Goal: Task Accomplishment & Management: Manage account settings

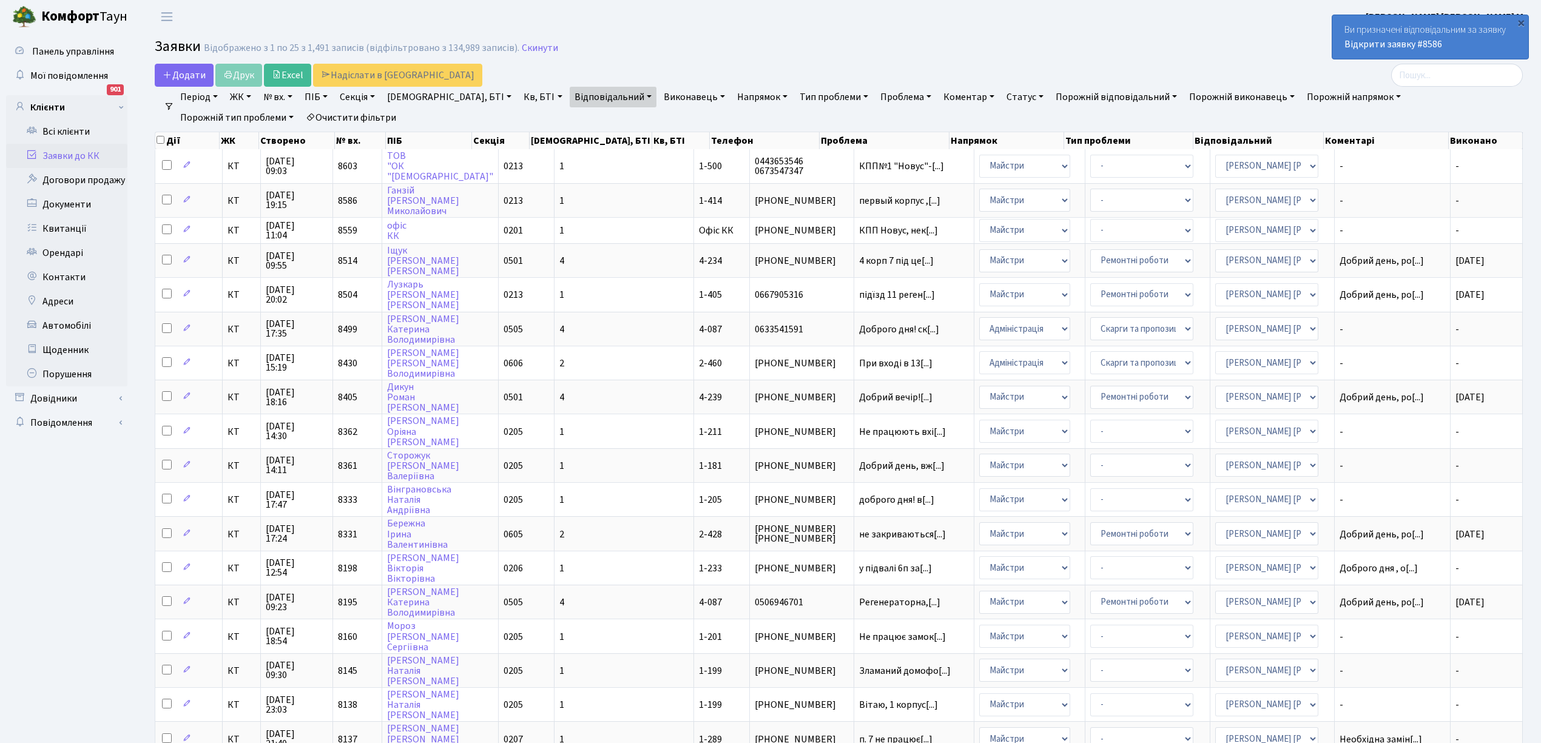
select select "25"
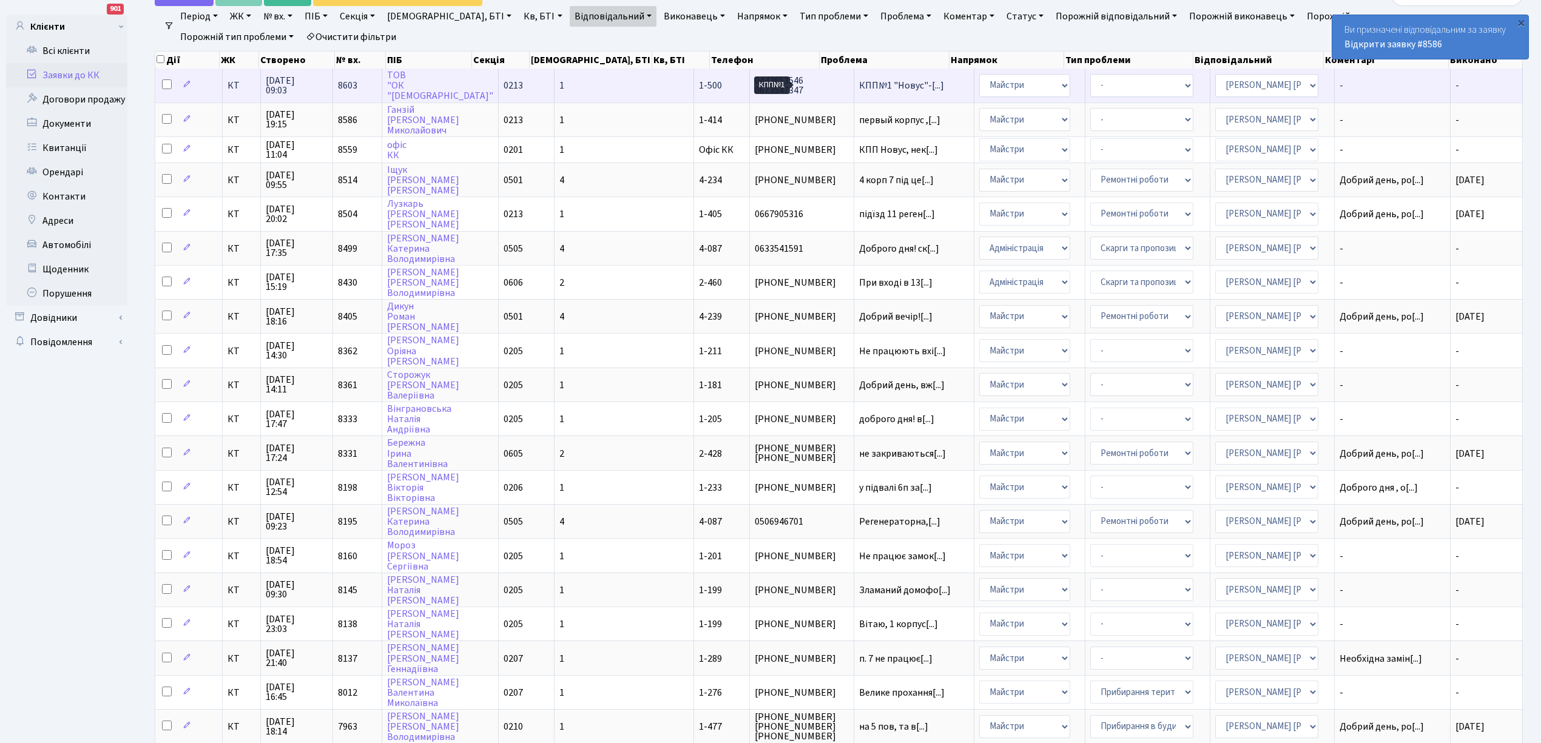
click at [859, 81] on span "КПП№1 "Новус"-[...]" at bounding box center [901, 85] width 85 height 13
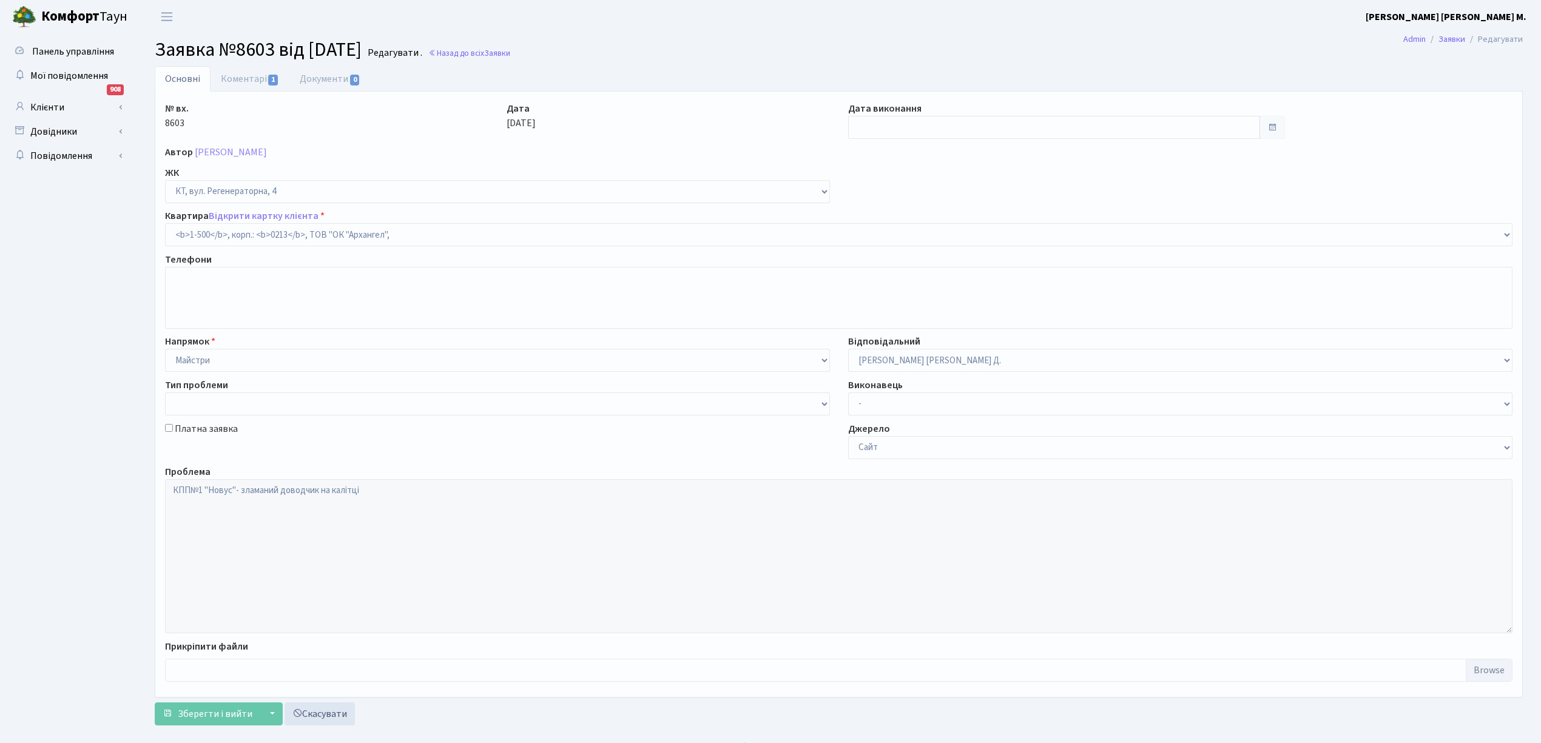
select select "16285"
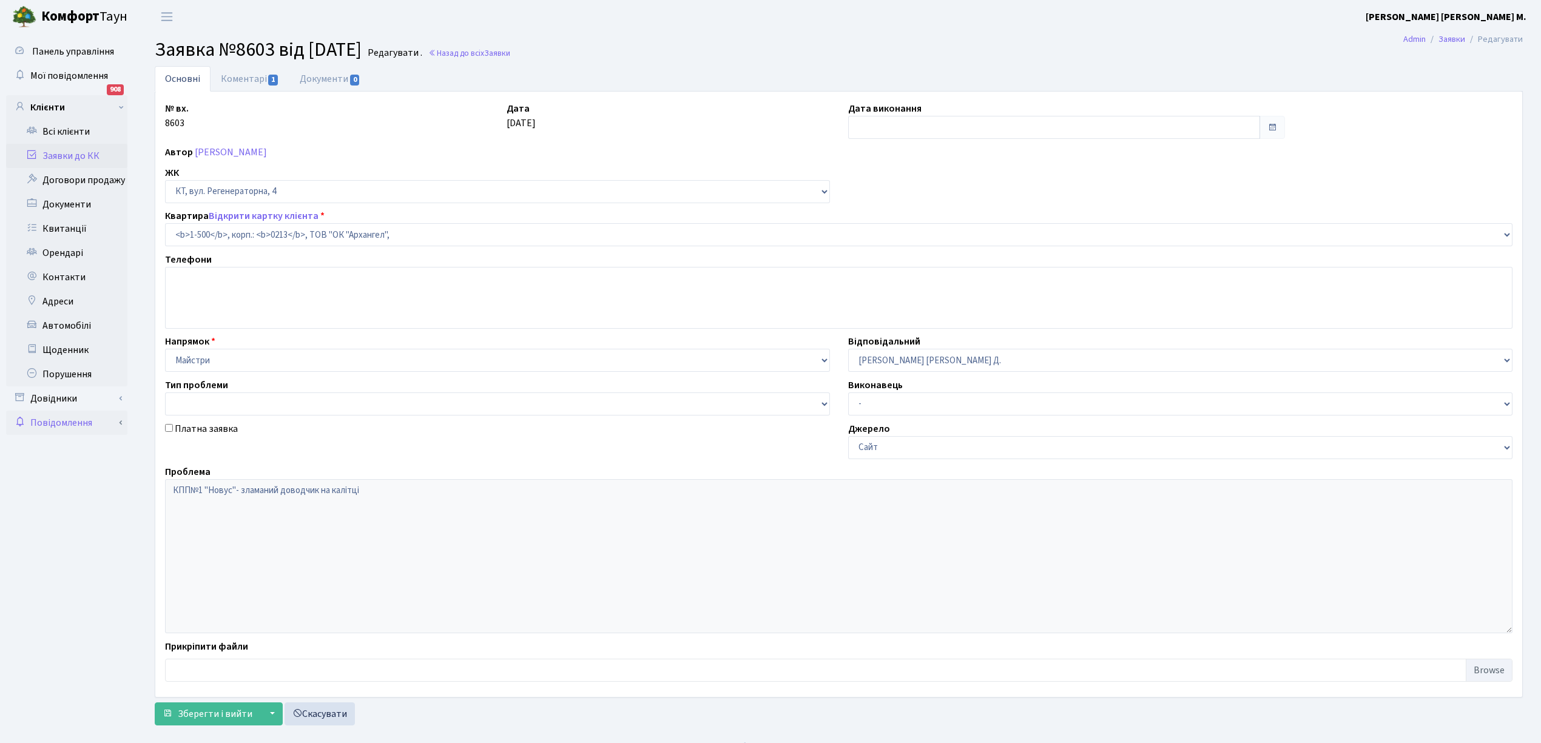
type input "02.10.2025"
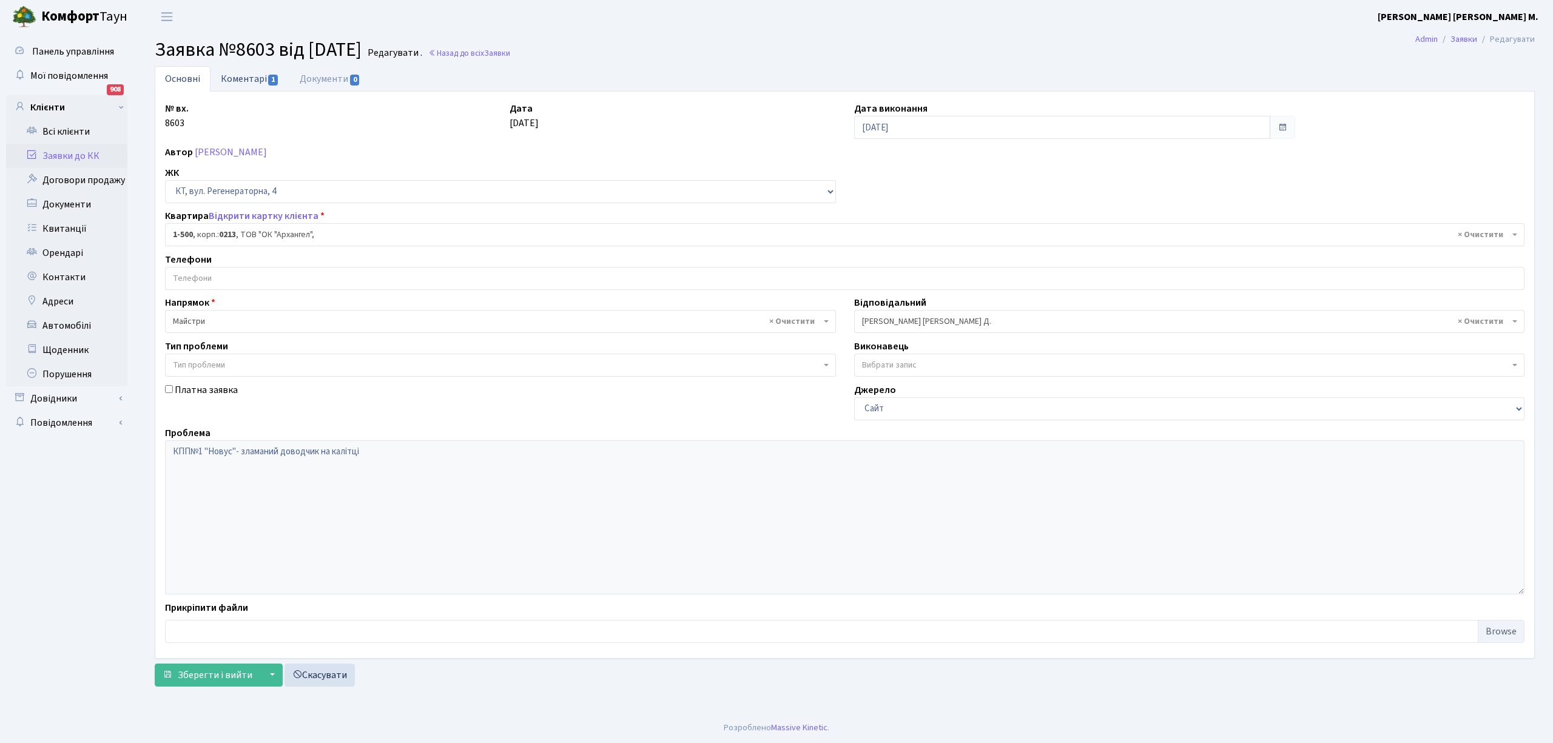
click at [241, 79] on link "Коментарі 1" at bounding box center [250, 78] width 79 height 25
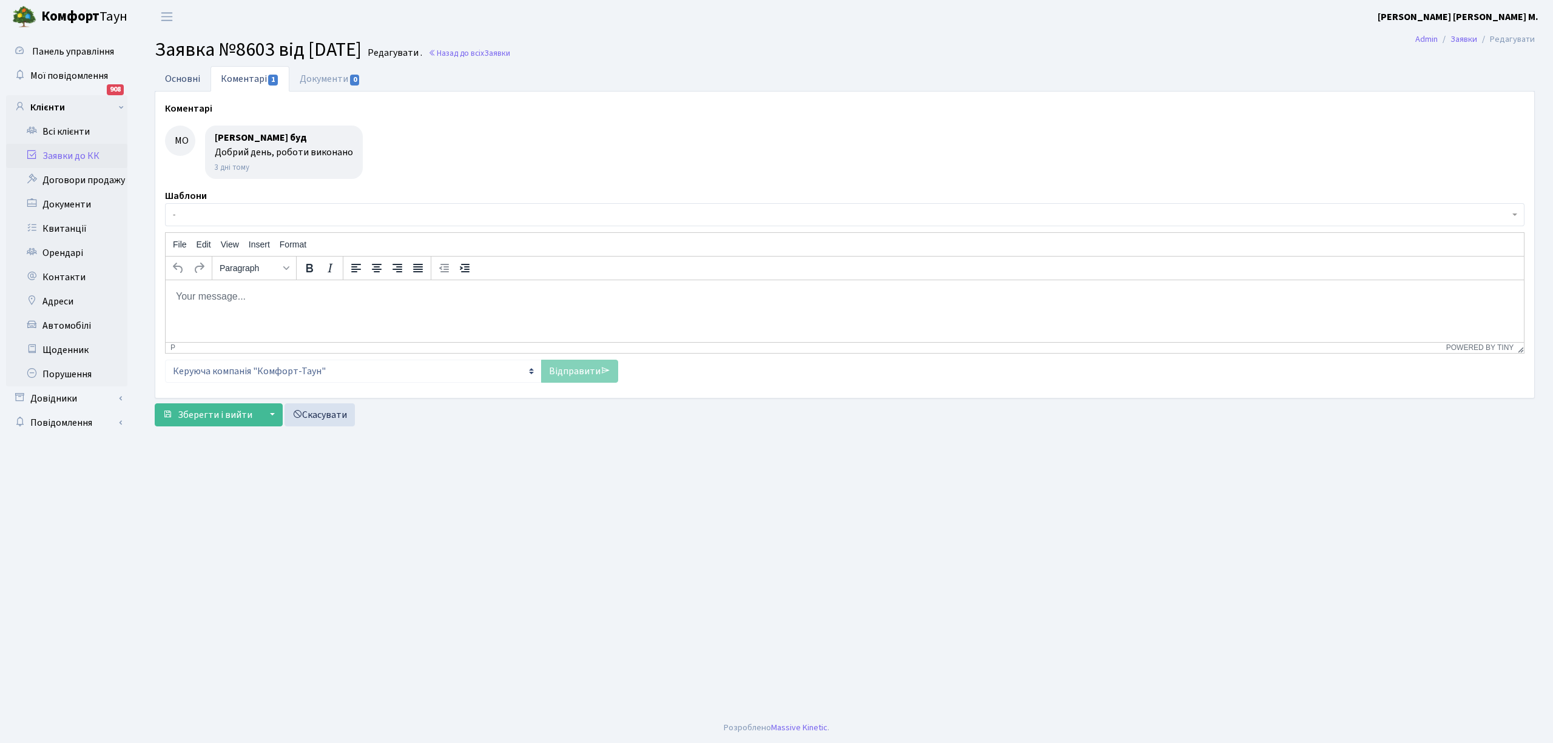
click at [170, 78] on link "Основні" at bounding box center [183, 78] width 56 height 25
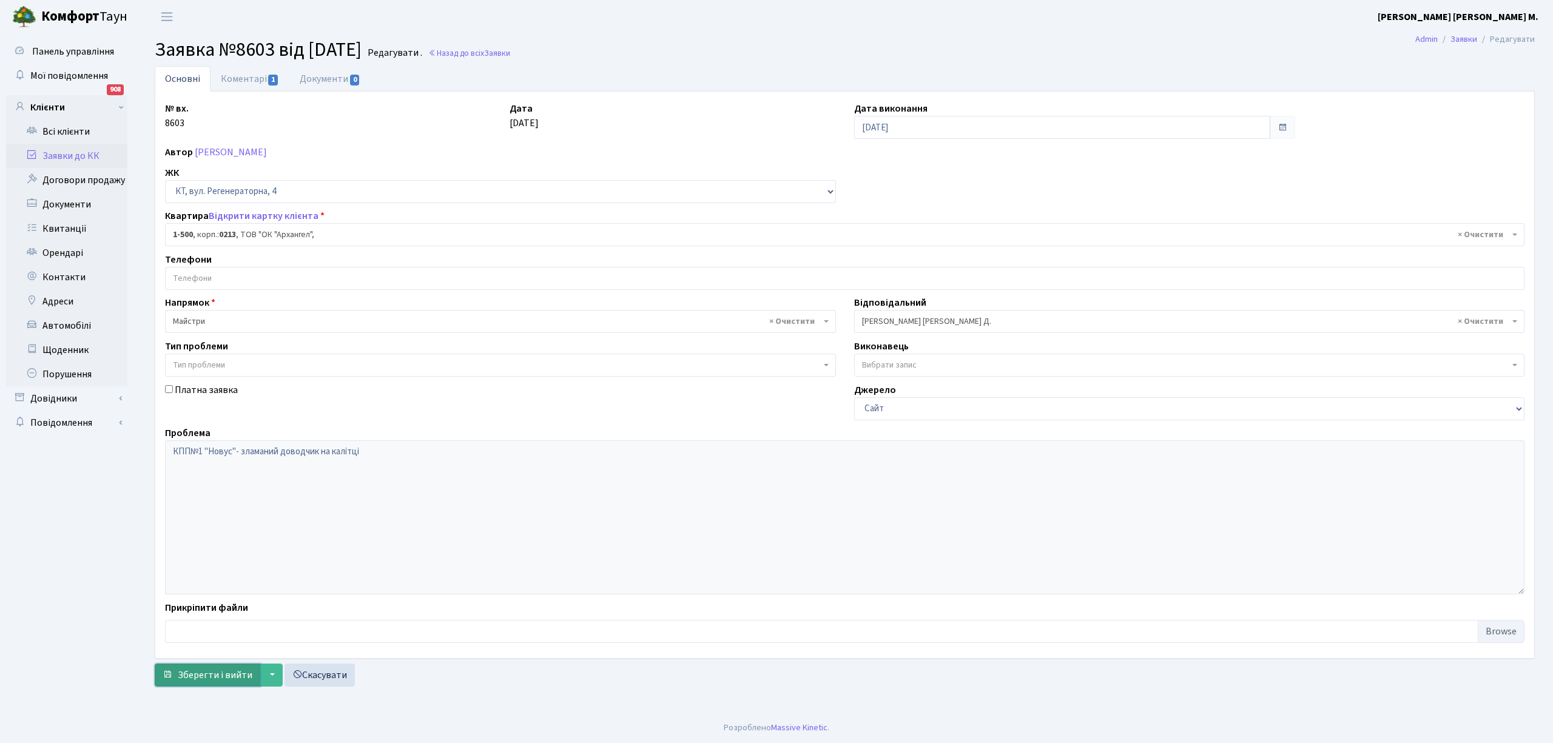
click at [206, 679] on span "Зберегти і вийти" at bounding box center [215, 675] width 75 height 13
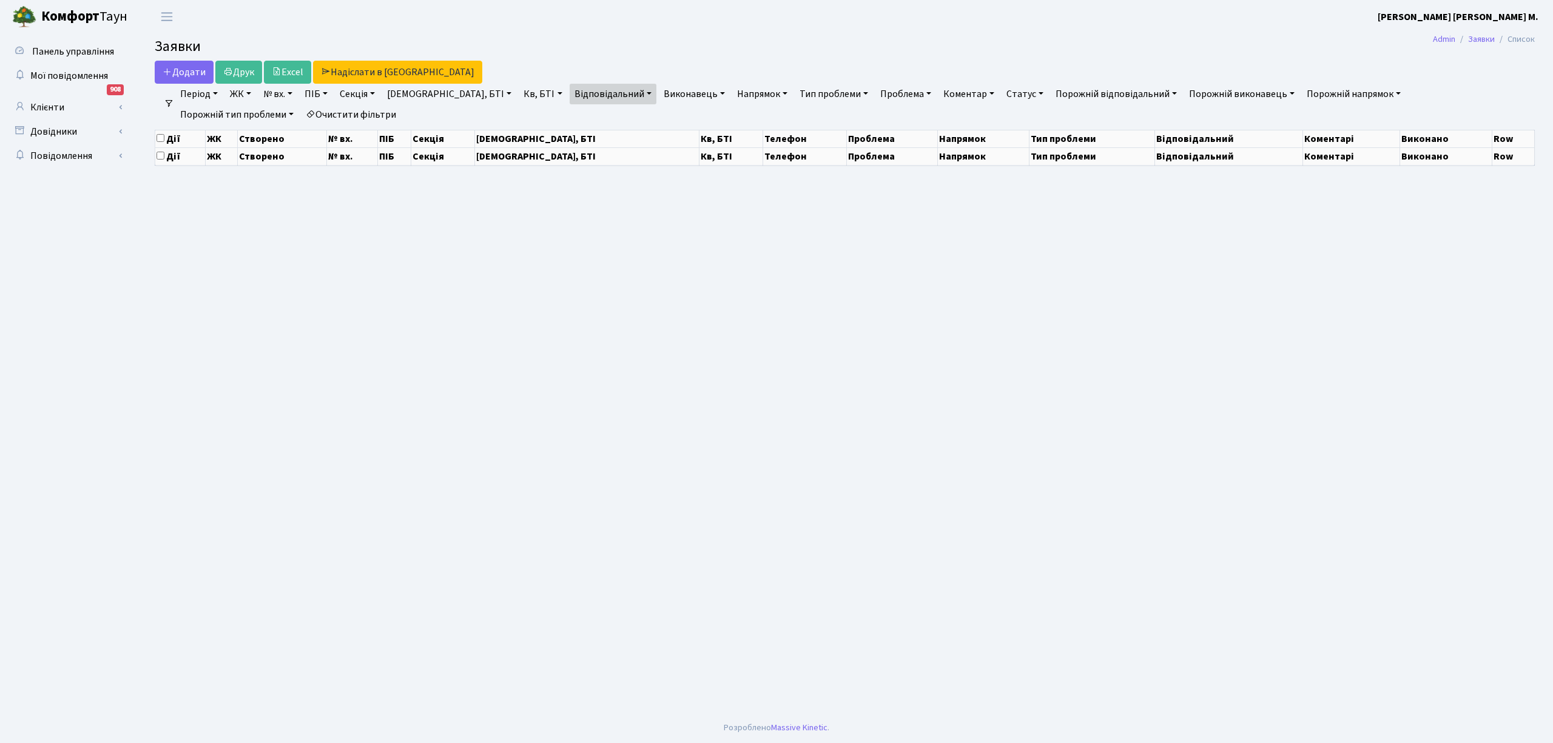
select select "25"
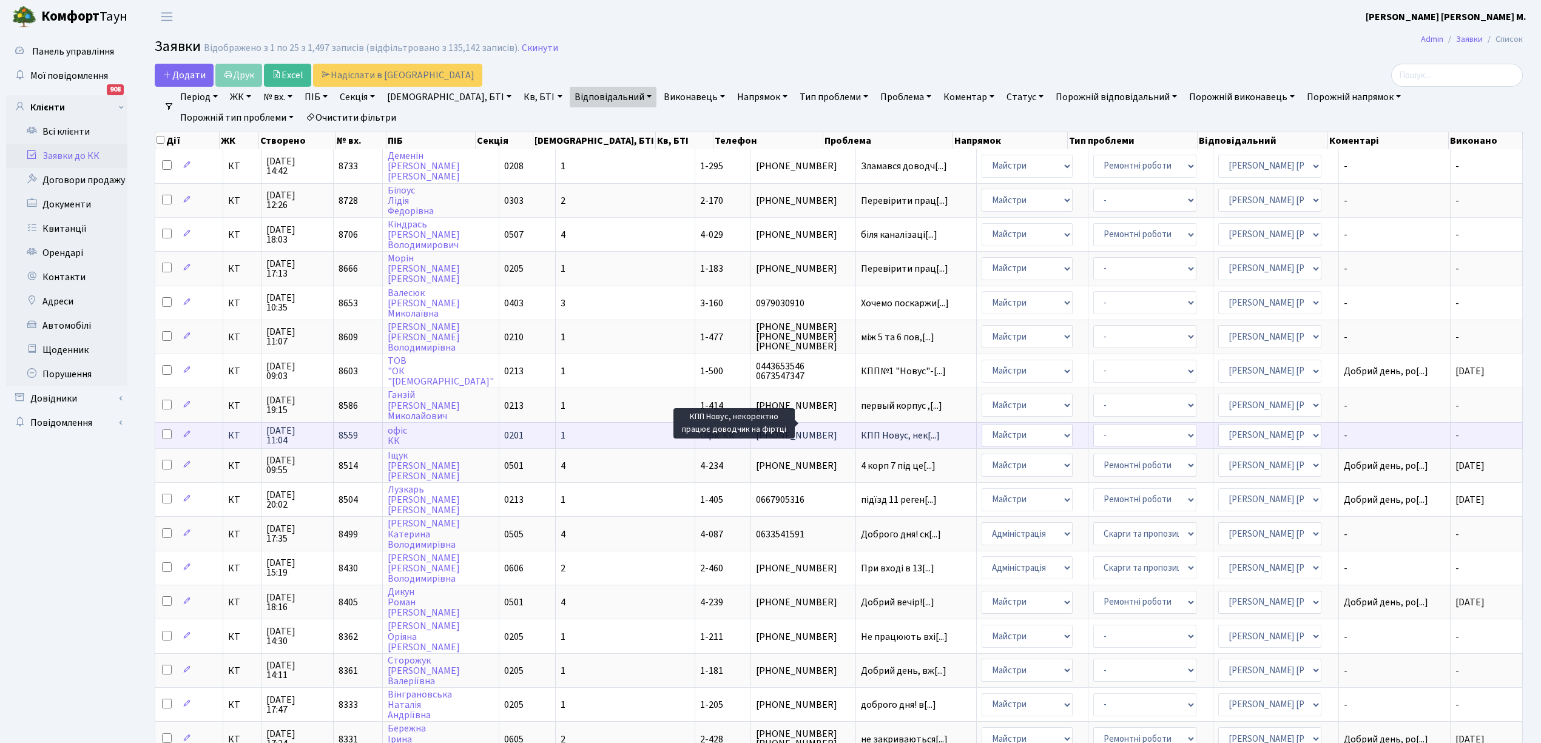
click at [861, 429] on span "КПП Новус, нек[...]" at bounding box center [900, 435] width 79 height 13
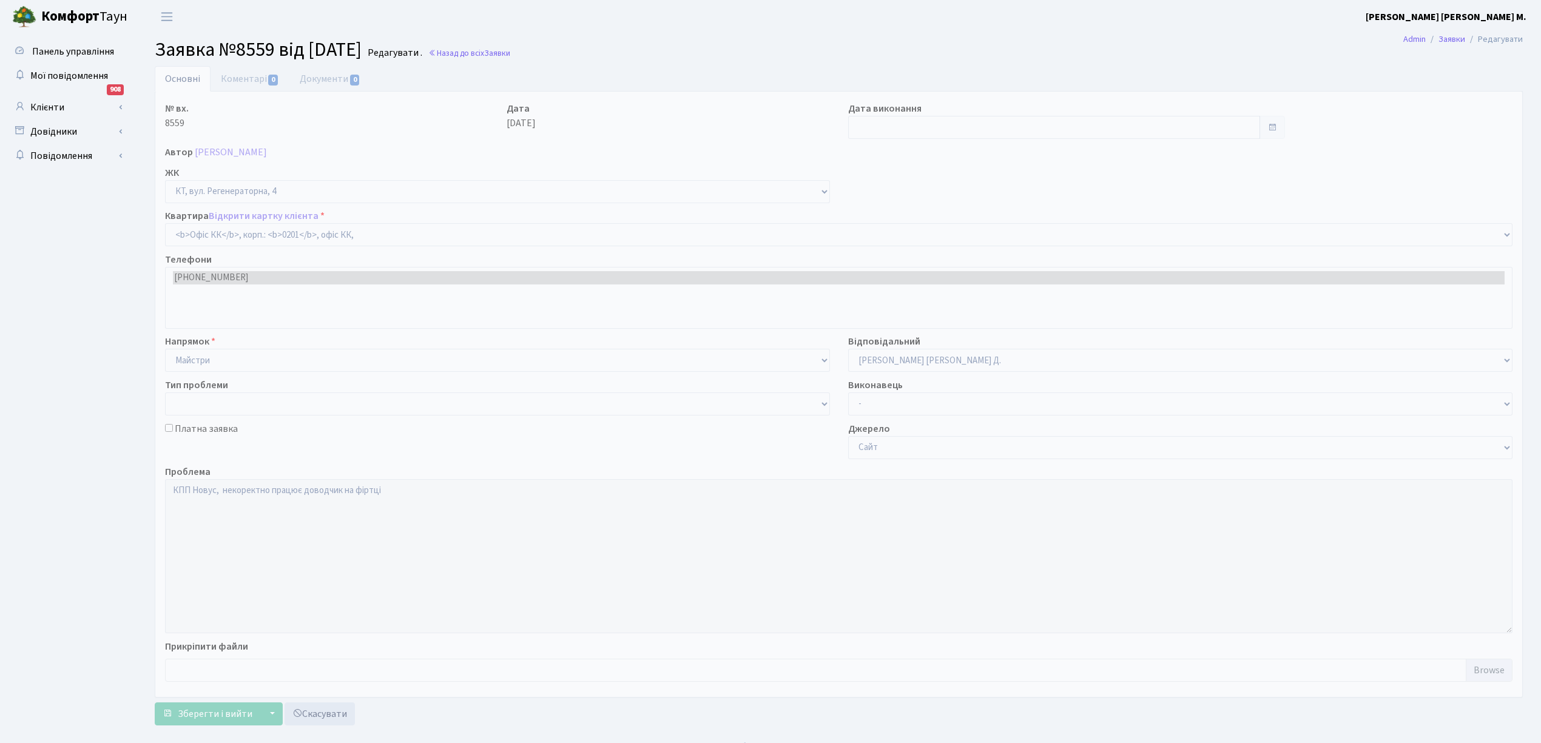
select select "4"
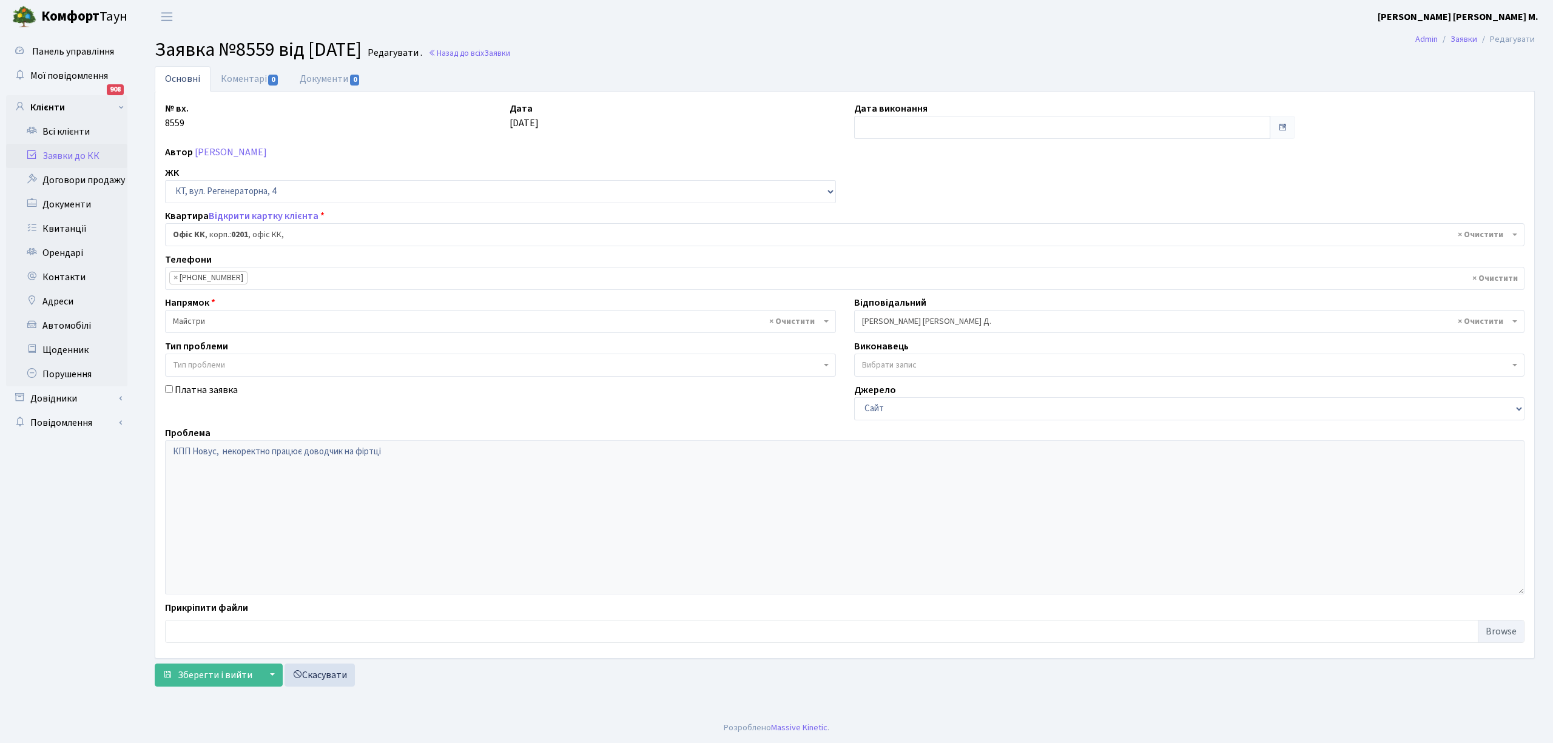
click at [51, 153] on link "Заявки до КК" at bounding box center [66, 156] width 121 height 24
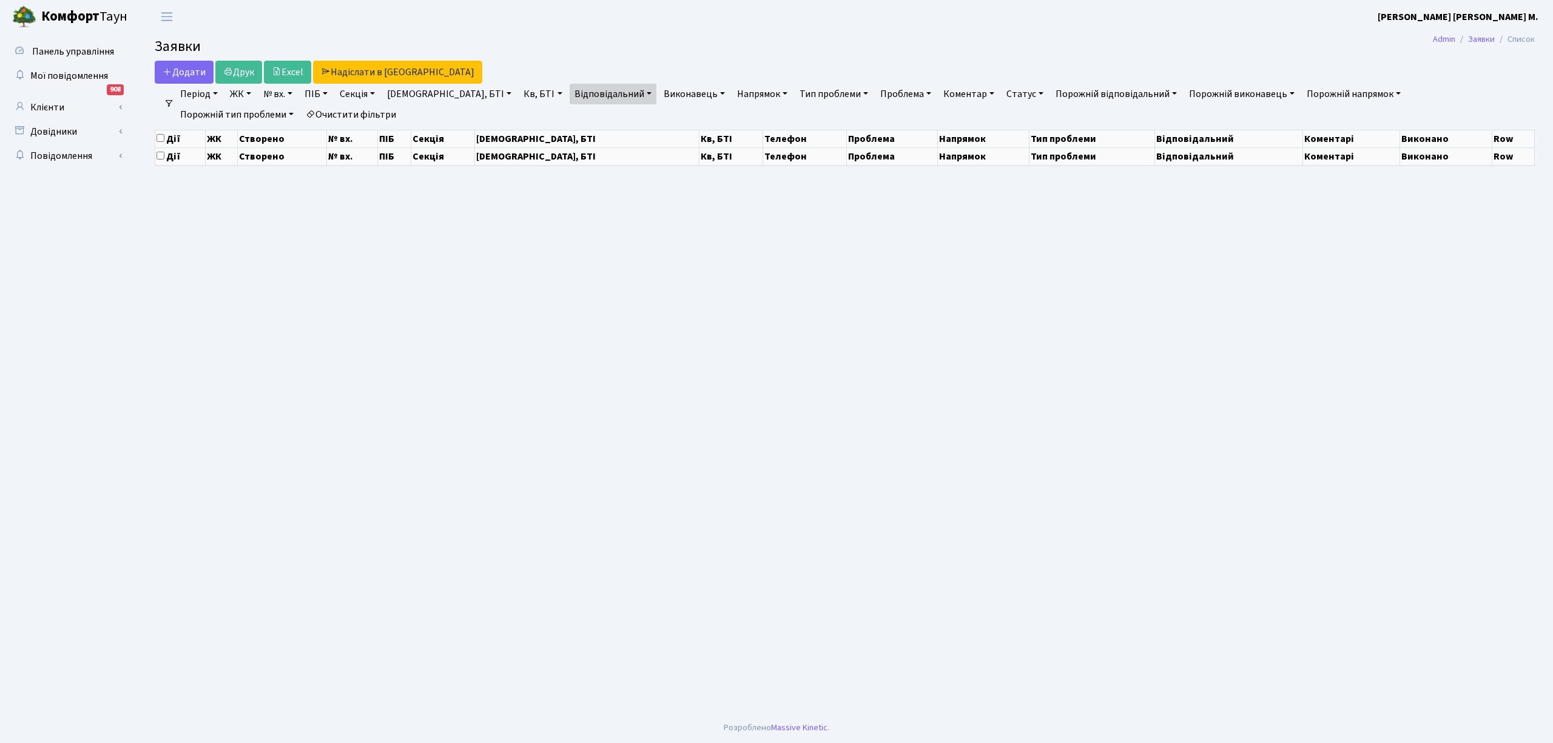
select select "25"
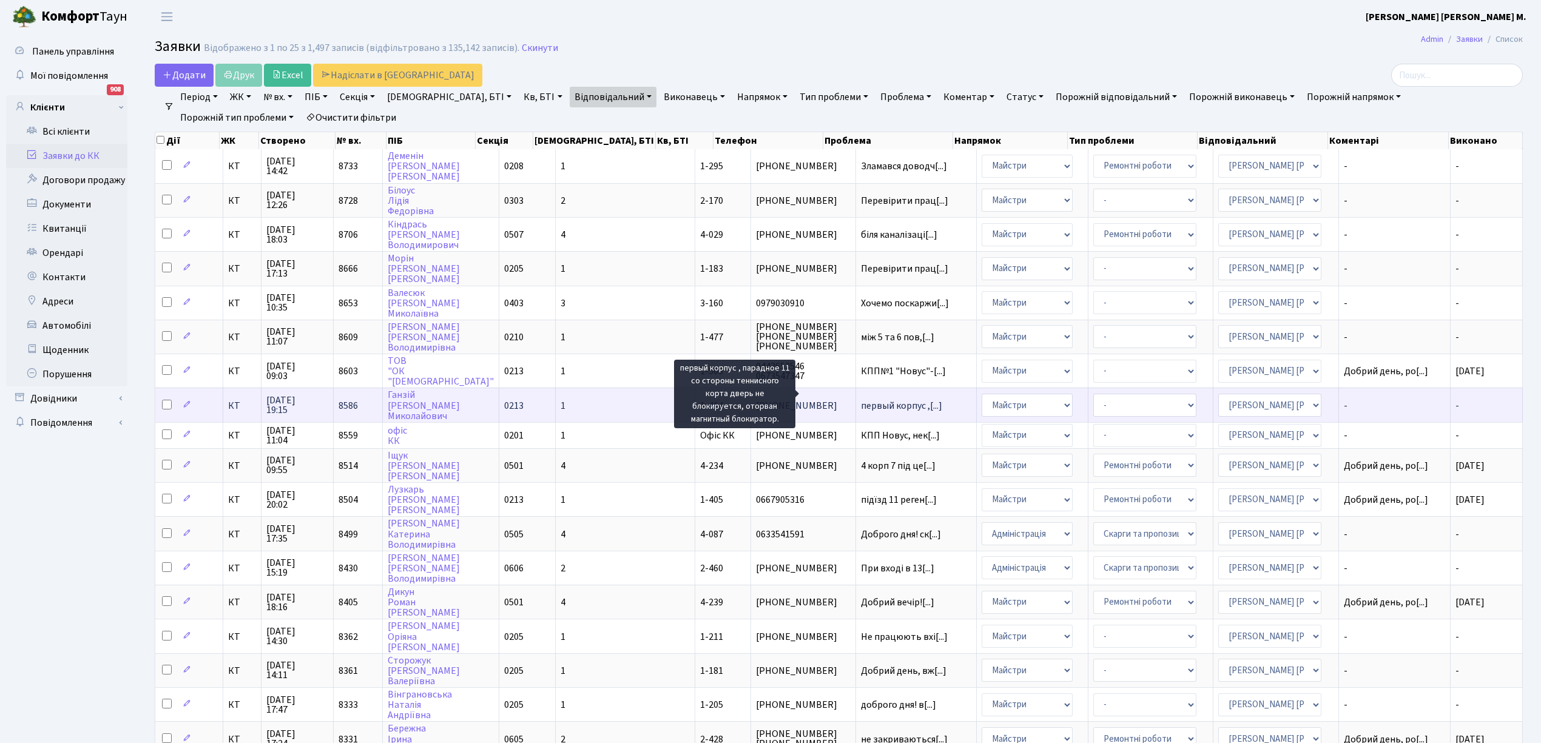
click at [861, 399] on span "первый корпус ,[...]" at bounding box center [901, 405] width 81 height 13
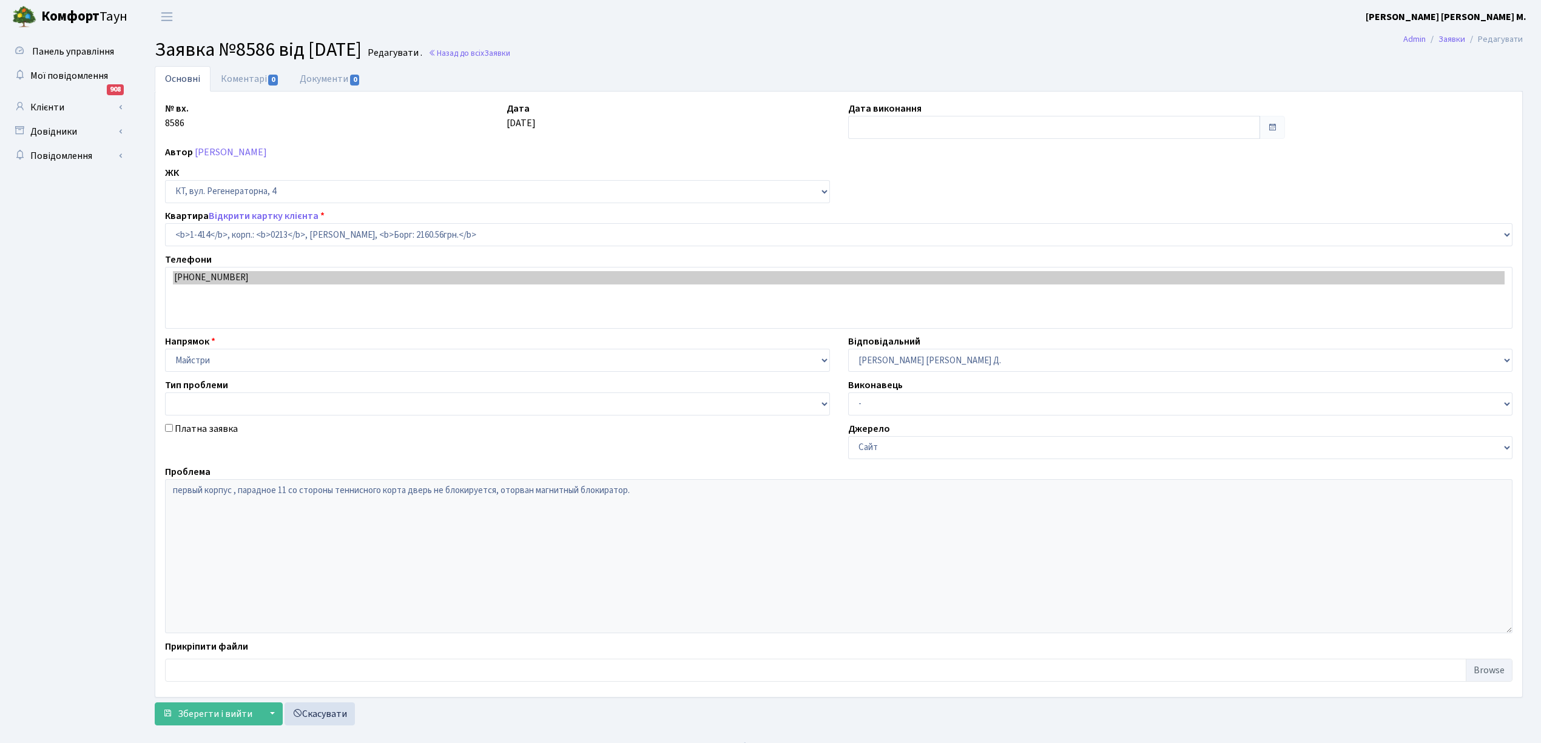
select select "465"
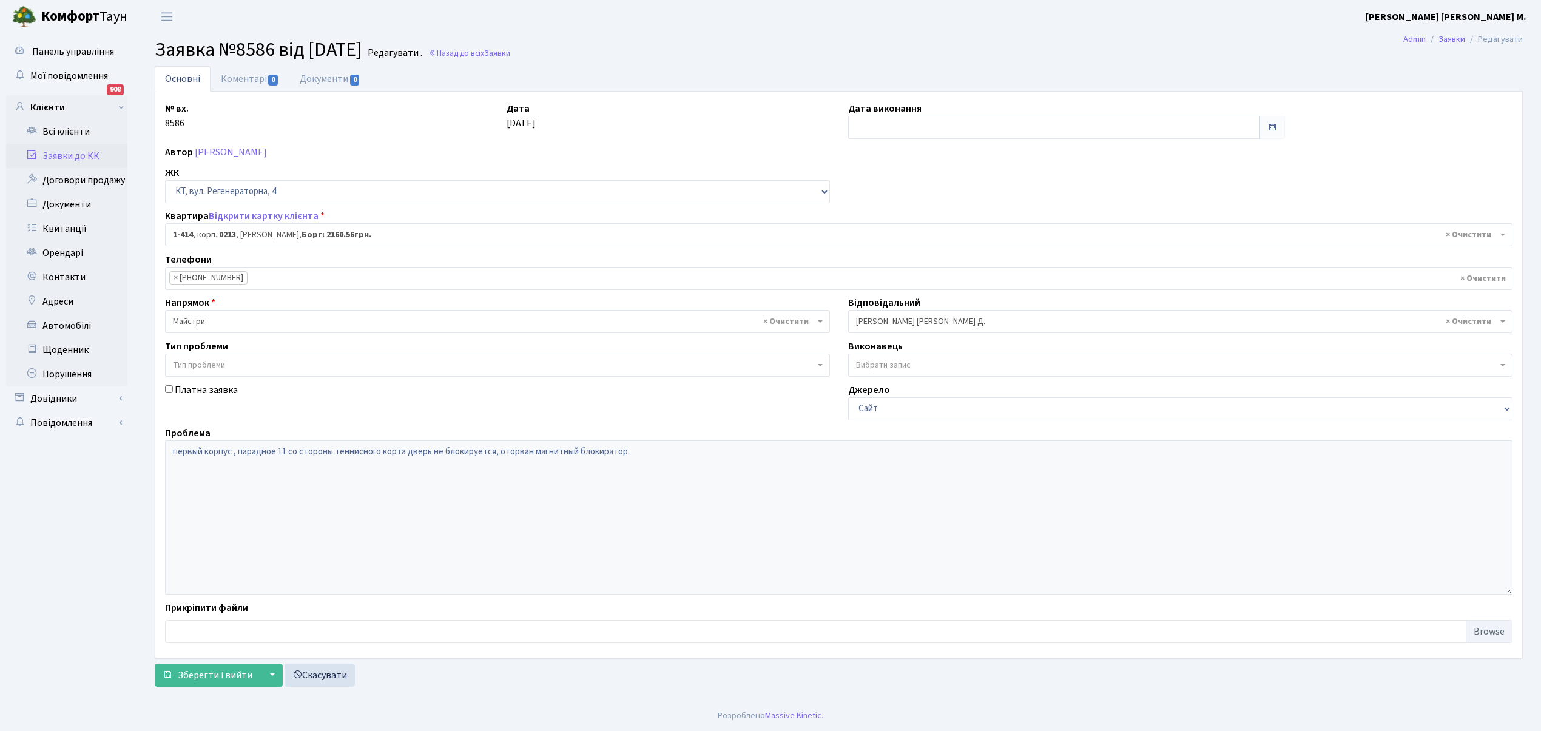
click at [197, 319] on span "× Майстри" at bounding box center [494, 321] width 642 height 12
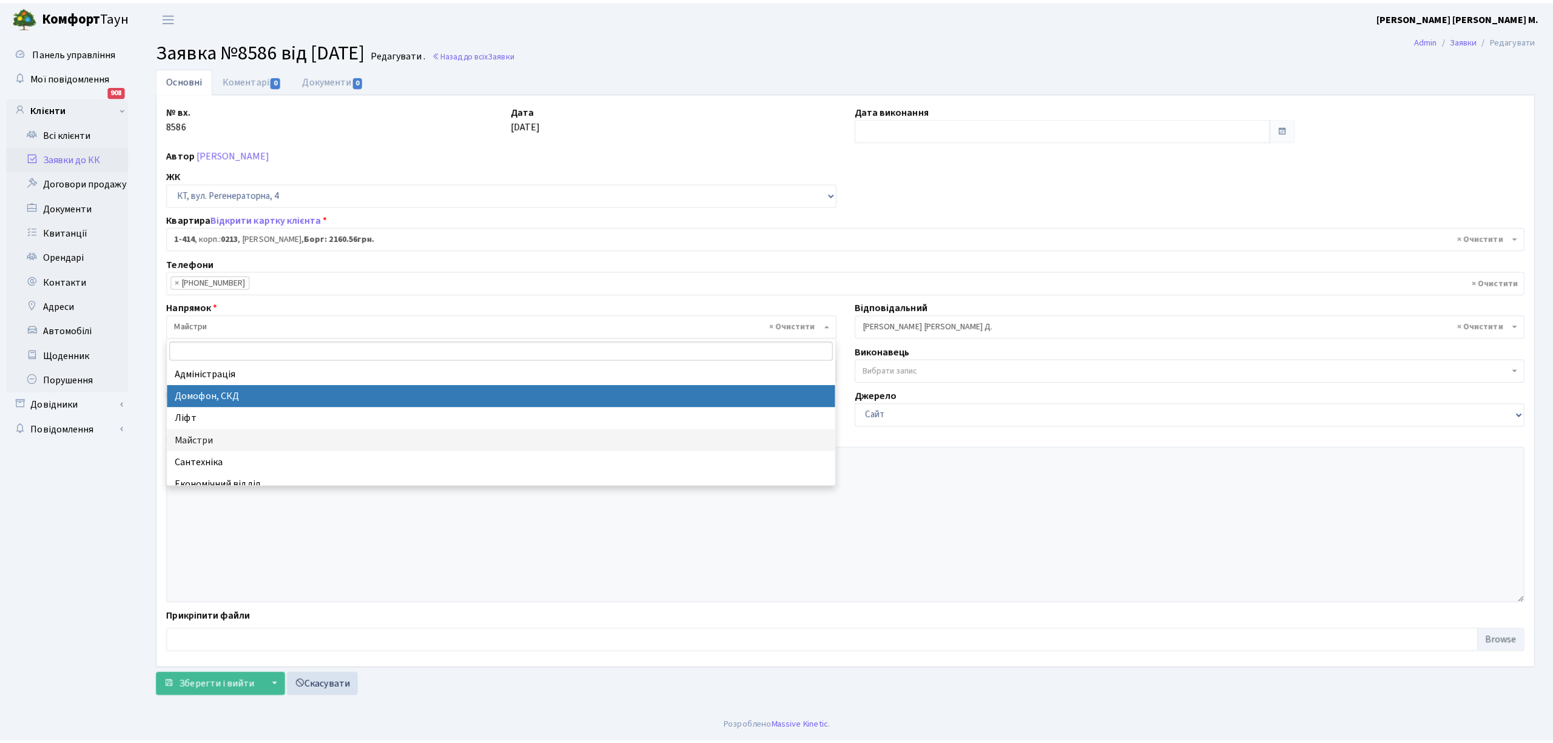
select select "4"
select select
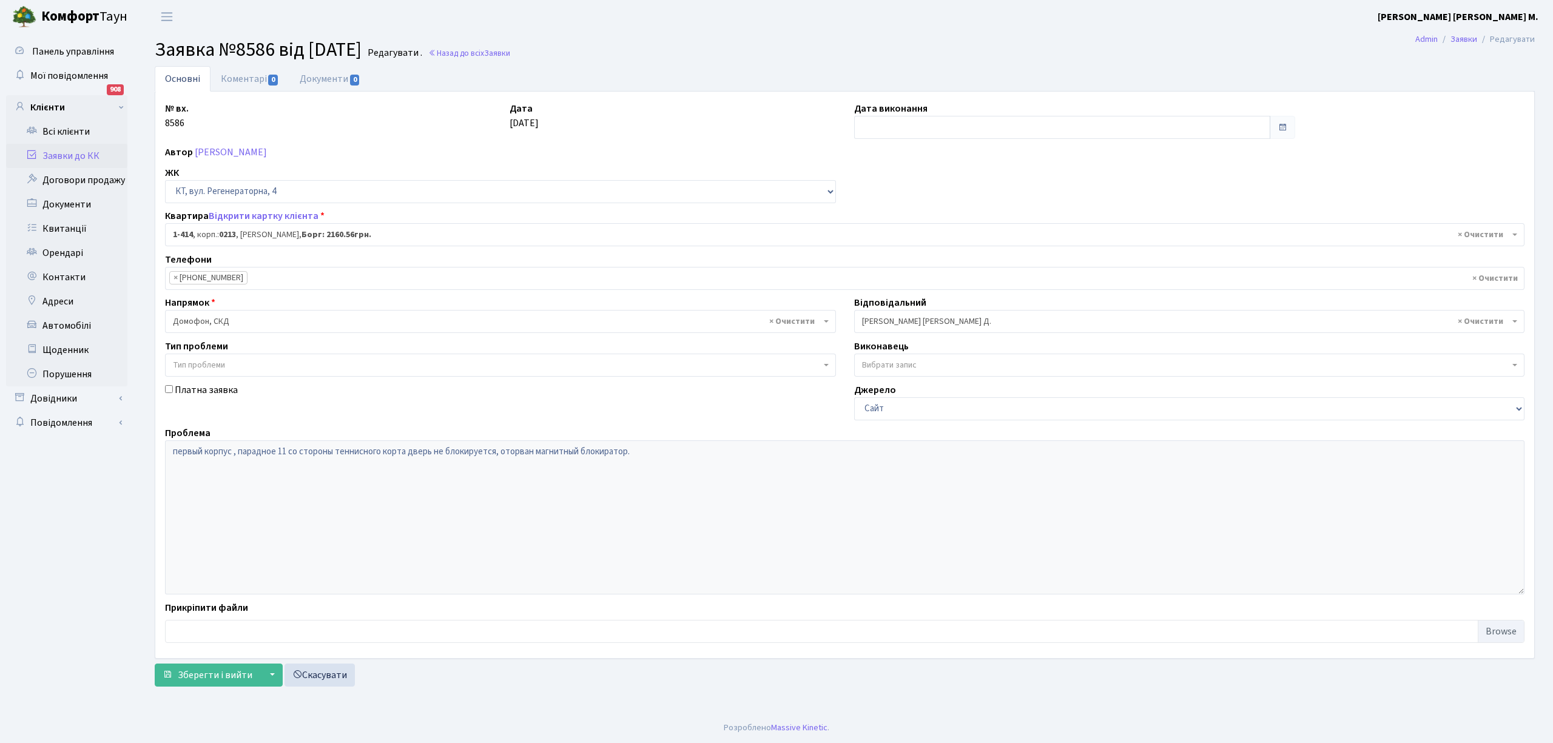
click at [935, 324] on span "× Огеренко В. Д." at bounding box center [1186, 321] width 648 height 12
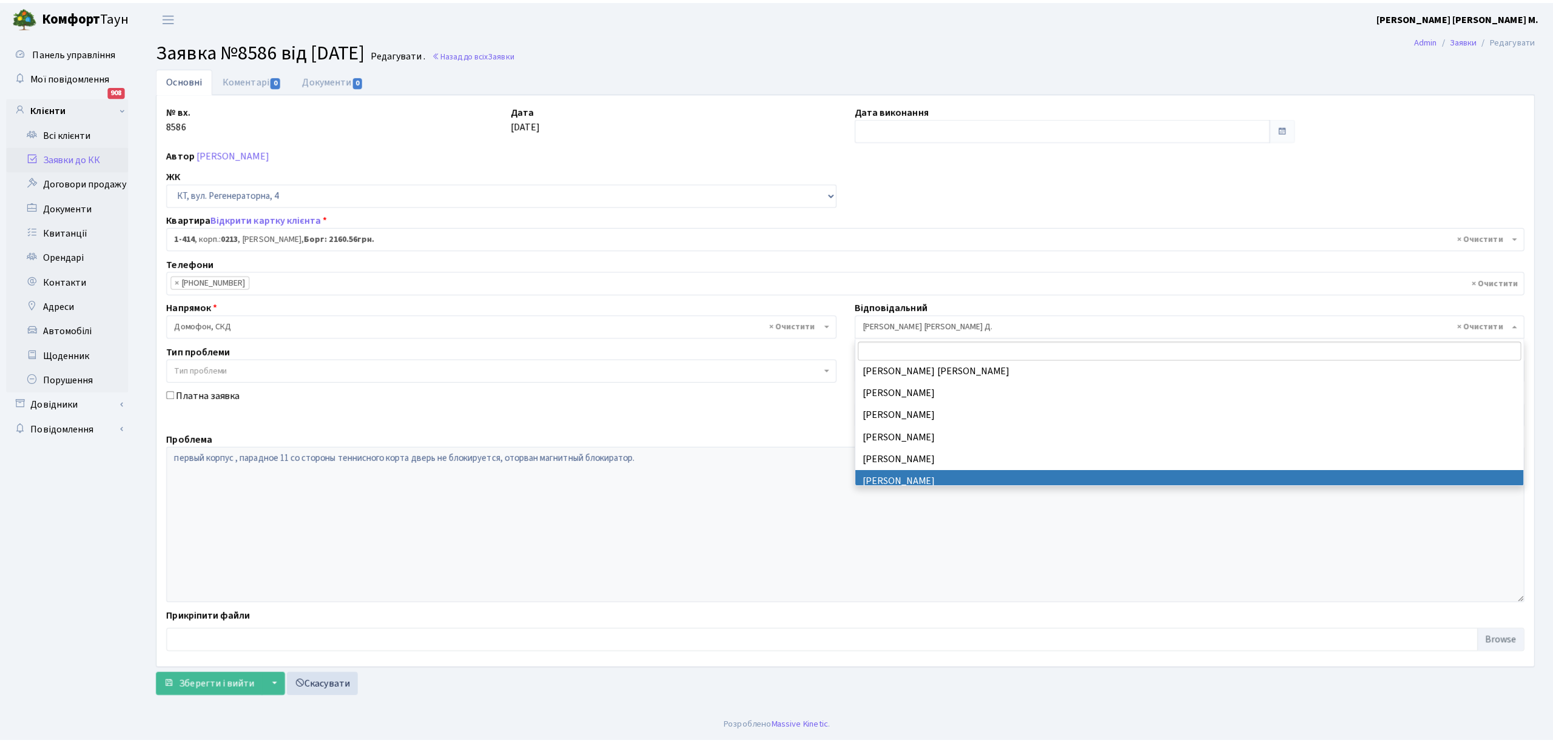
scroll to position [172, 0]
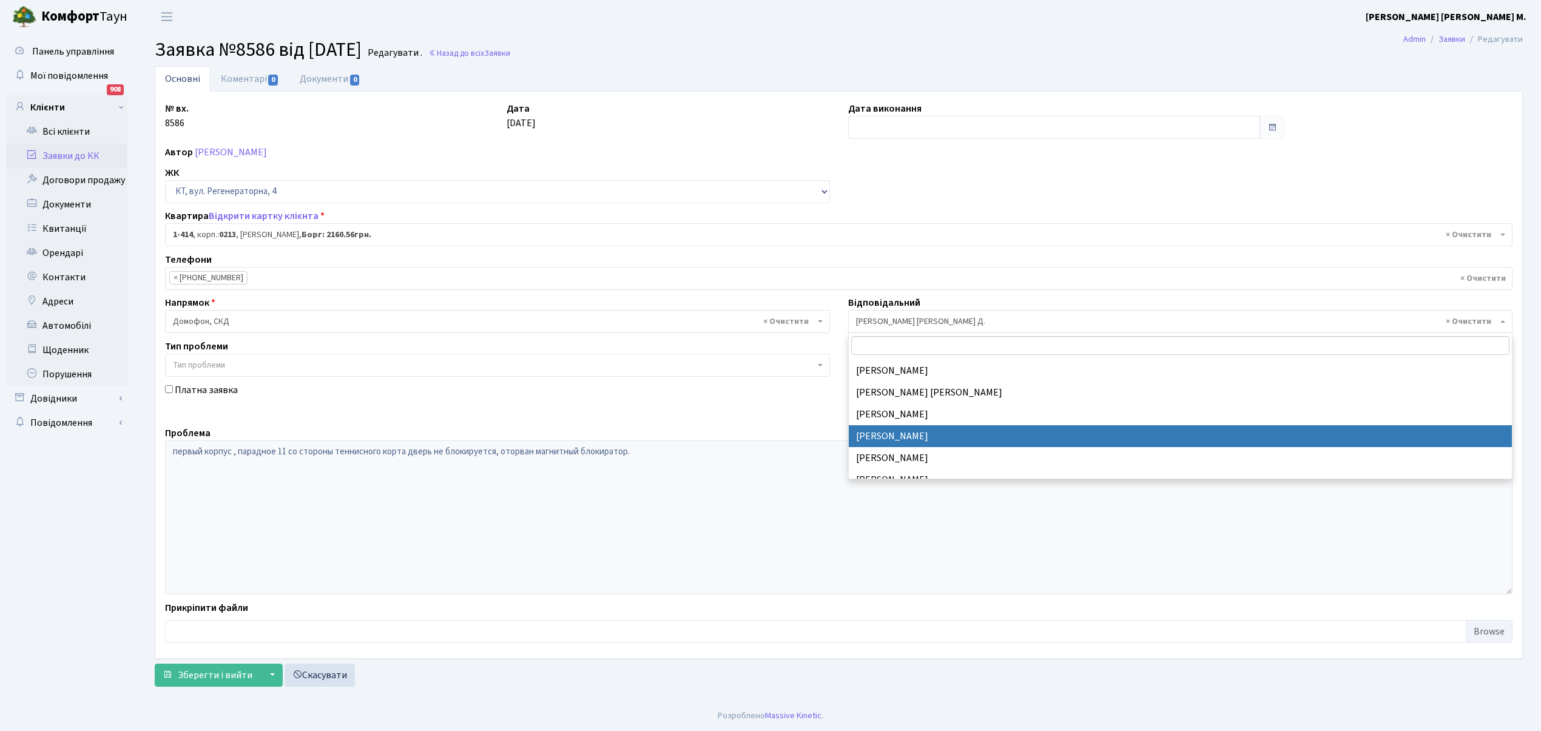
select select "22"
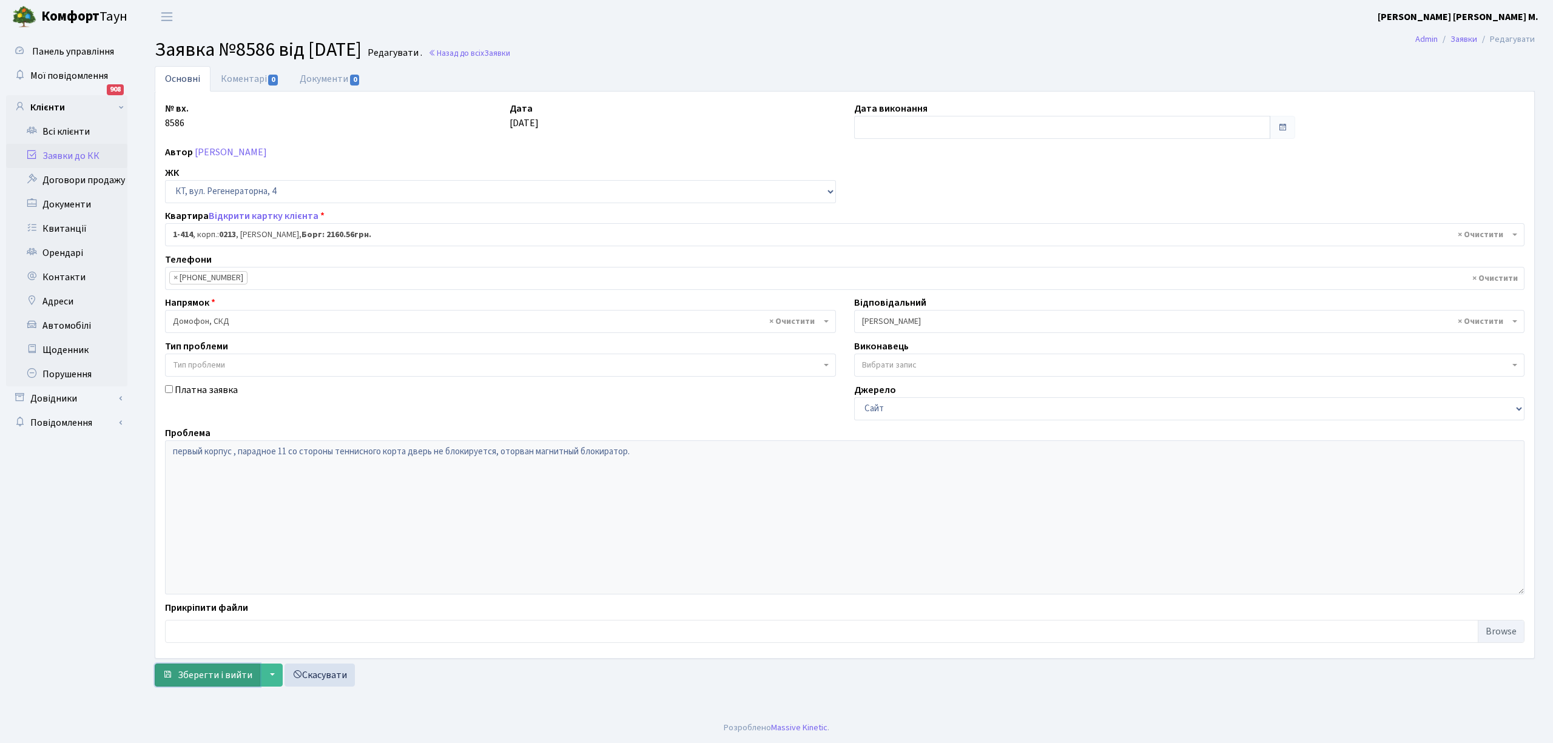
click at [201, 680] on span "Зберегти і вийти" at bounding box center [215, 675] width 75 height 13
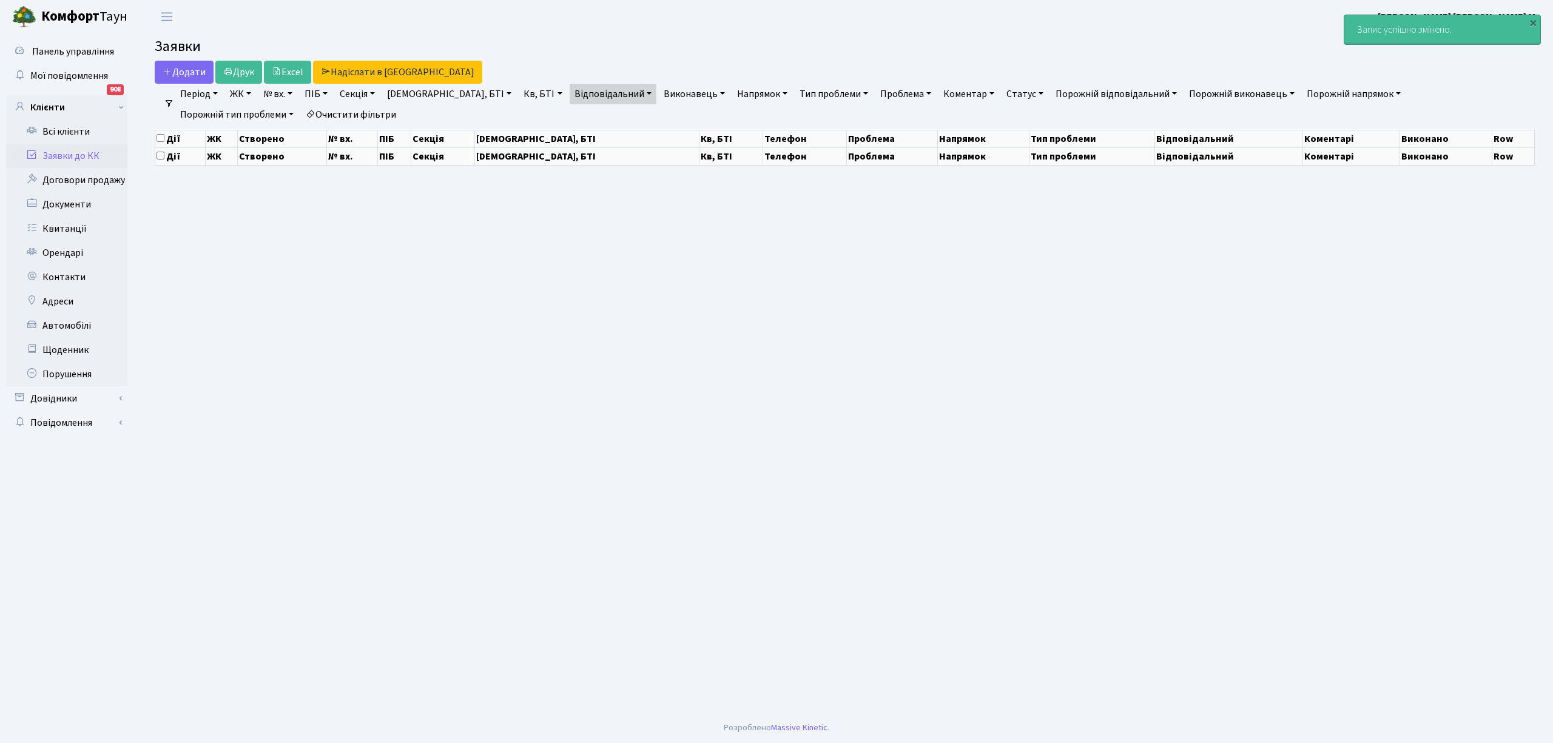
select select "25"
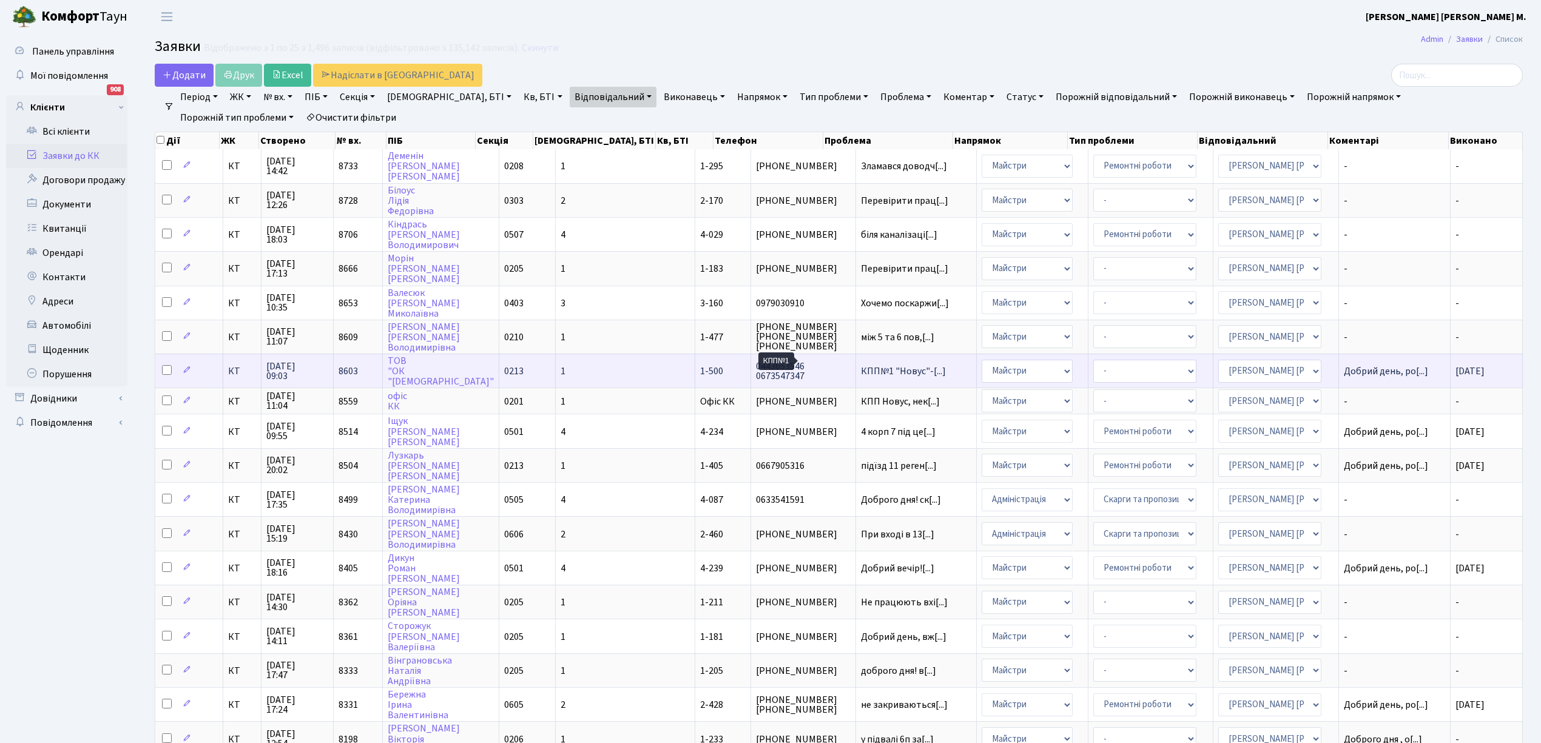
click at [861, 365] on span "КПП№1 "Новус"-[...]" at bounding box center [903, 371] width 85 height 13
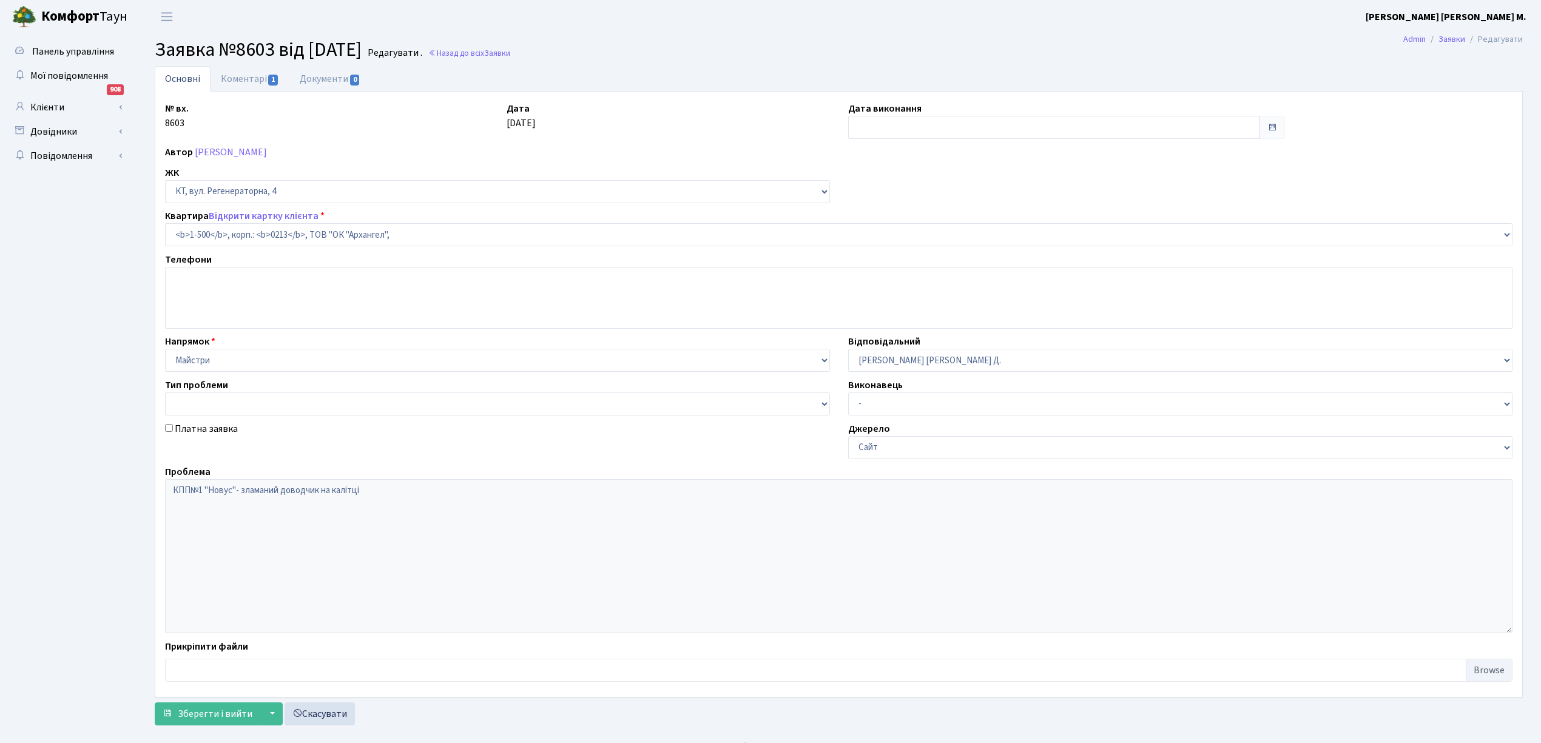
select select "16285"
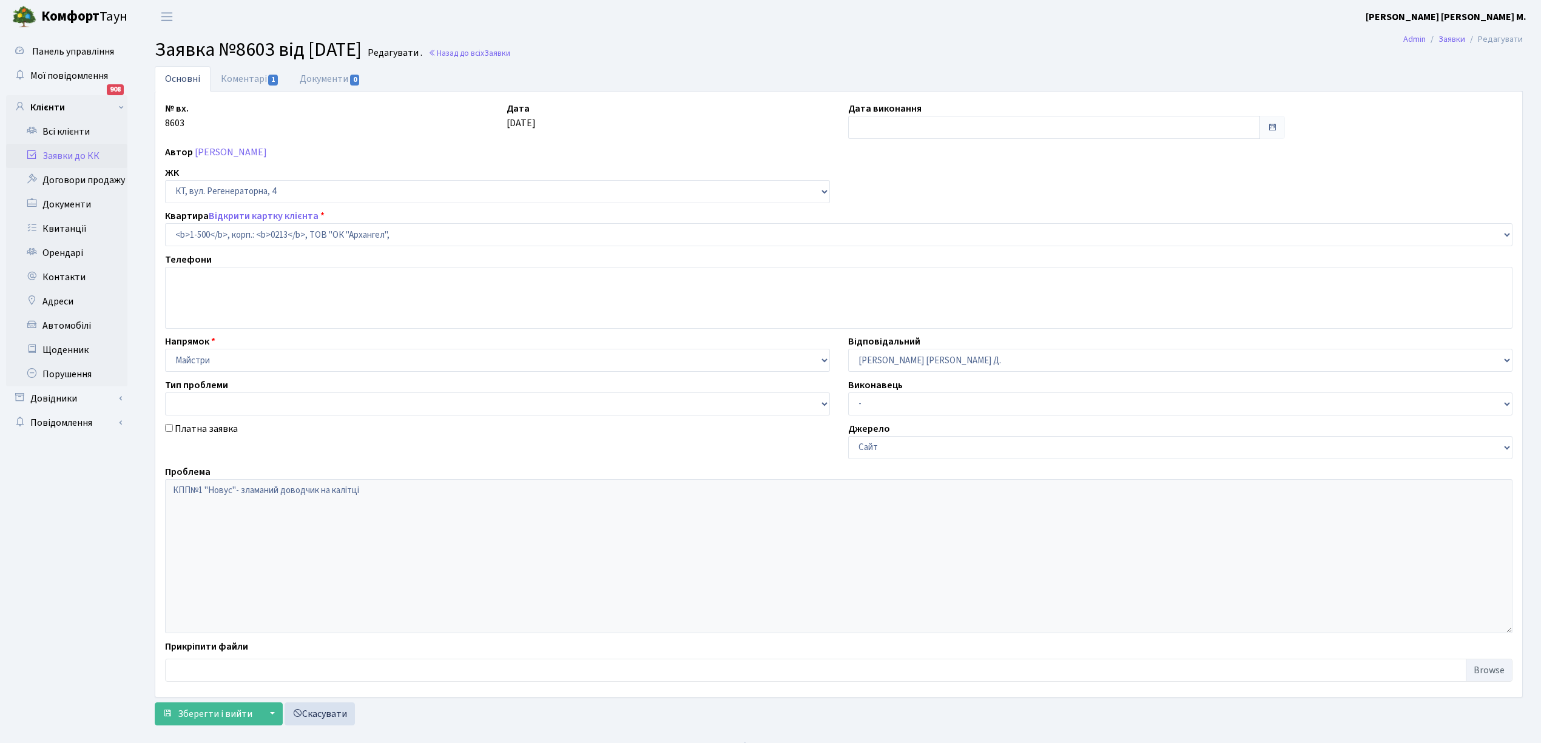
type input "[DATE]"
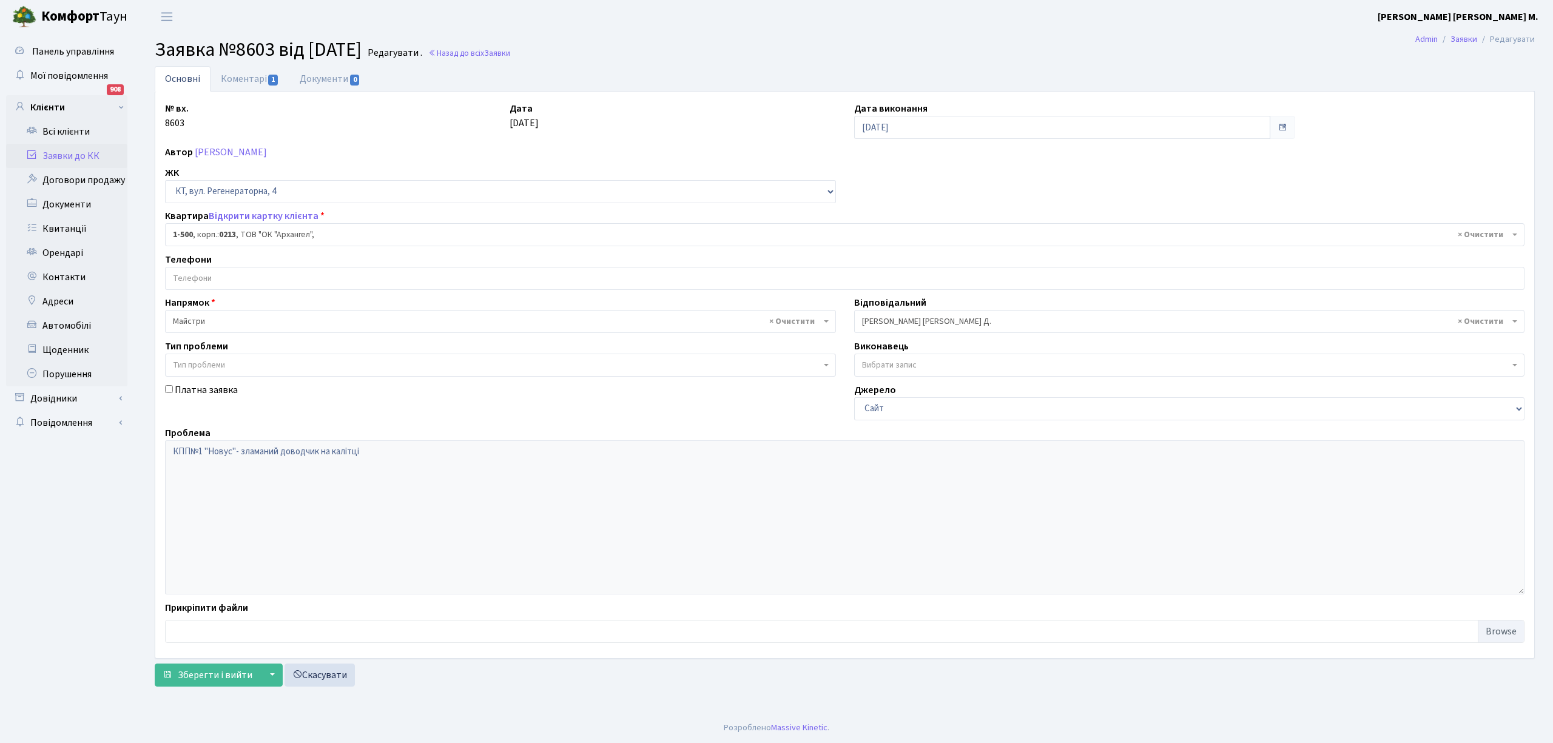
click at [63, 156] on link "Заявки до КК" at bounding box center [66, 156] width 121 height 24
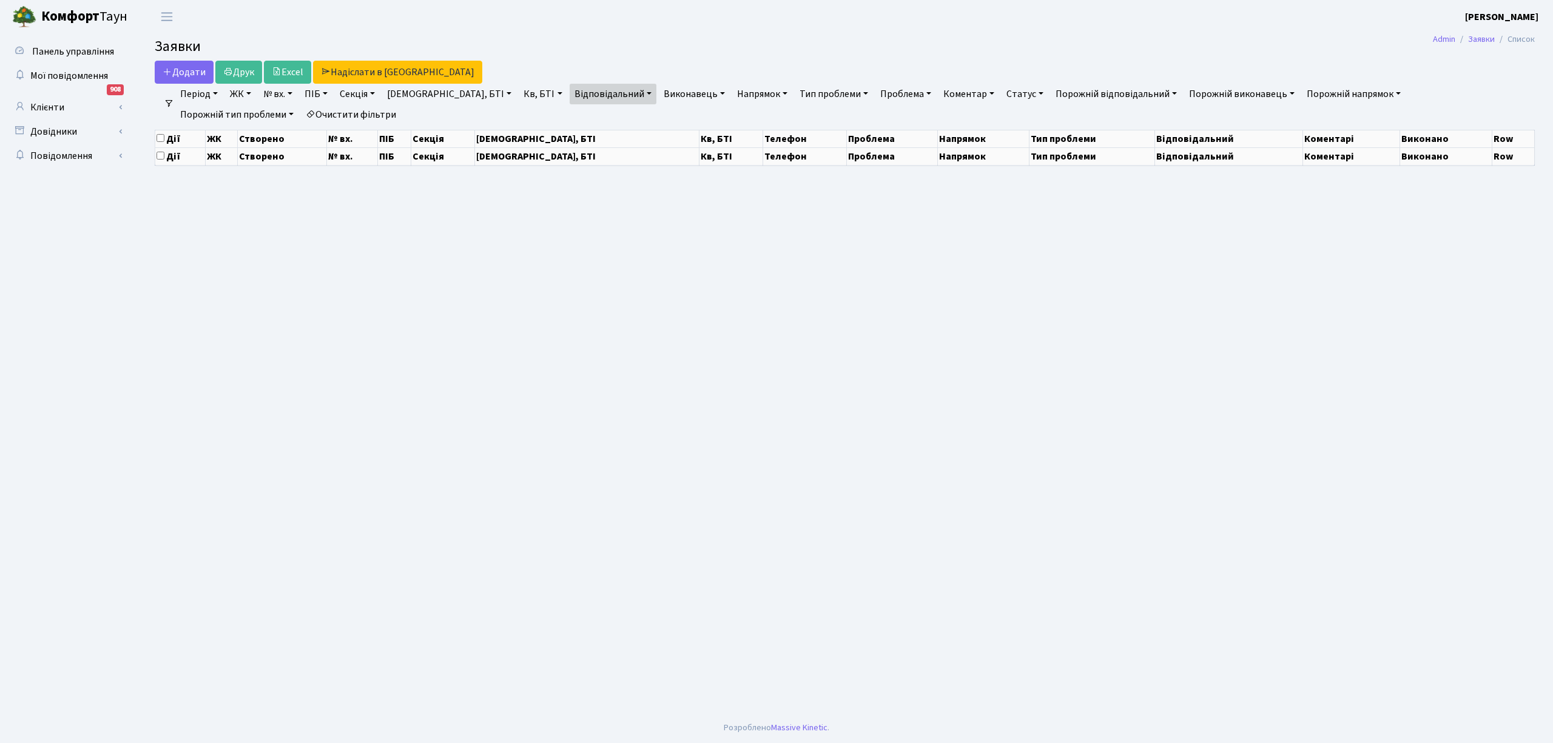
select select "25"
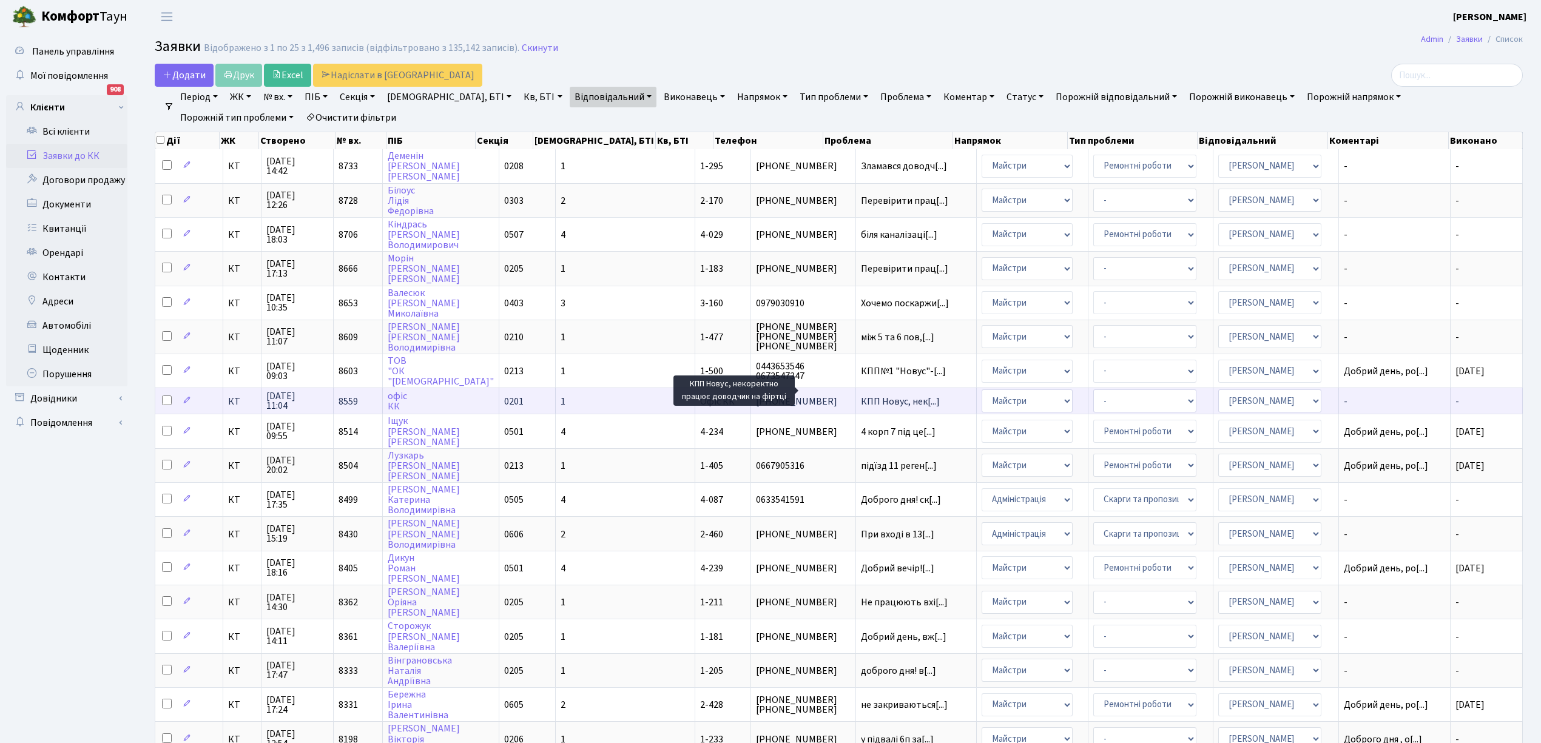
click at [861, 395] on span "КПП Новус, нек[...]" at bounding box center [900, 401] width 79 height 13
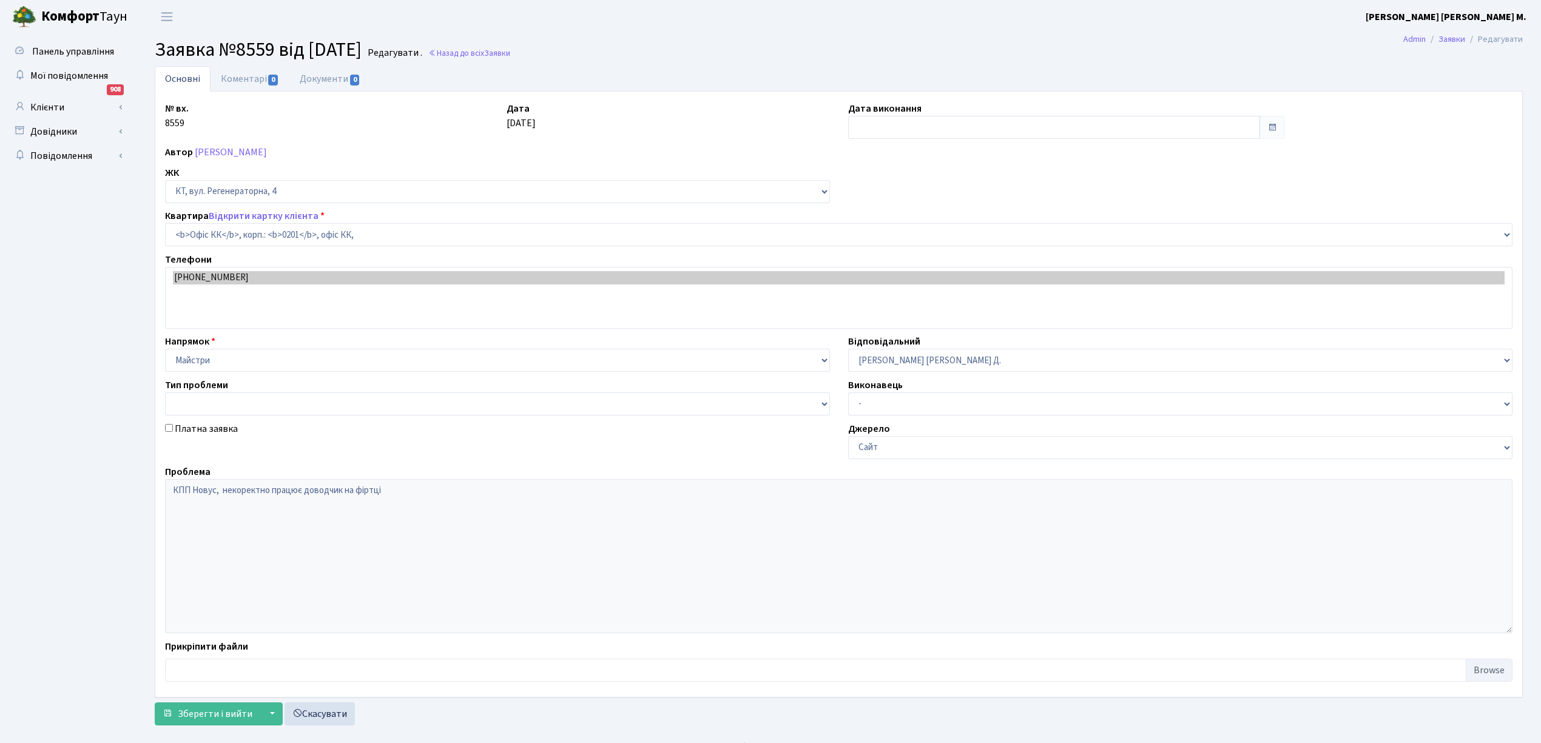
select select "4"
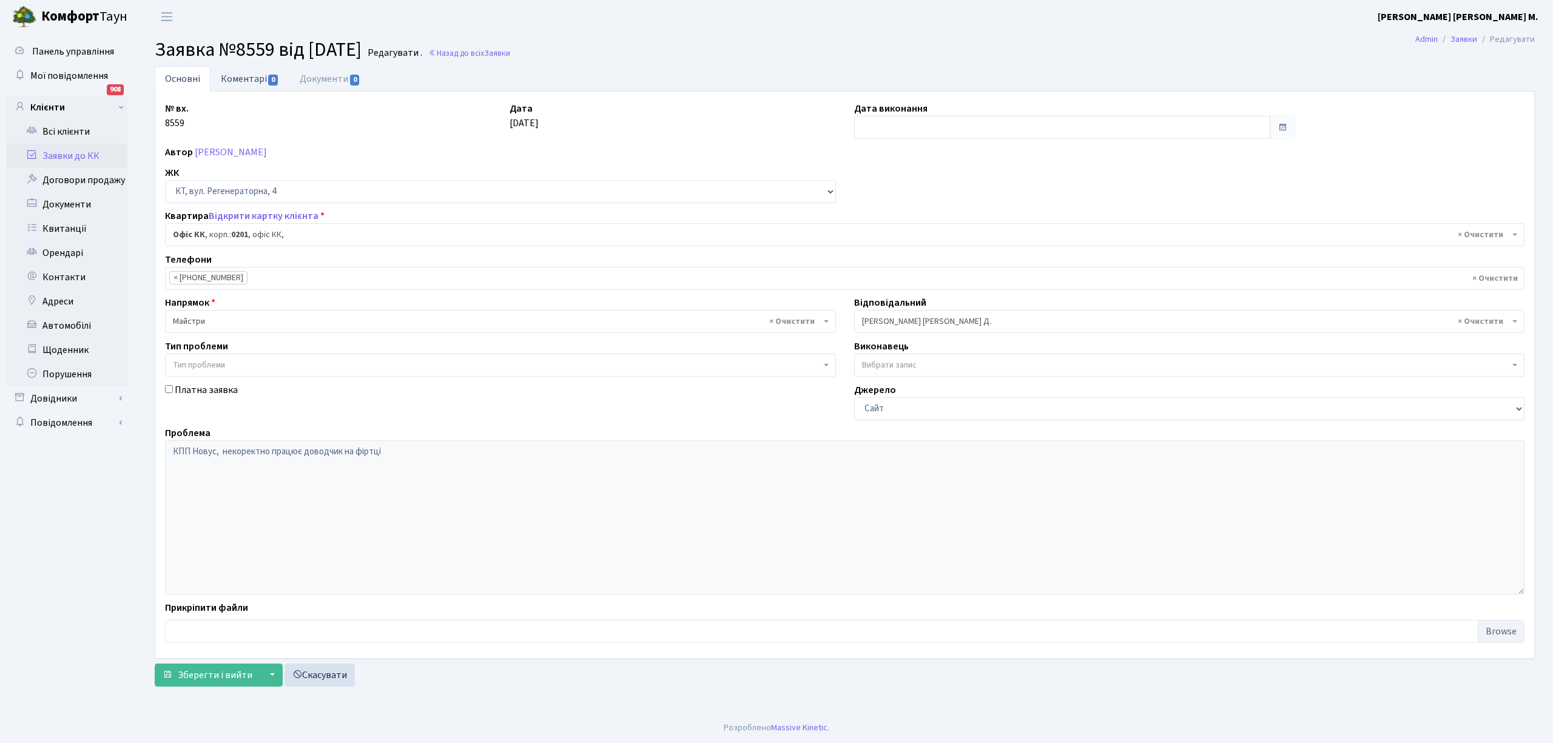
click at [231, 79] on link "Коментарі 0" at bounding box center [250, 78] width 79 height 25
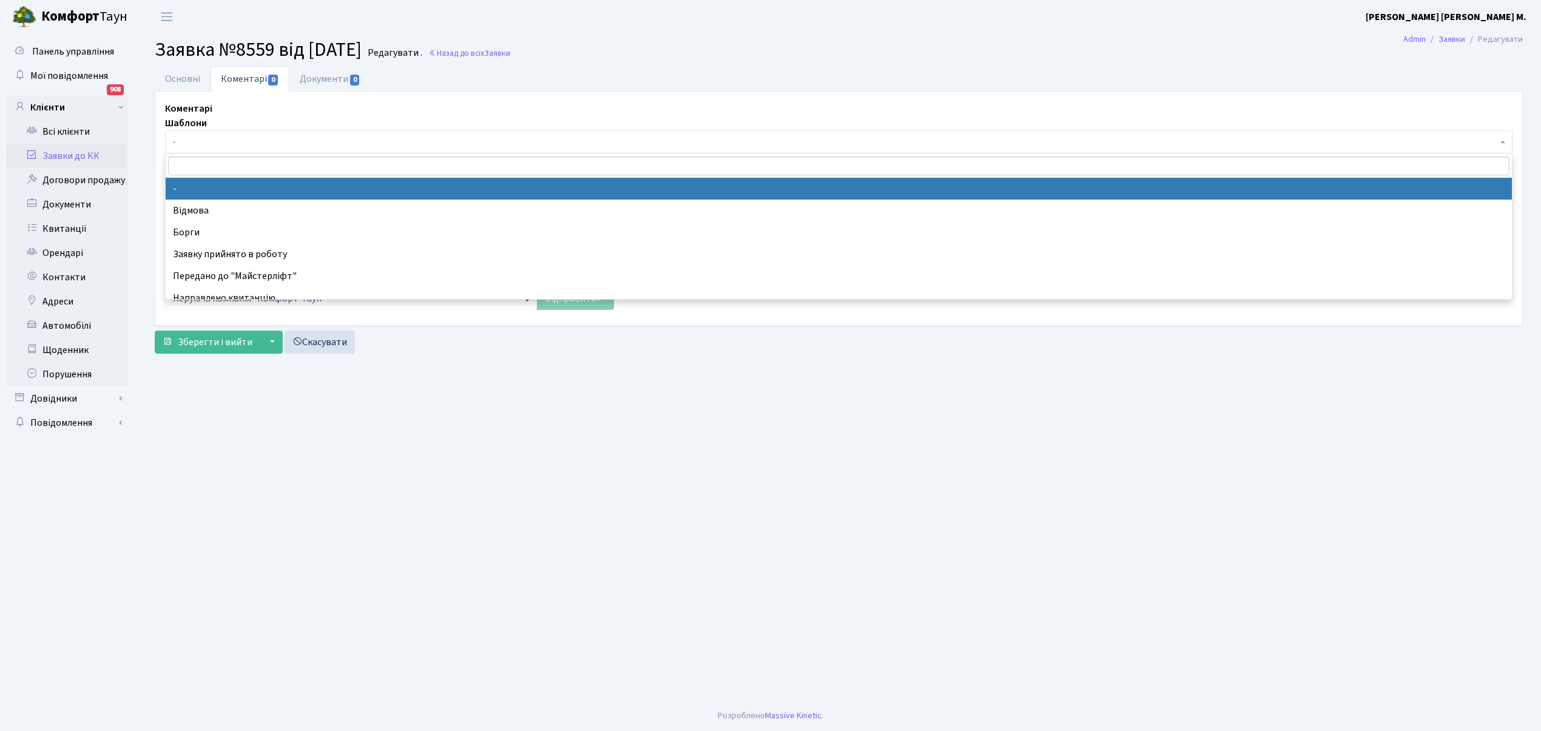
click at [200, 140] on span "-" at bounding box center [835, 142] width 1324 height 12
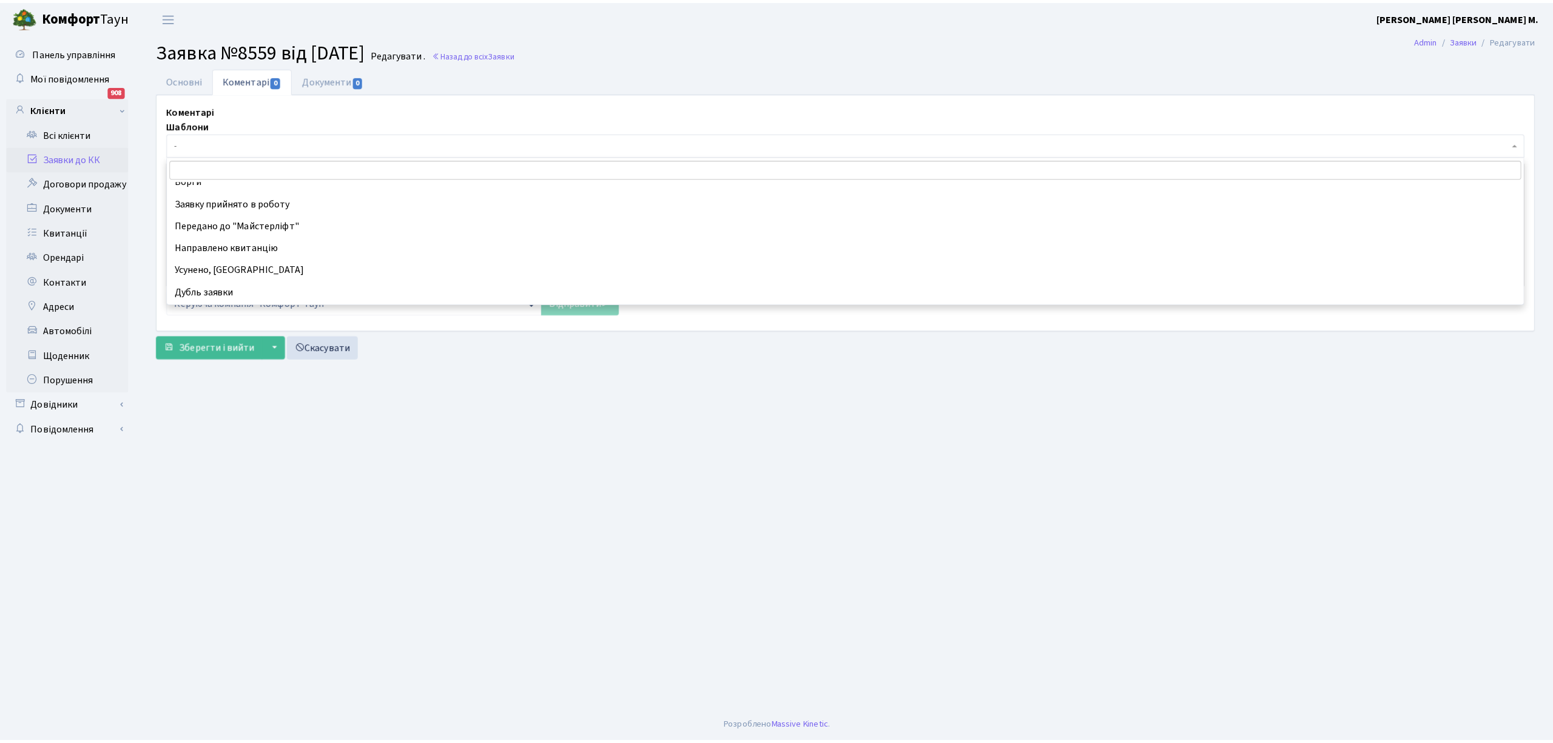
scroll to position [81, 0]
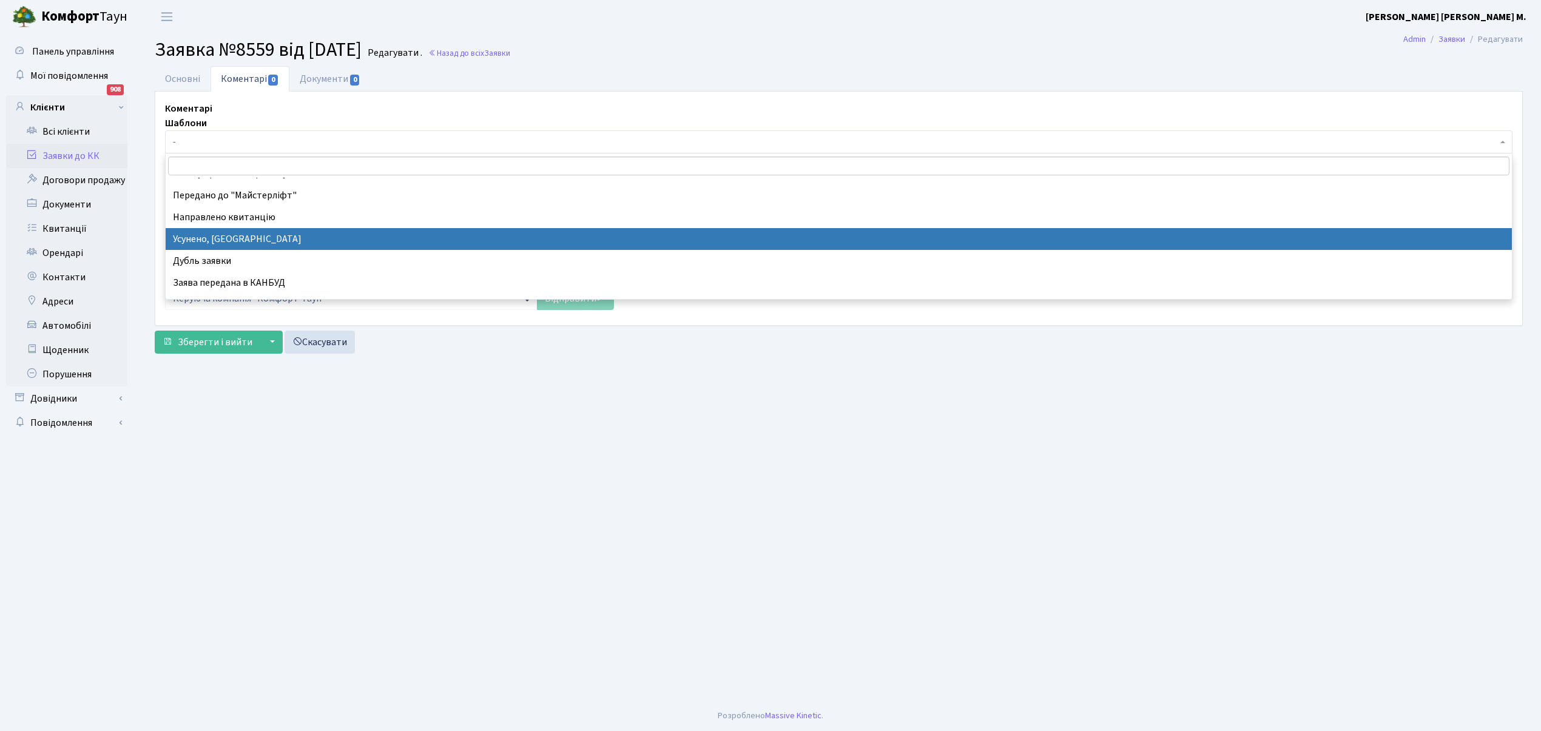
select select "15"
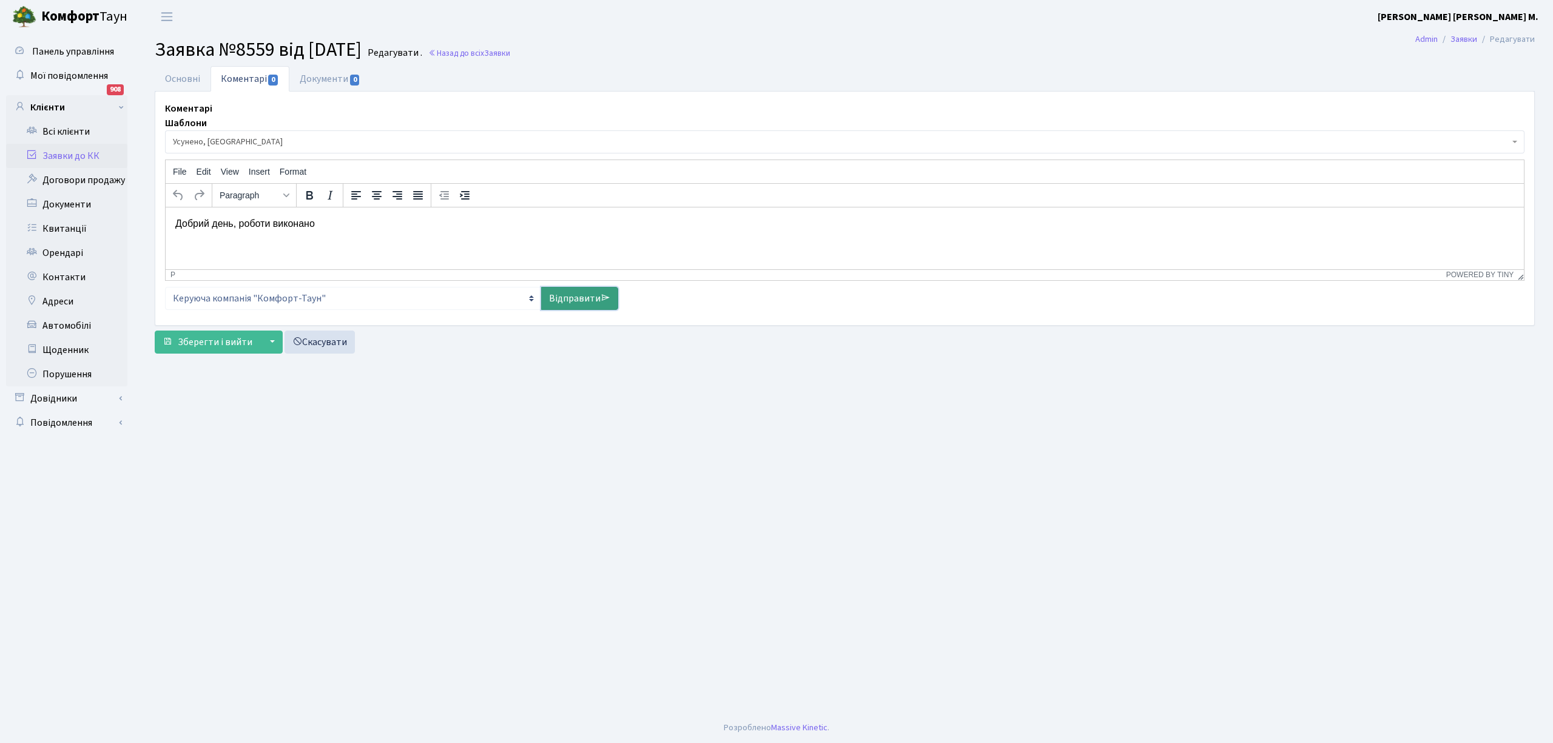
click at [567, 296] on link "Відправити" at bounding box center [579, 298] width 77 height 23
select select
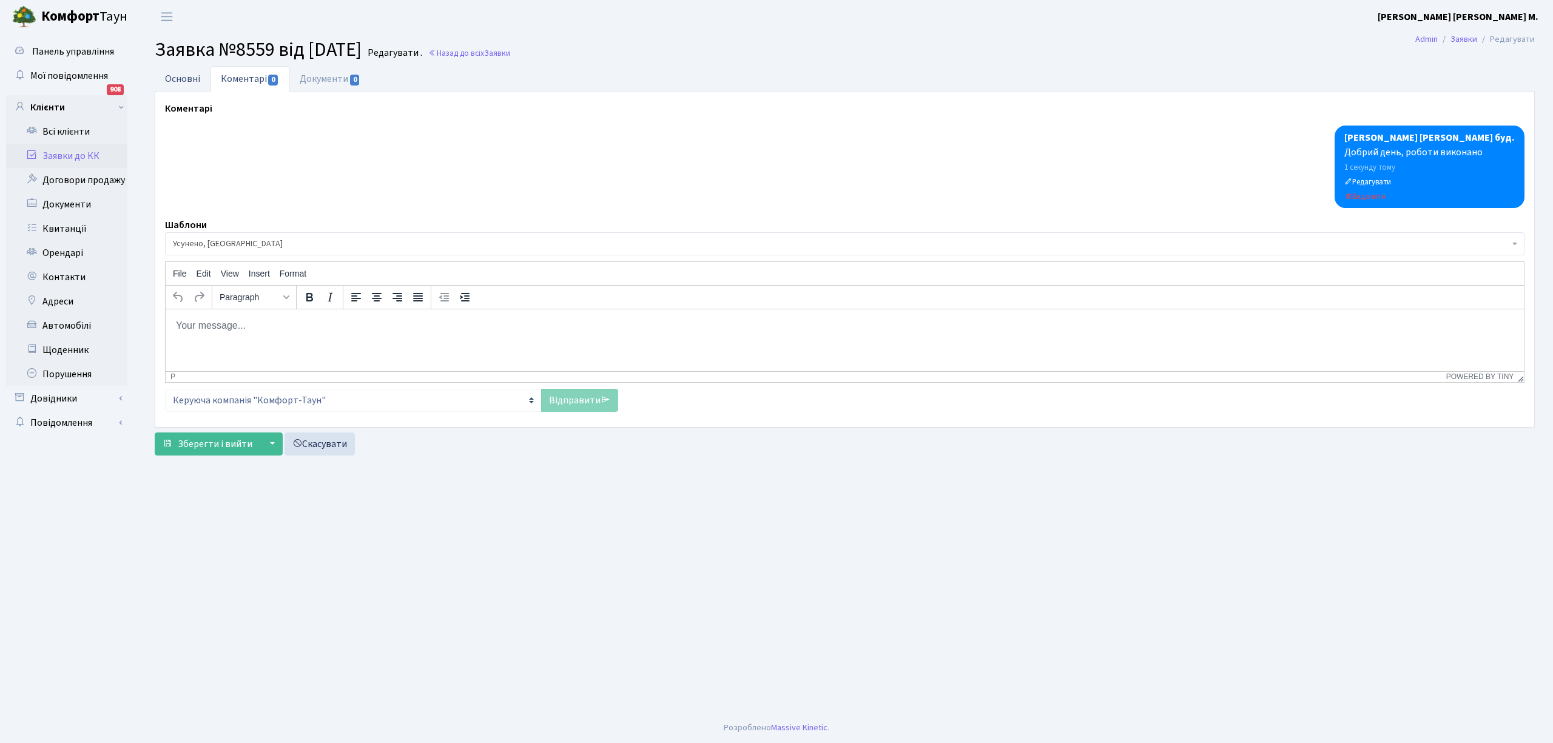
click at [186, 74] on link "Основні" at bounding box center [183, 78] width 56 height 25
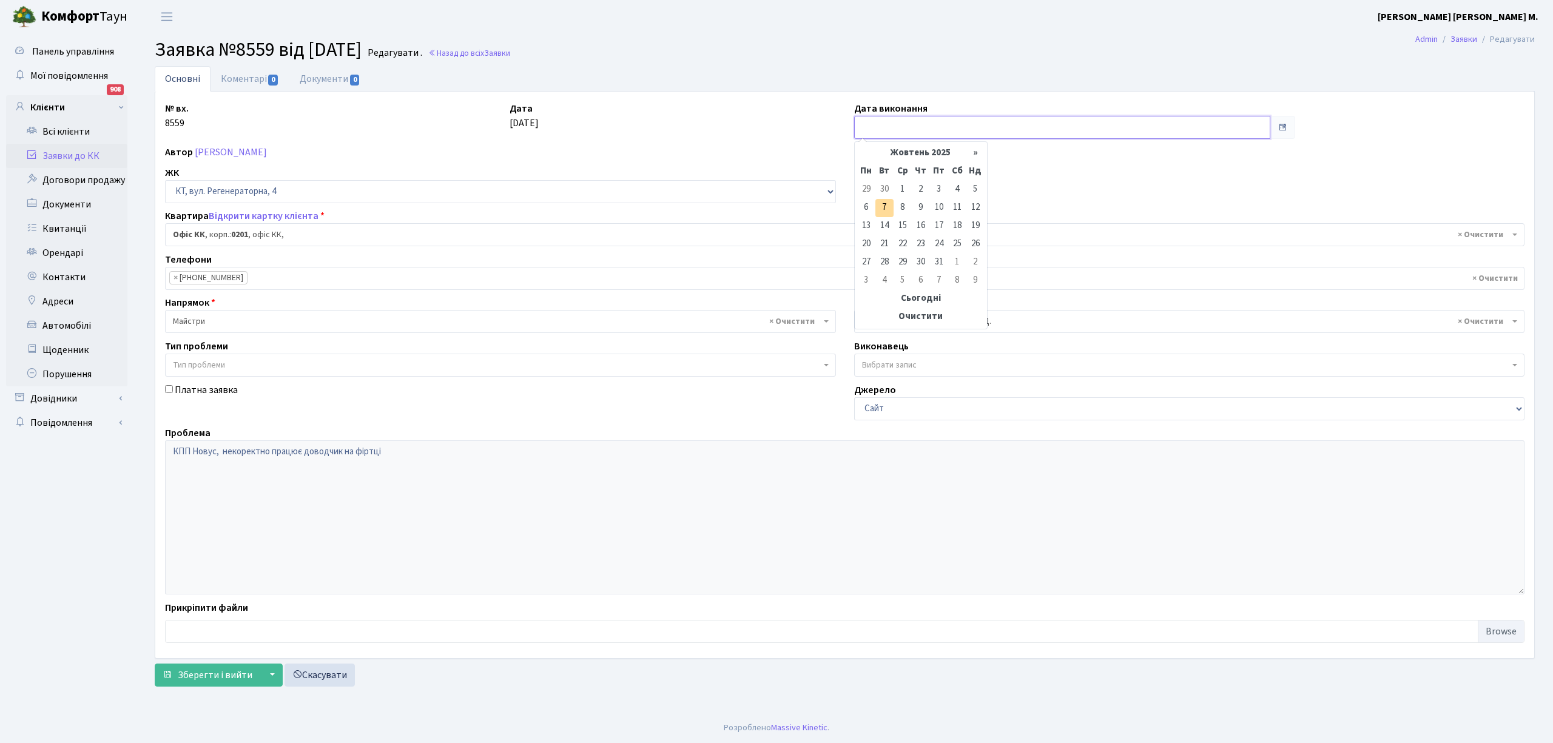
click at [870, 126] on input "text" at bounding box center [1062, 127] width 416 height 23
click at [897, 190] on td "1" at bounding box center [903, 190] width 18 height 18
click at [872, 130] on input "[DATE]" at bounding box center [1062, 127] width 416 height 23
click at [923, 190] on td "2" at bounding box center [921, 190] width 18 height 18
type input "[DATE]"
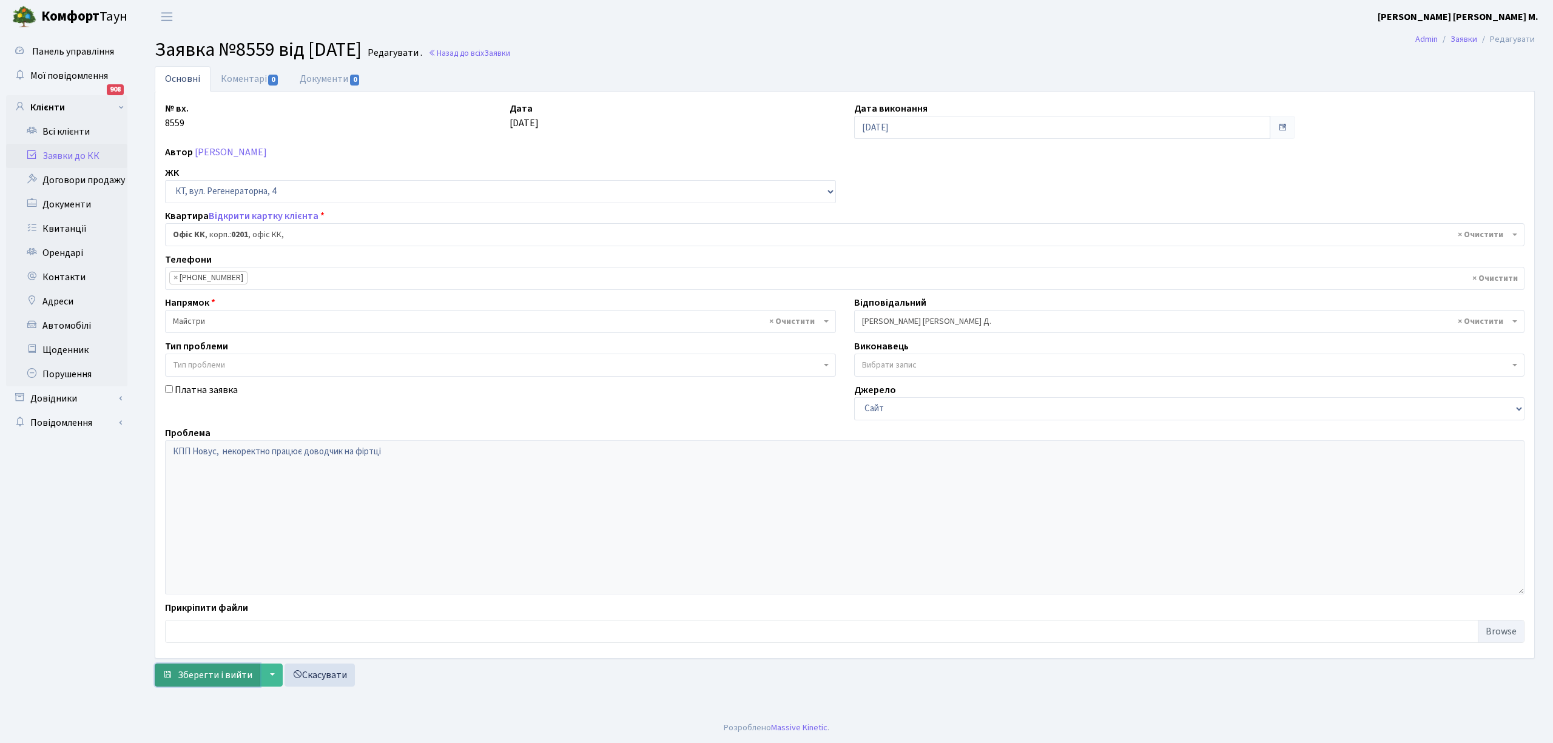
click at [198, 685] on button "Зберегти і вийти" at bounding box center [208, 675] width 106 height 23
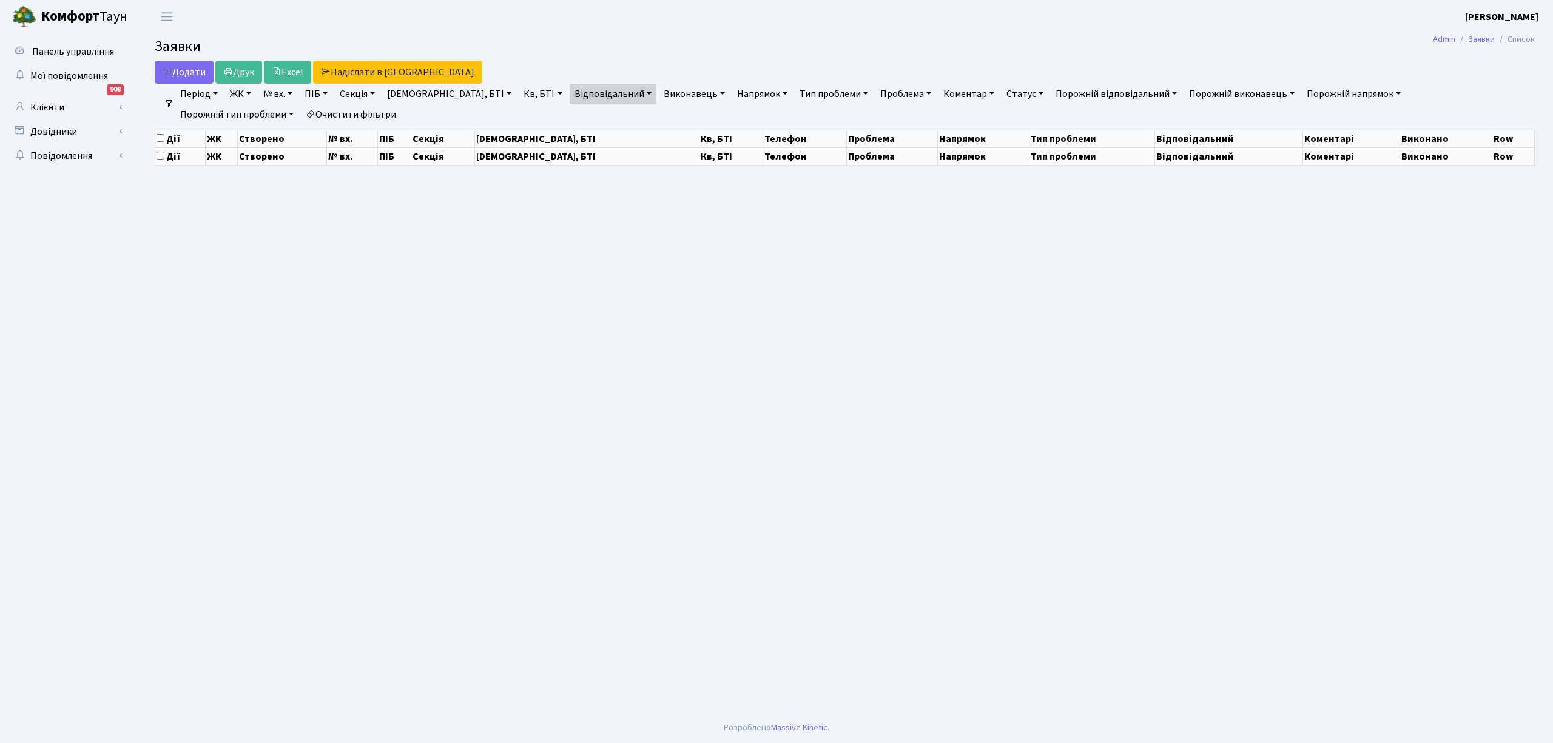
select select "25"
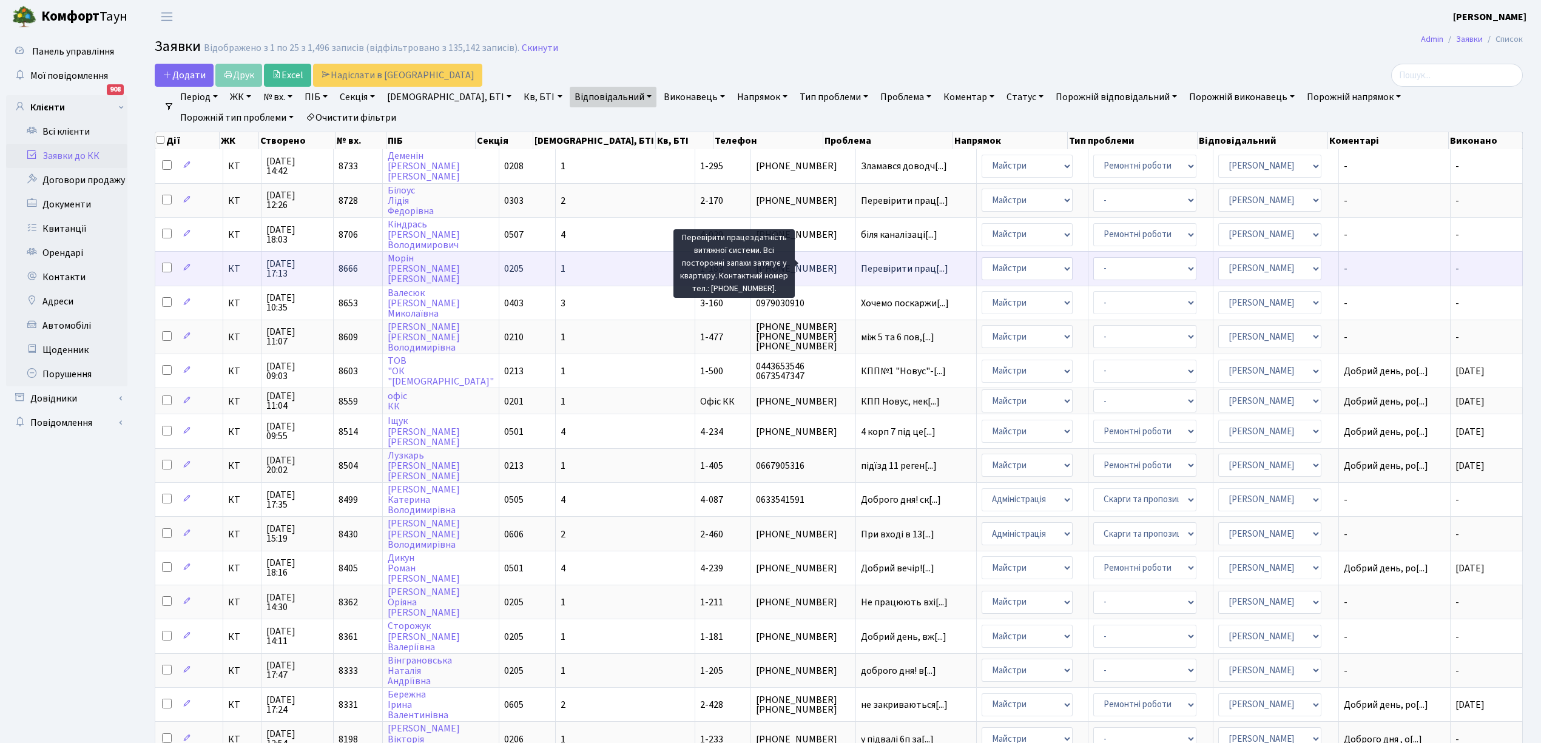
click at [861, 263] on span "Перевірити прац[...]" at bounding box center [904, 268] width 87 height 13
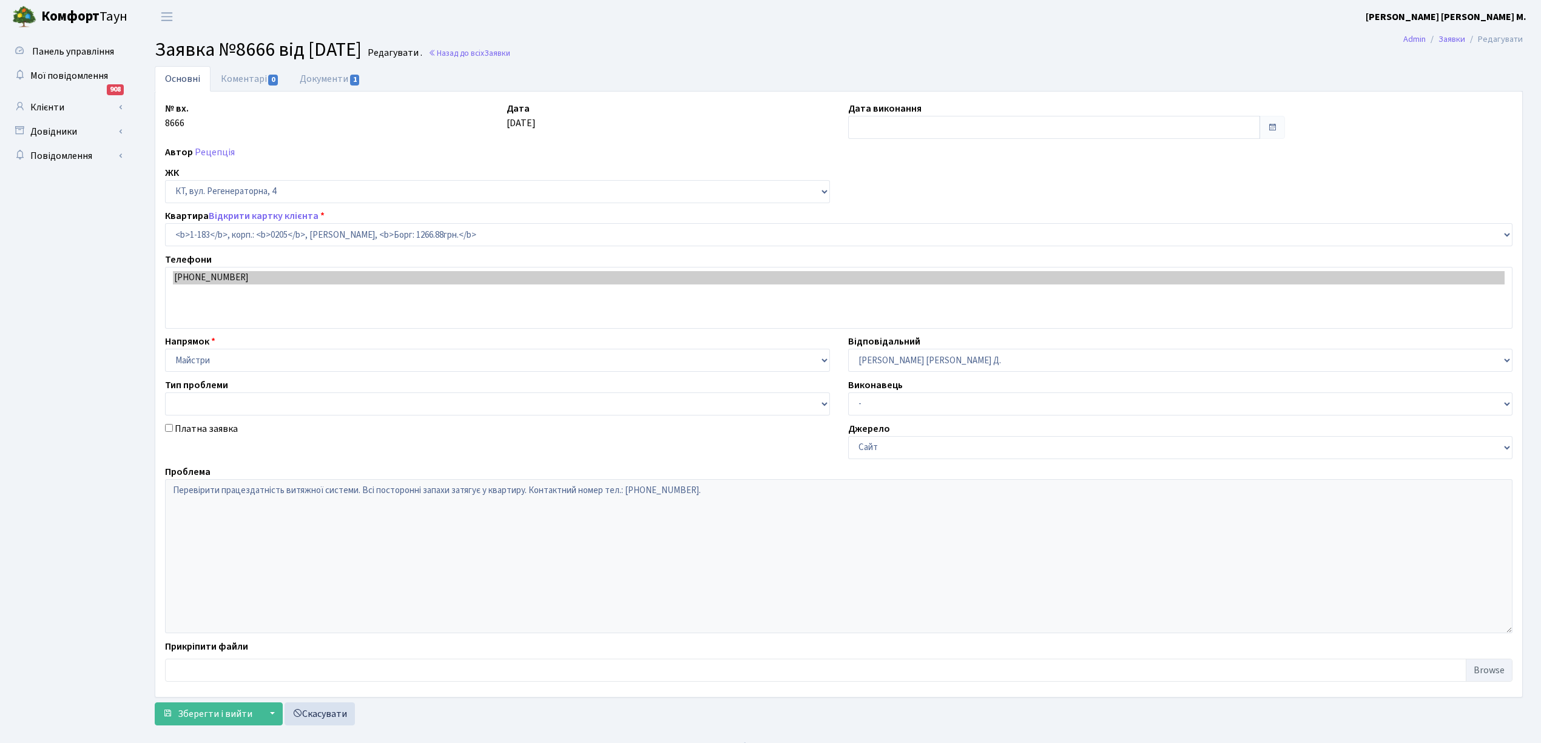
select select "183"
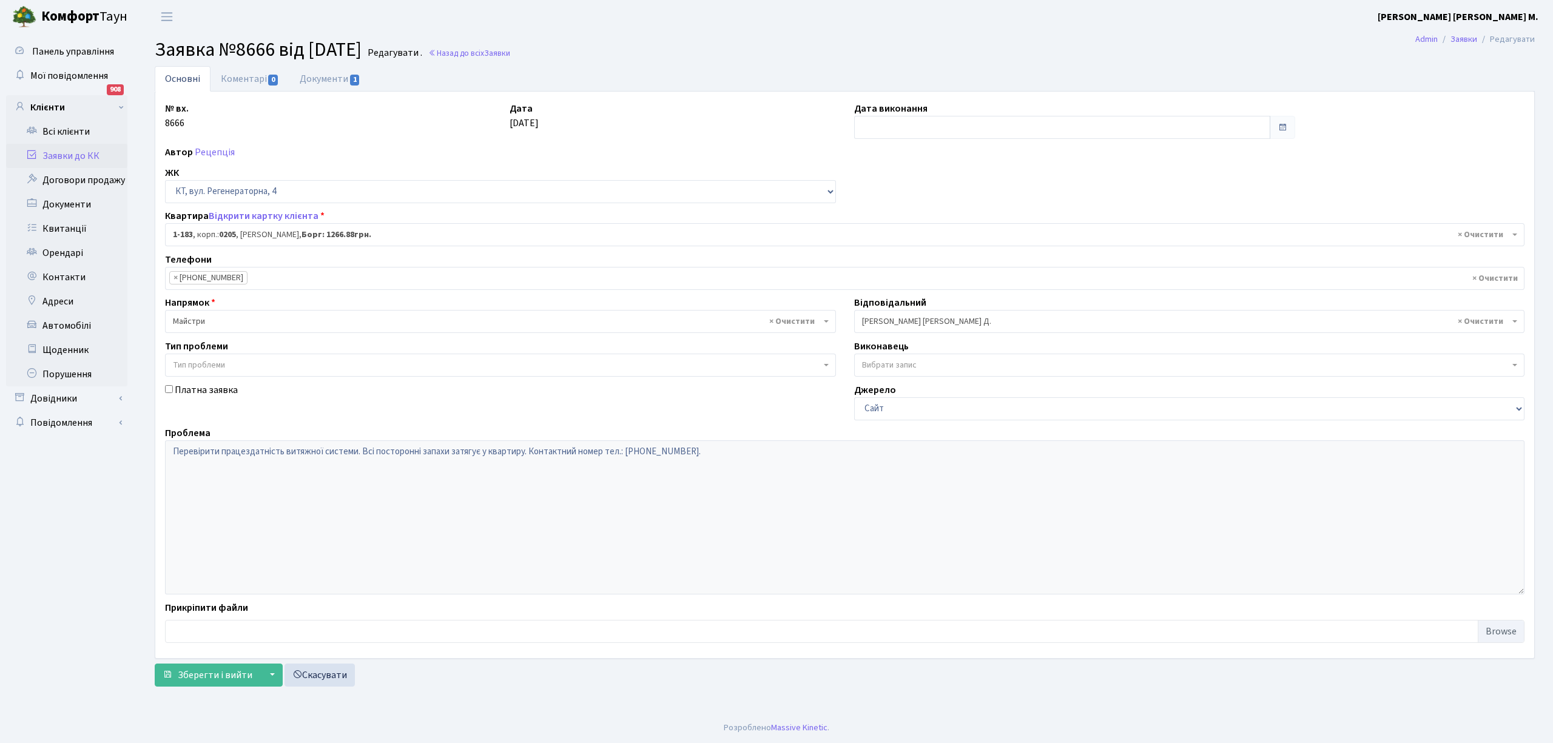
click at [61, 153] on link "Заявки до КК" at bounding box center [66, 156] width 121 height 24
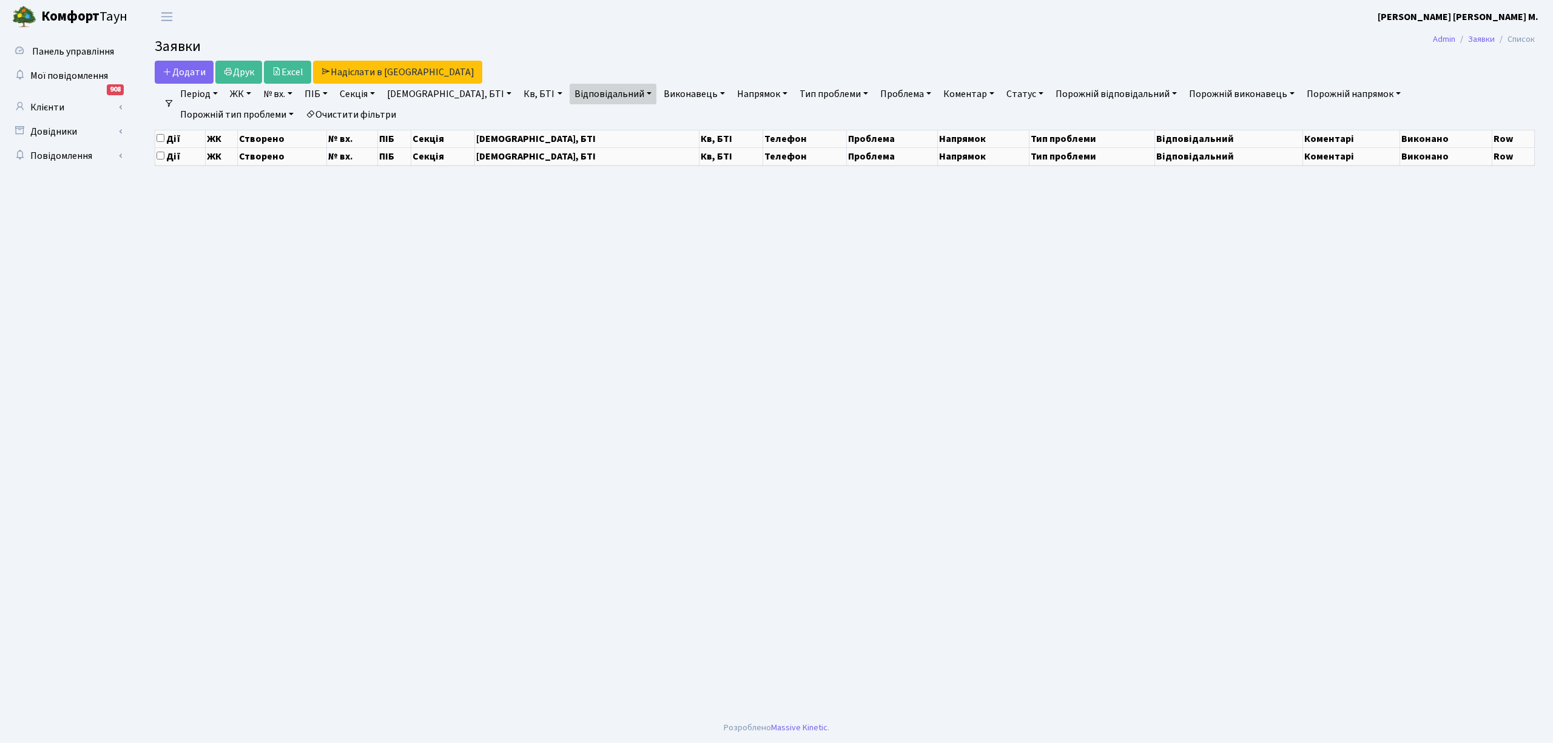
select select "25"
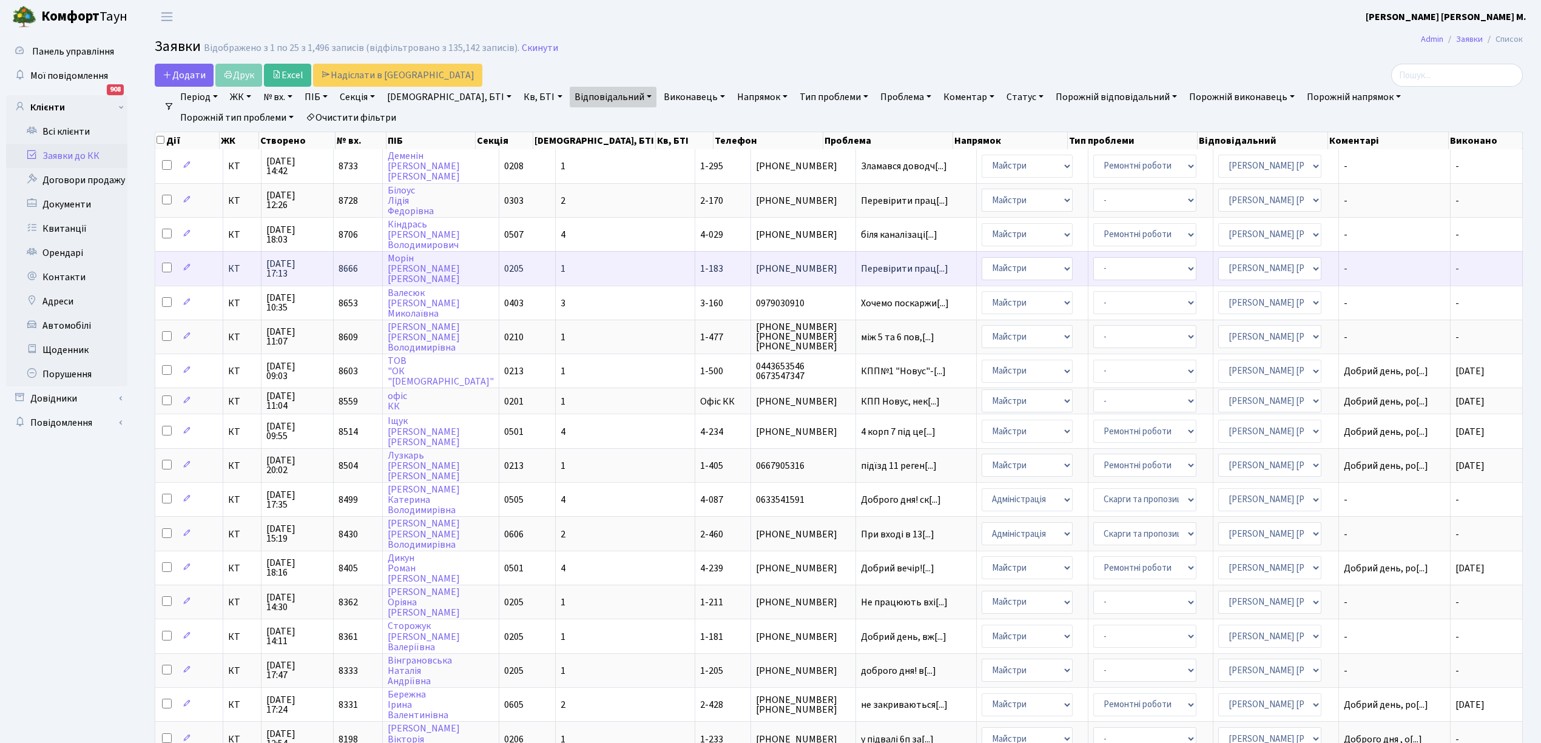
click at [756, 268] on span "[PHONE_NUMBER]" at bounding box center [803, 269] width 95 height 10
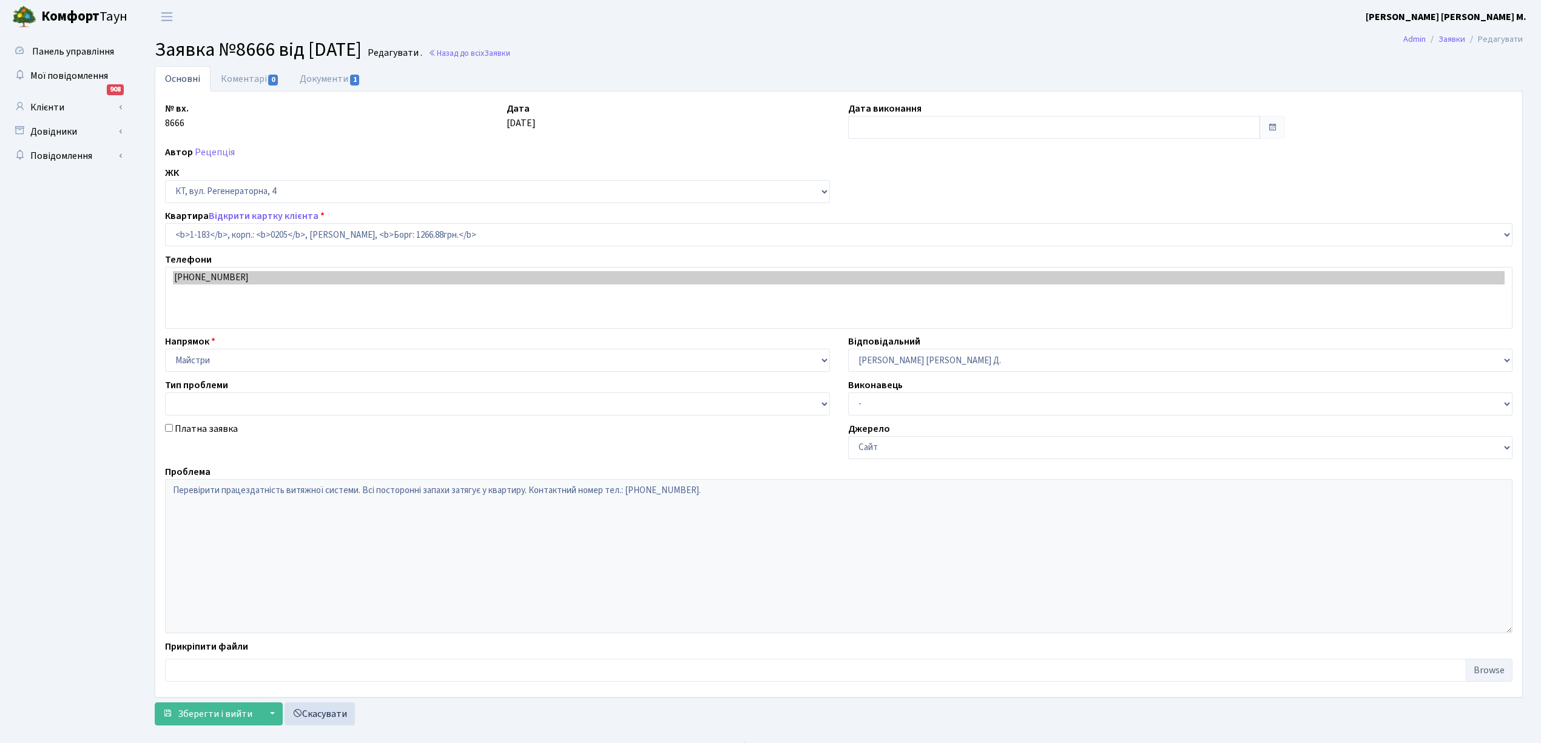
select select "183"
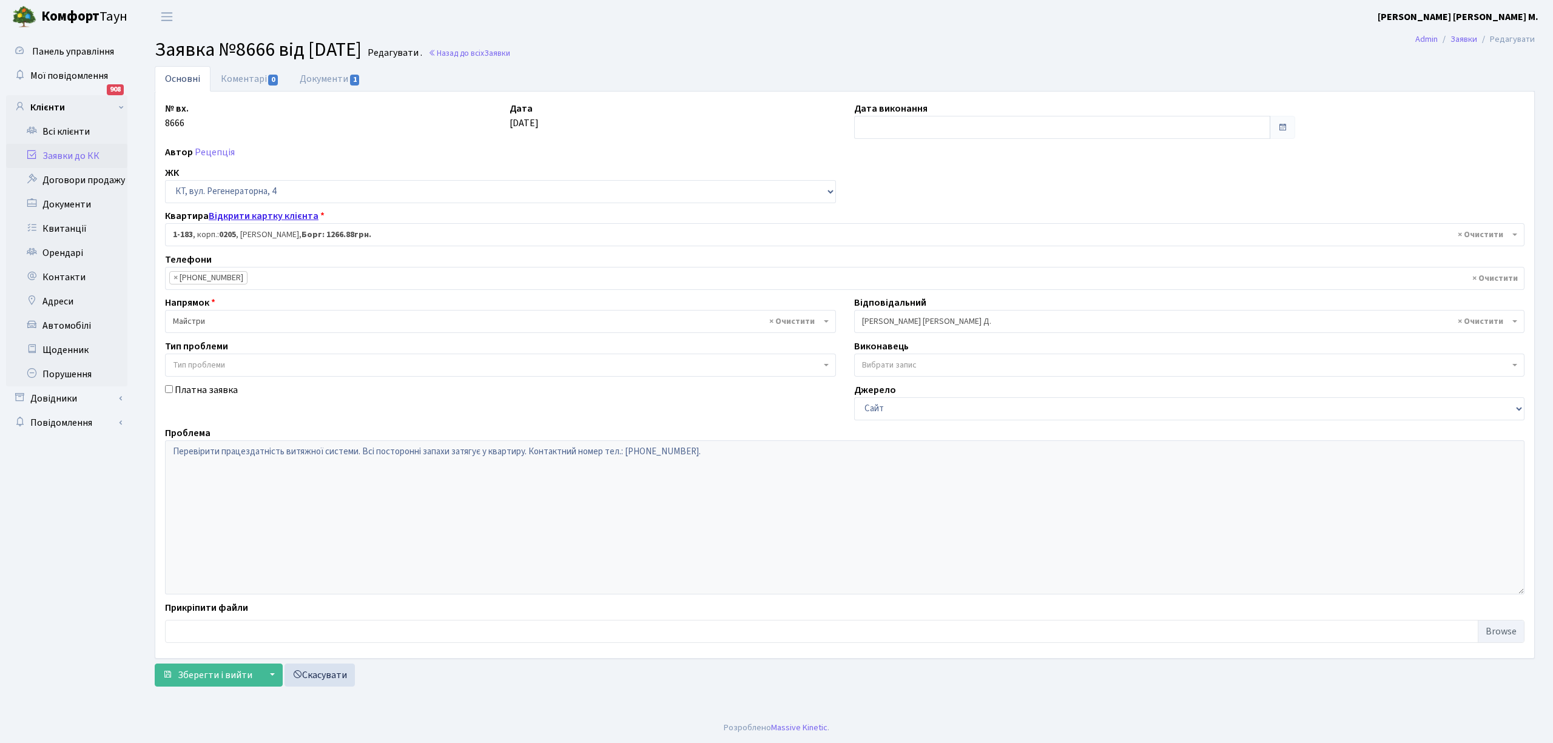
click at [245, 218] on link "Відкрити картку клієнта" at bounding box center [264, 215] width 110 height 13
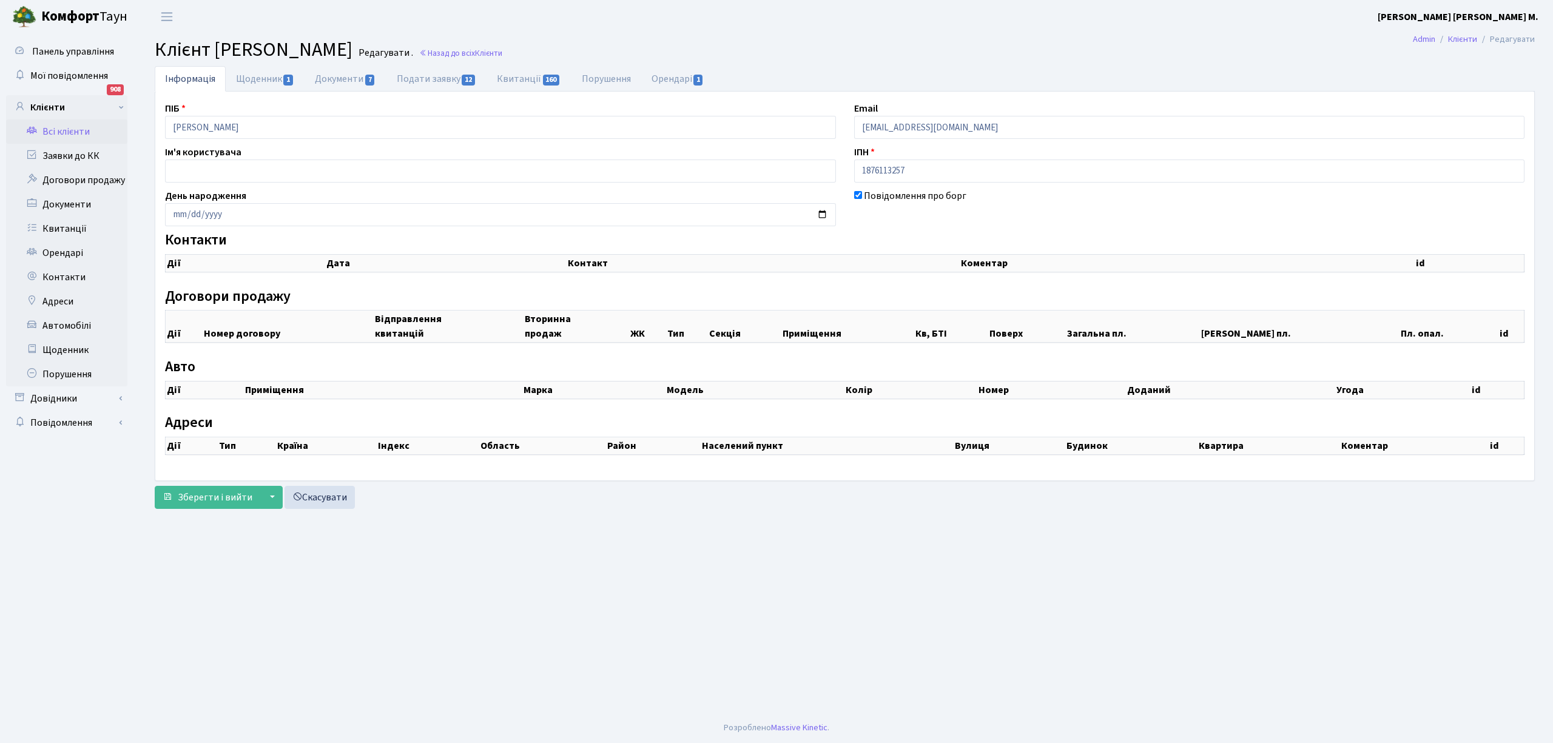
checkbox input "true"
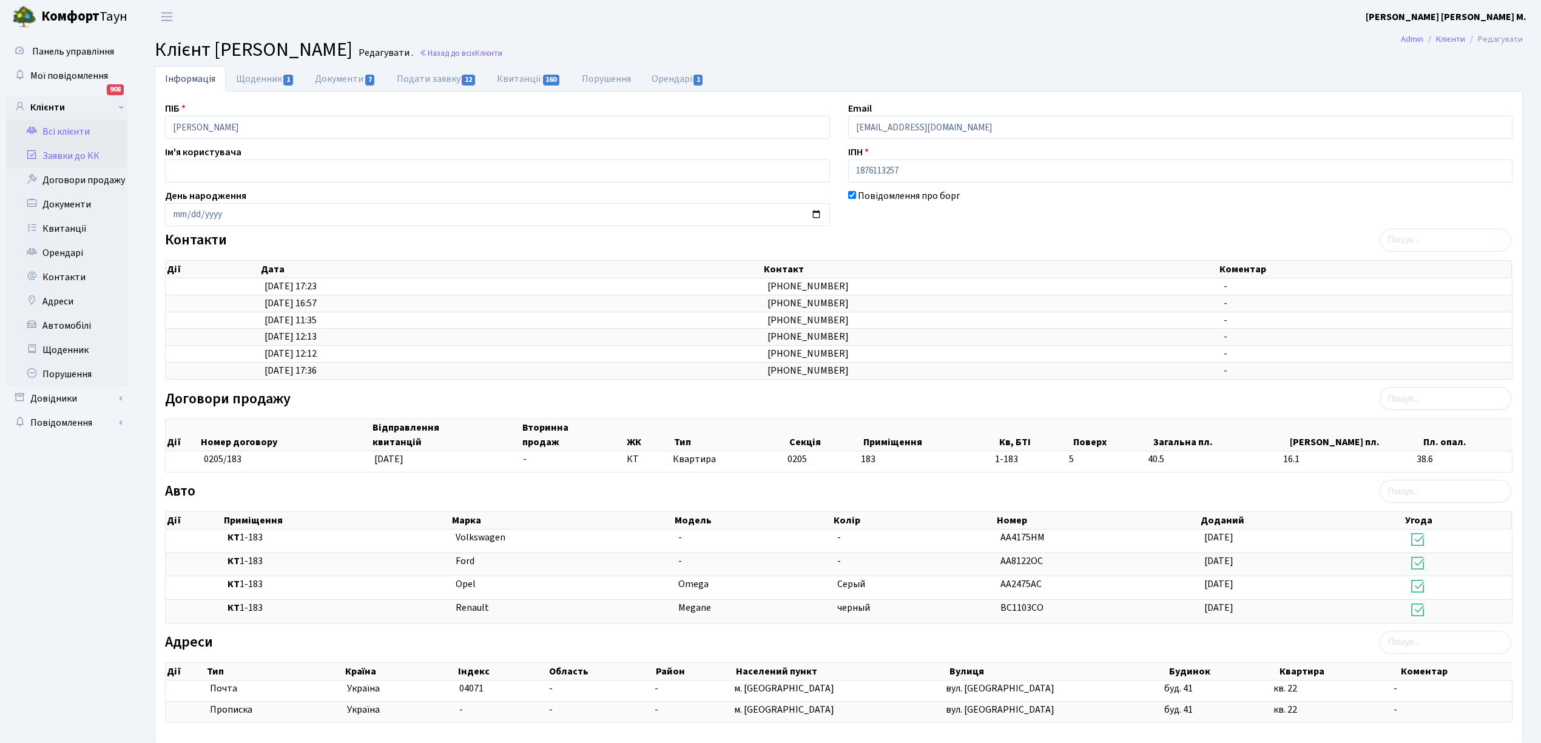
click at [72, 156] on link "Заявки до КК" at bounding box center [66, 156] width 121 height 24
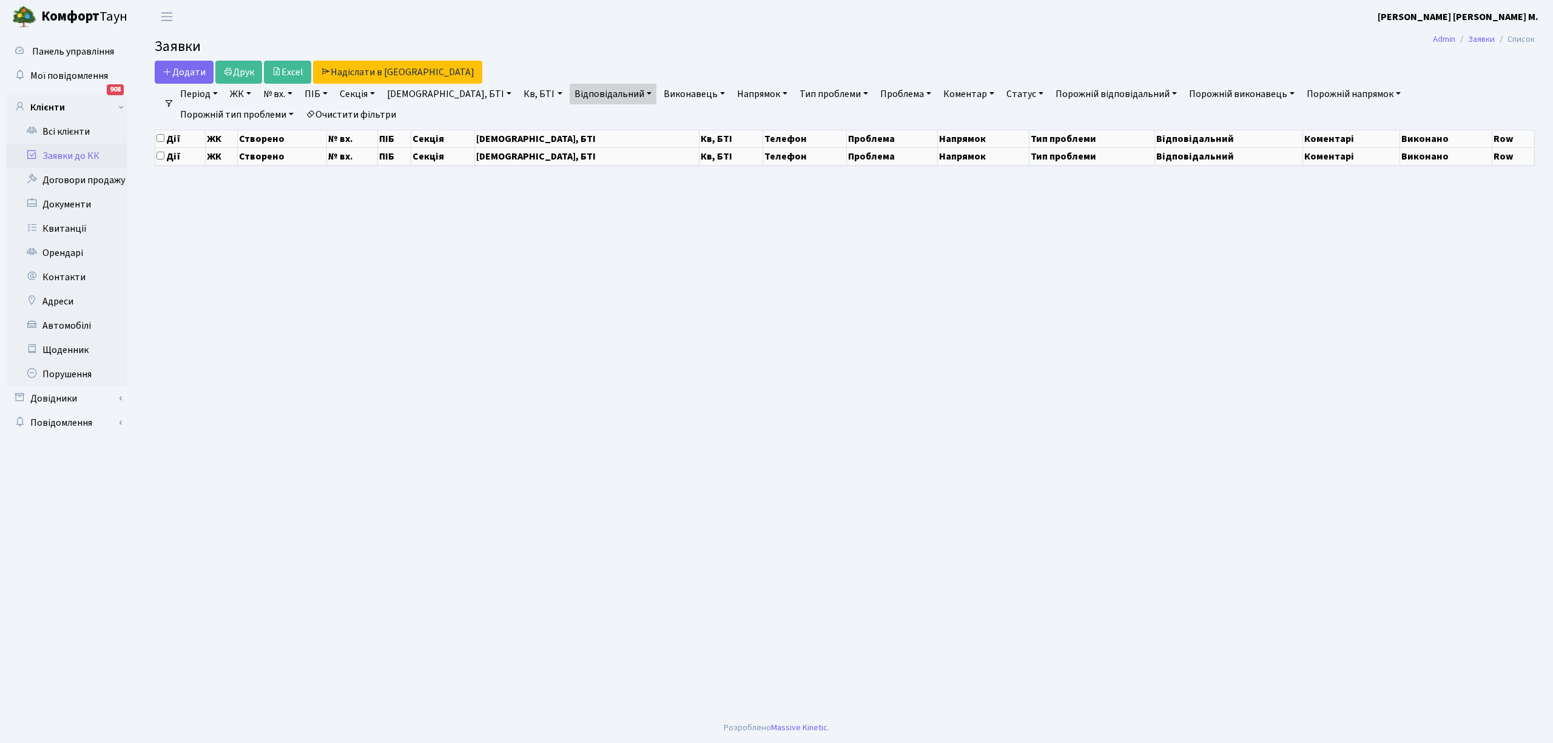
select select "25"
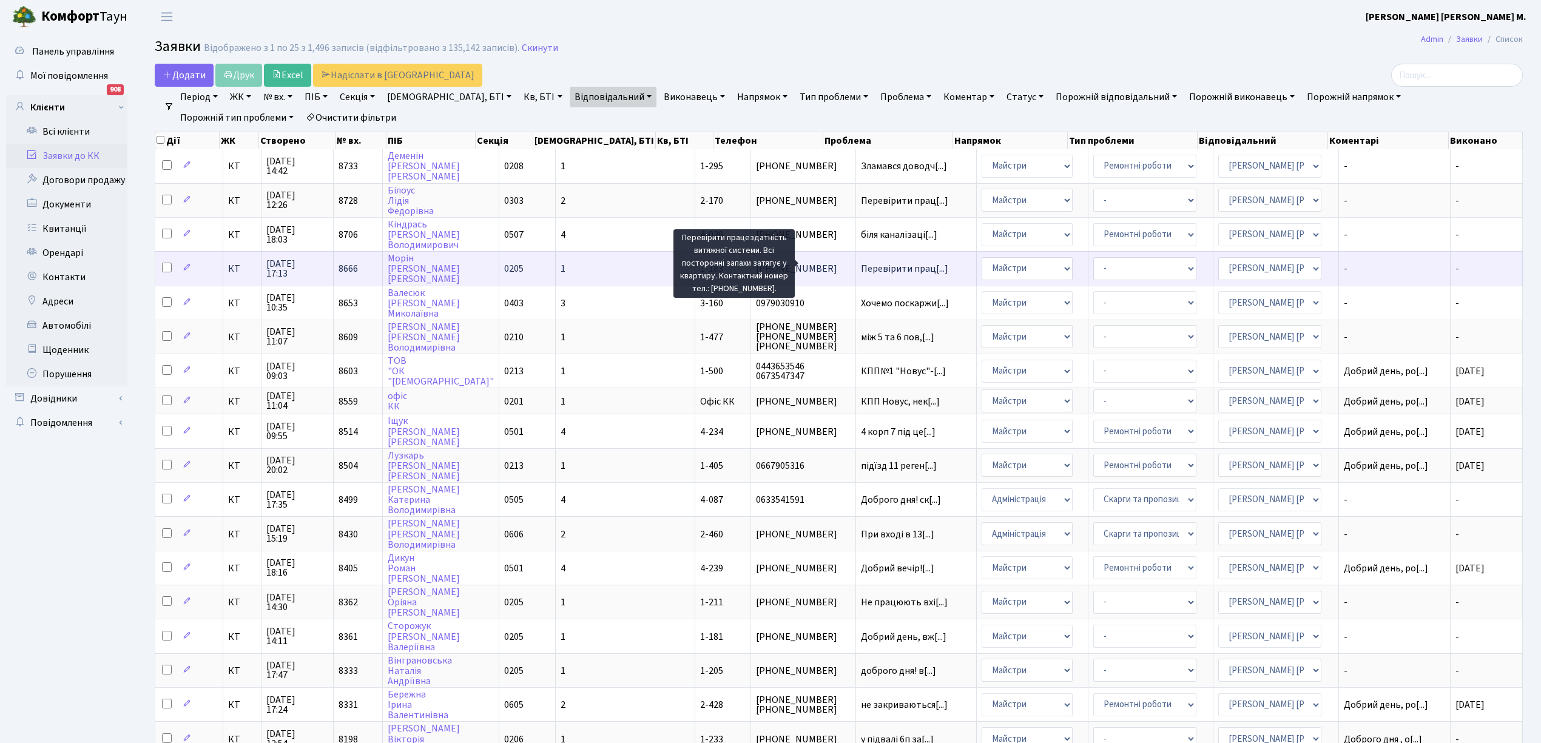
click at [861, 262] on span "Перевірити прац[...]" at bounding box center [904, 268] width 87 height 13
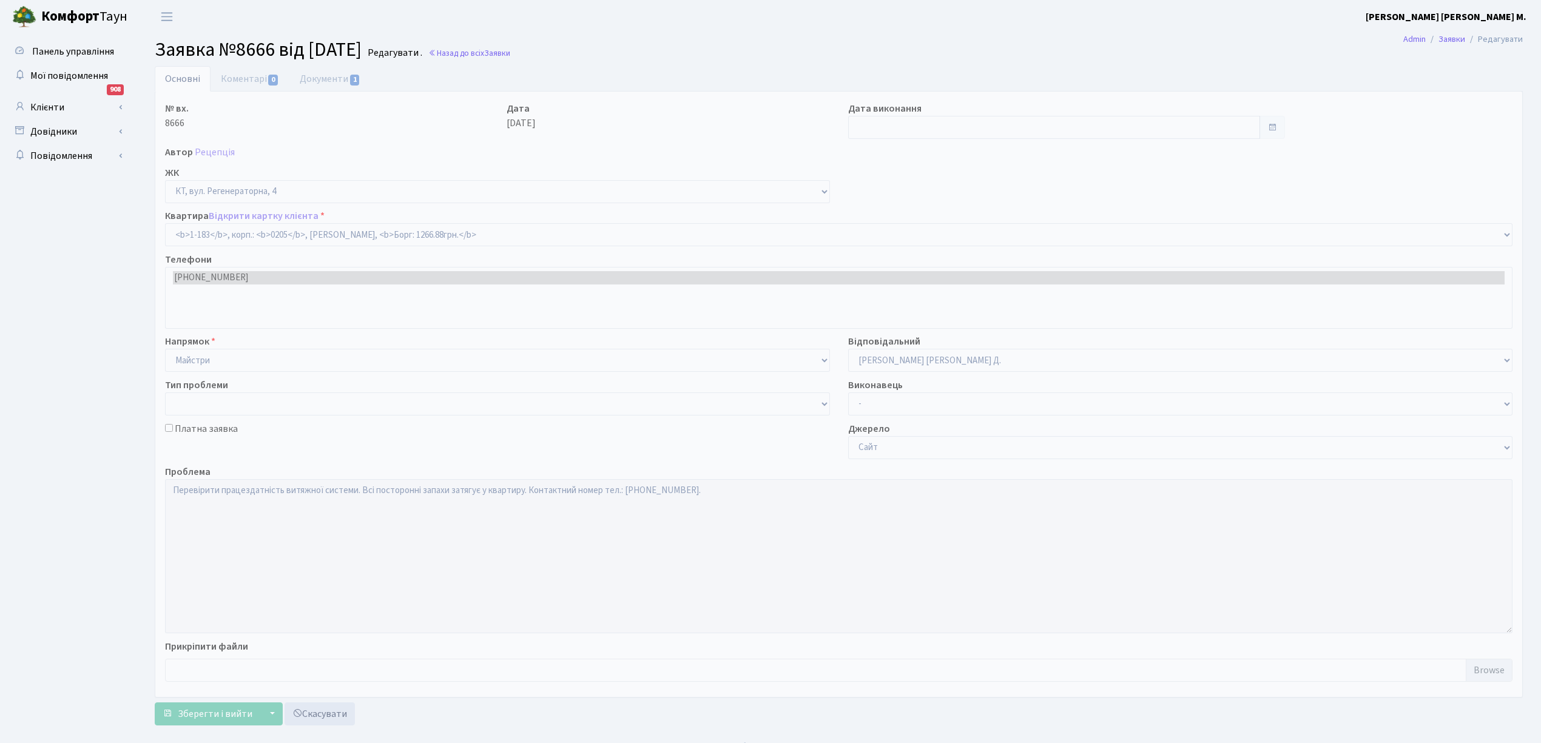
select select "183"
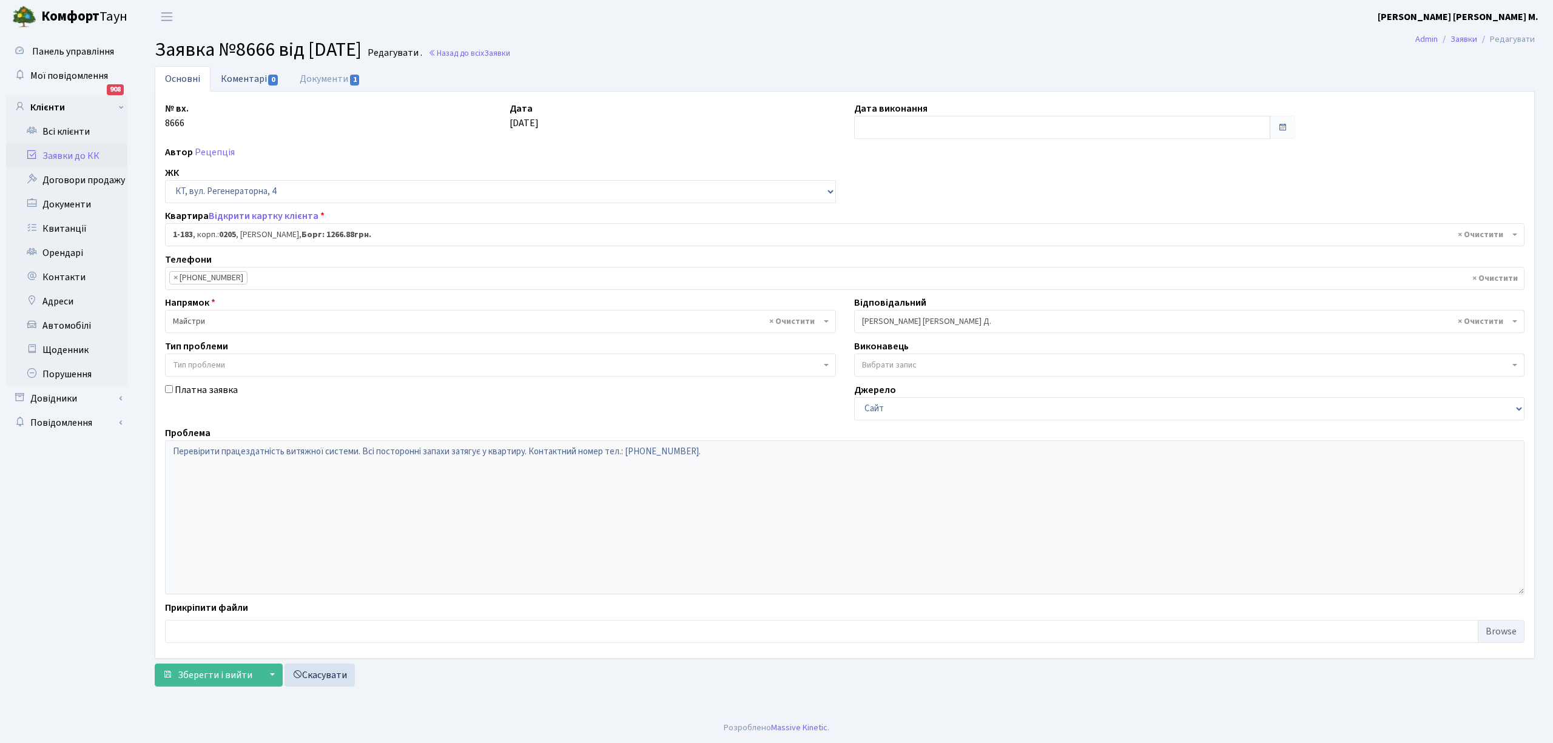
click at [241, 78] on link "Коментарі 0" at bounding box center [250, 78] width 79 height 25
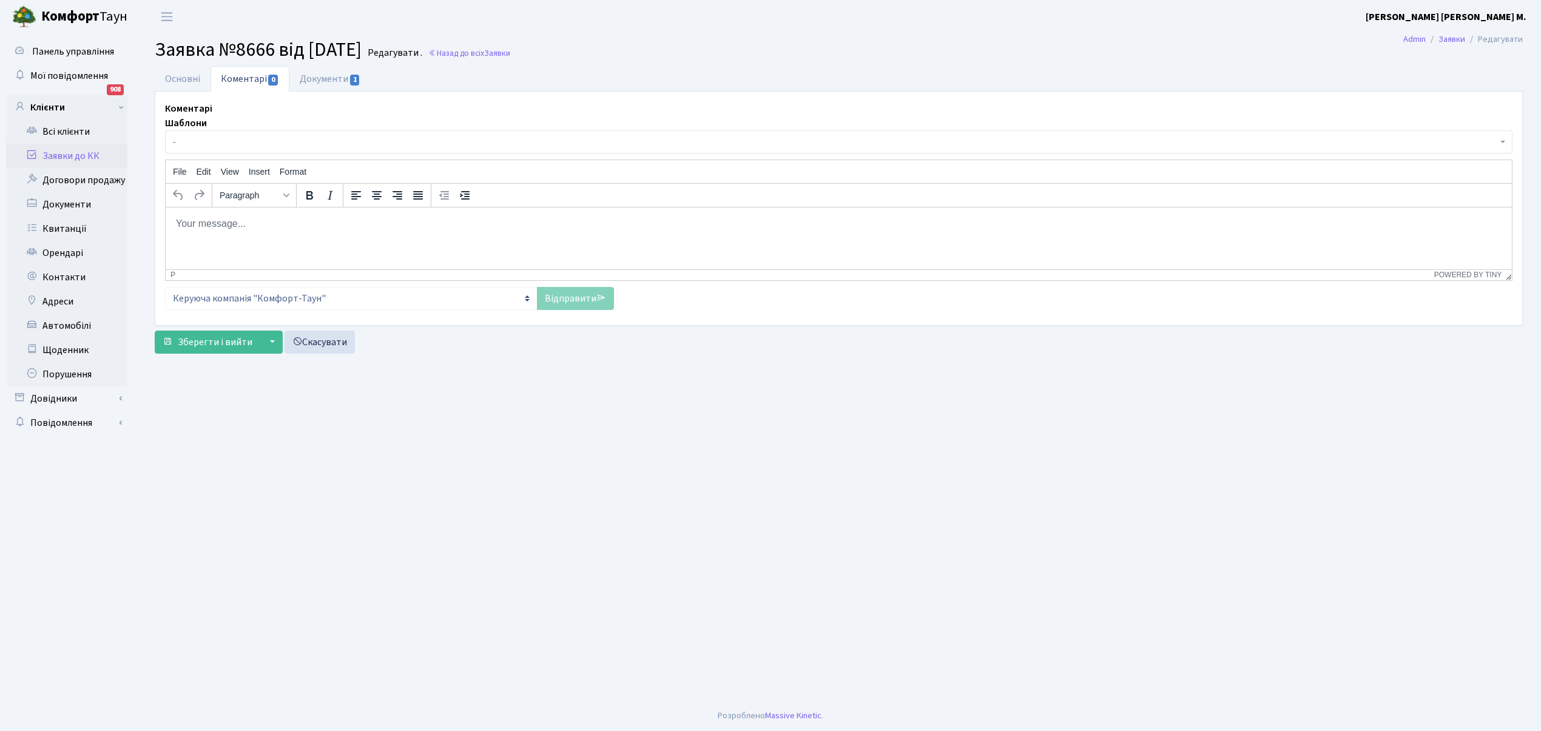
click at [203, 139] on span "-" at bounding box center [835, 142] width 1324 height 12
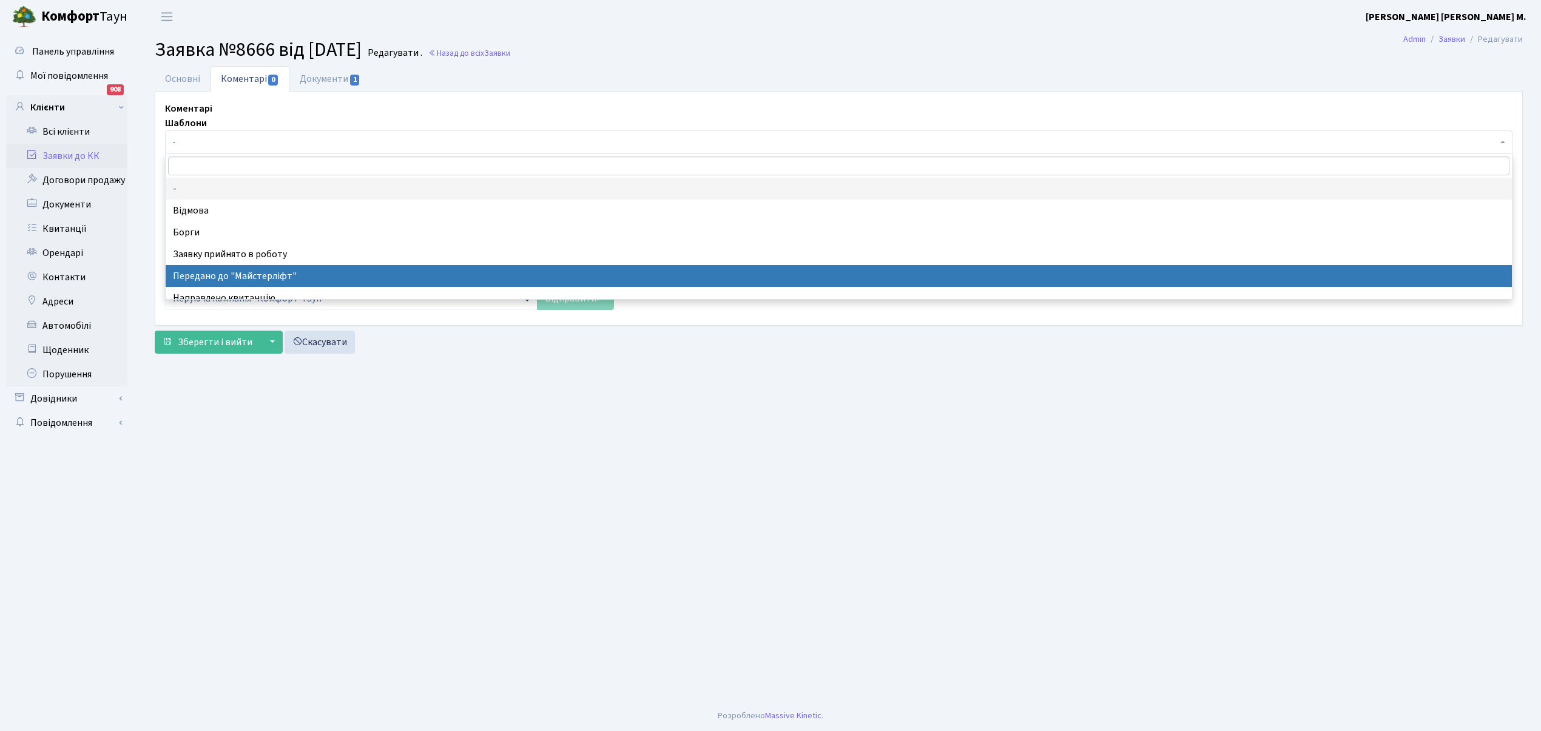
click at [273, 567] on main "Admin Заявки Редагувати Заявка №8666 від 03.10.2025 Редагувати . Назад до всіх …" at bounding box center [838, 366] width 1404 height 667
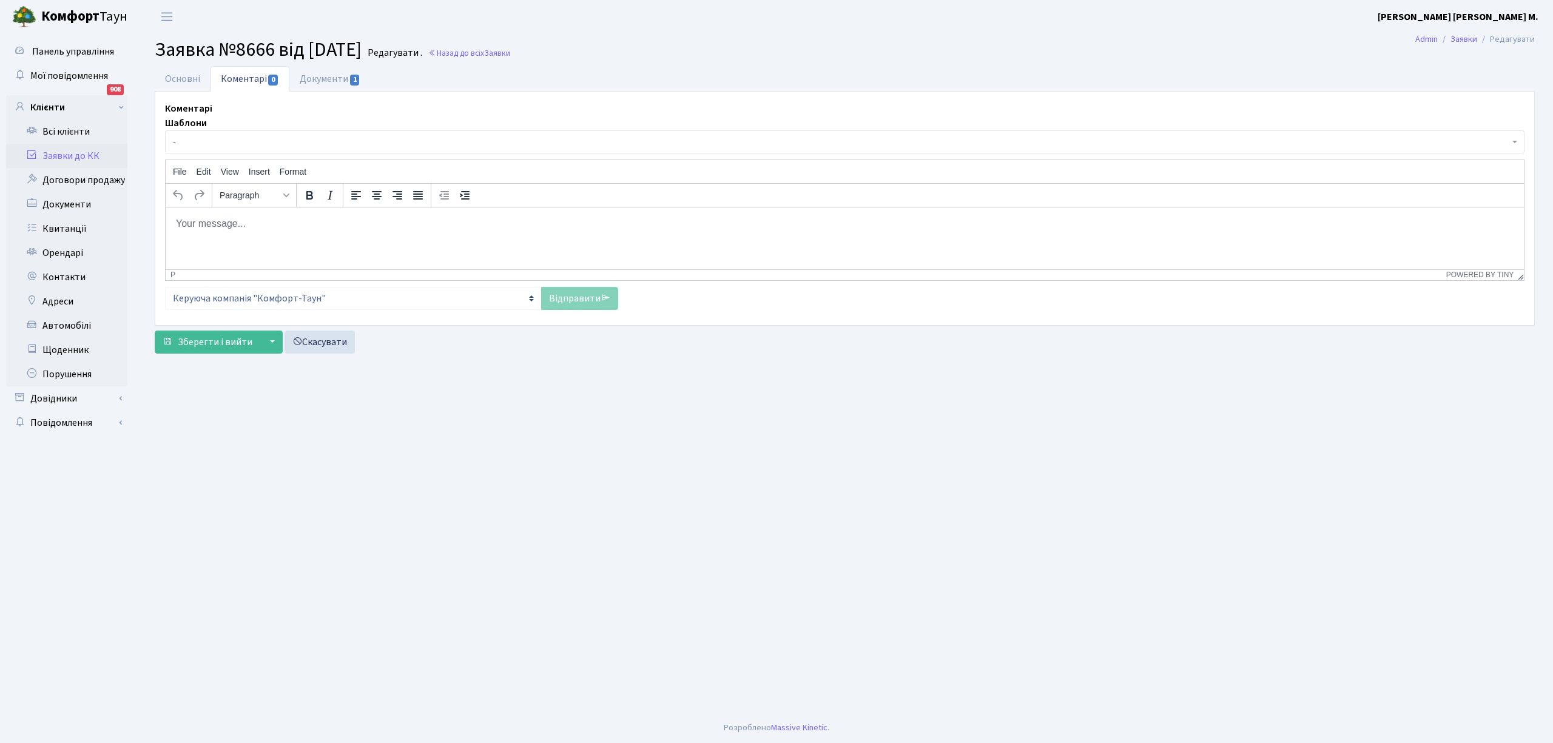
click at [184, 227] on body "Rich Text Area. Press ALT-0 for help." at bounding box center [844, 223] width 1339 height 13
click at [212, 227] on p "Дзвонив не беруть трубку" at bounding box center [844, 223] width 1339 height 13
click at [303, 222] on p "Дзвонив/, не беруть трубку" at bounding box center [844, 223] width 1339 height 13
click at [217, 221] on p "Дзвонив/, не беруть трубку." at bounding box center [844, 223] width 1339 height 13
click at [578, 297] on link "Відправити" at bounding box center [579, 298] width 77 height 23
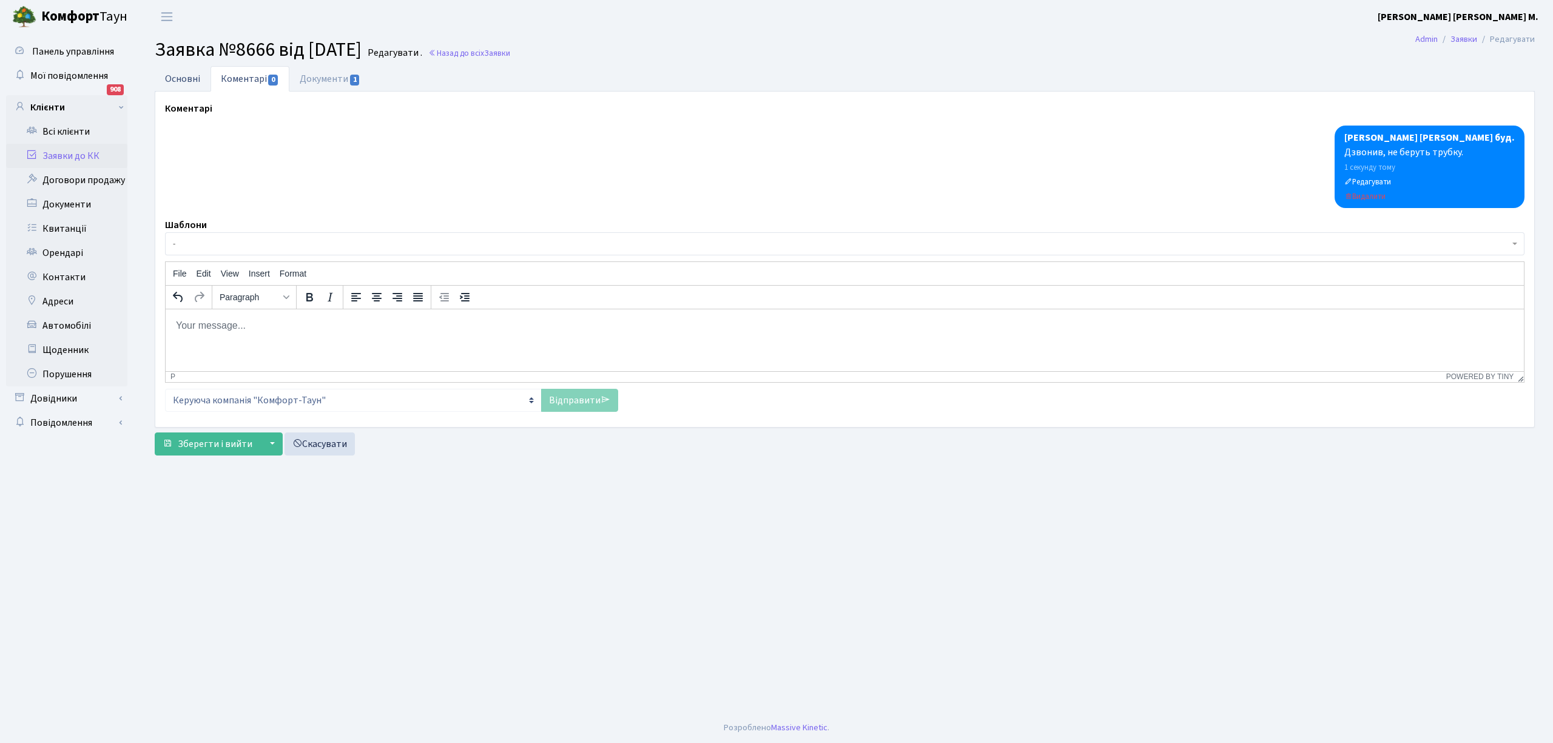
click at [194, 86] on link "Основні" at bounding box center [183, 78] width 56 height 25
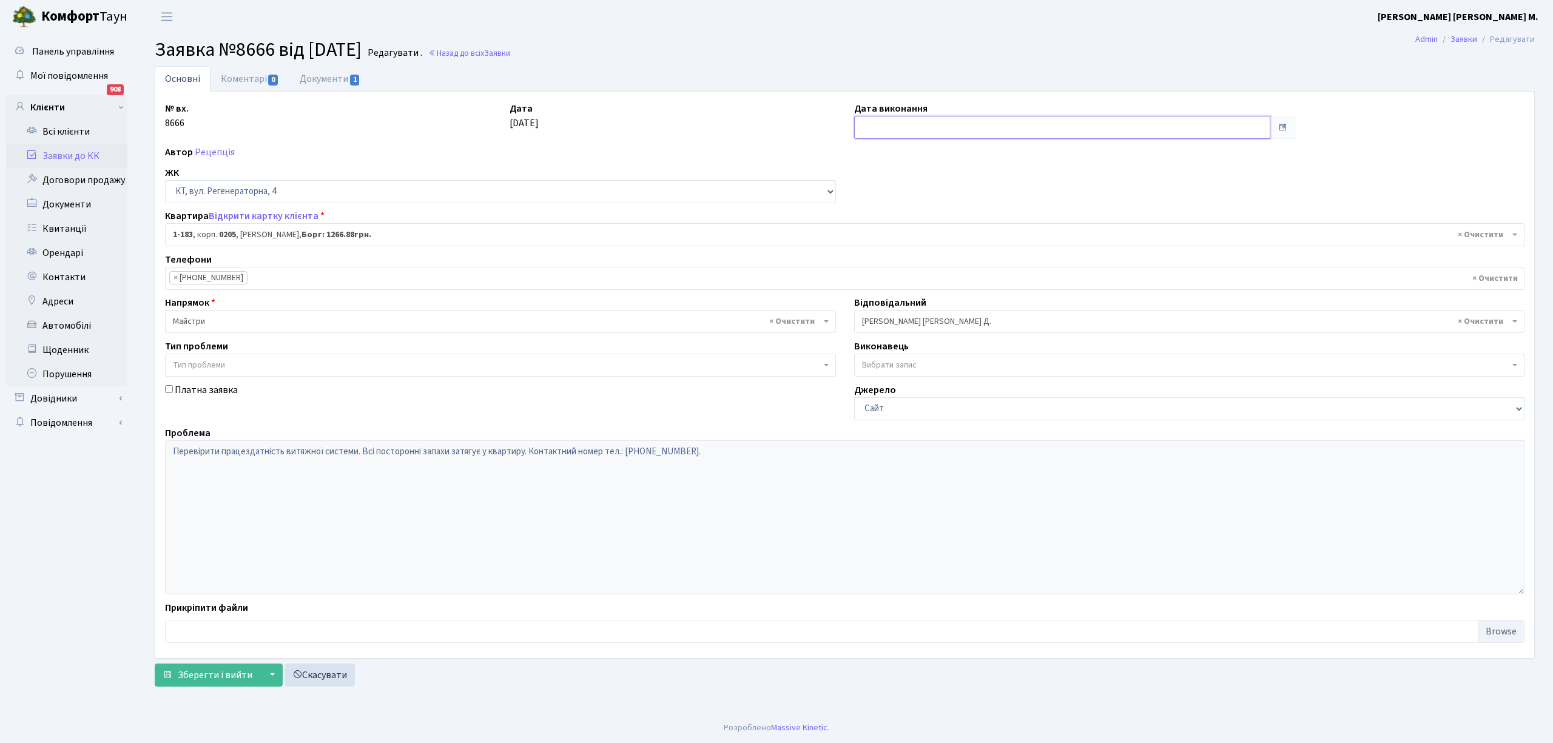
click at [889, 124] on input "text" at bounding box center [1062, 127] width 416 height 23
click at [879, 200] on td "7" at bounding box center [884, 208] width 18 height 18
type input "07.10.2025"
click at [209, 673] on span "Зберегти і вийти" at bounding box center [215, 675] width 75 height 13
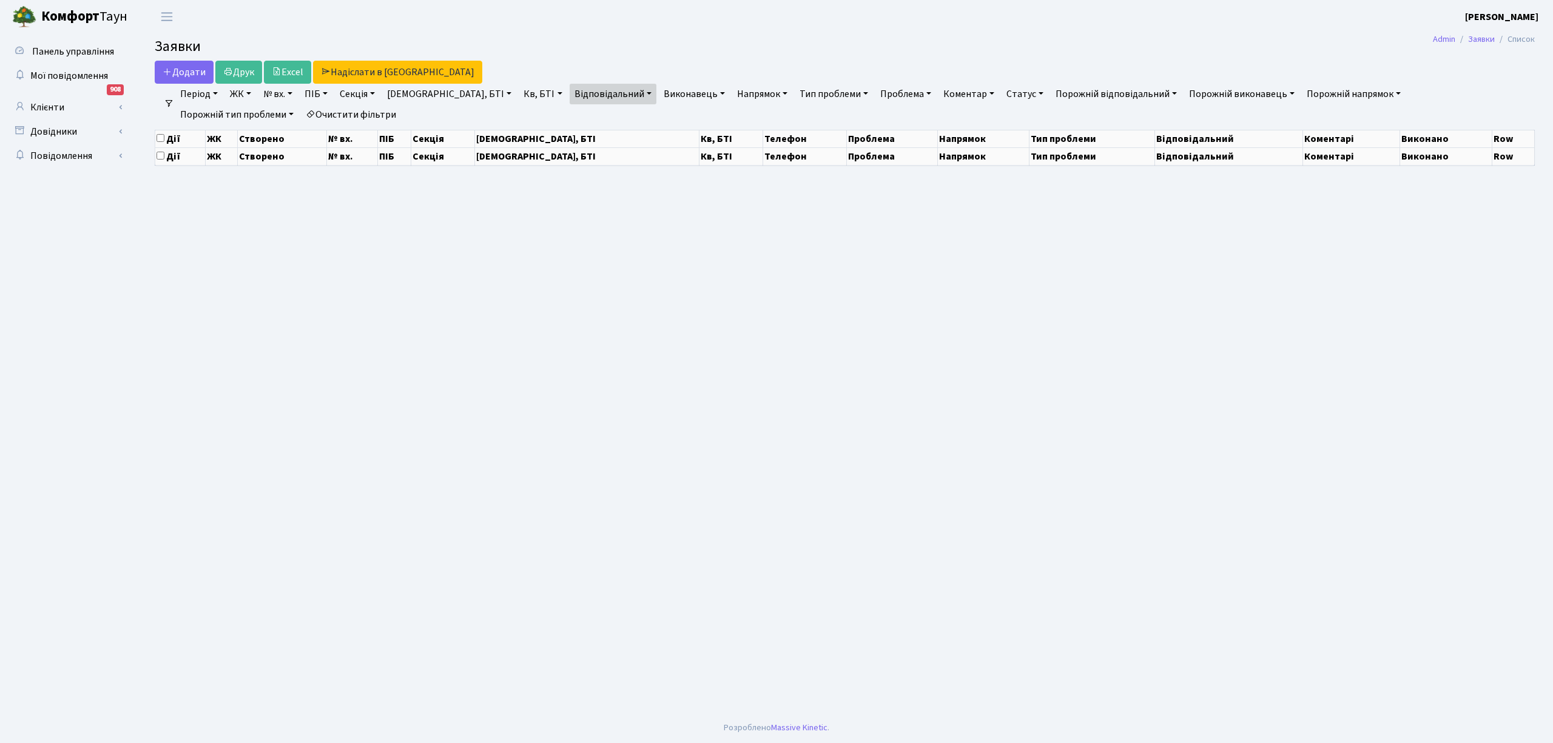
select select "25"
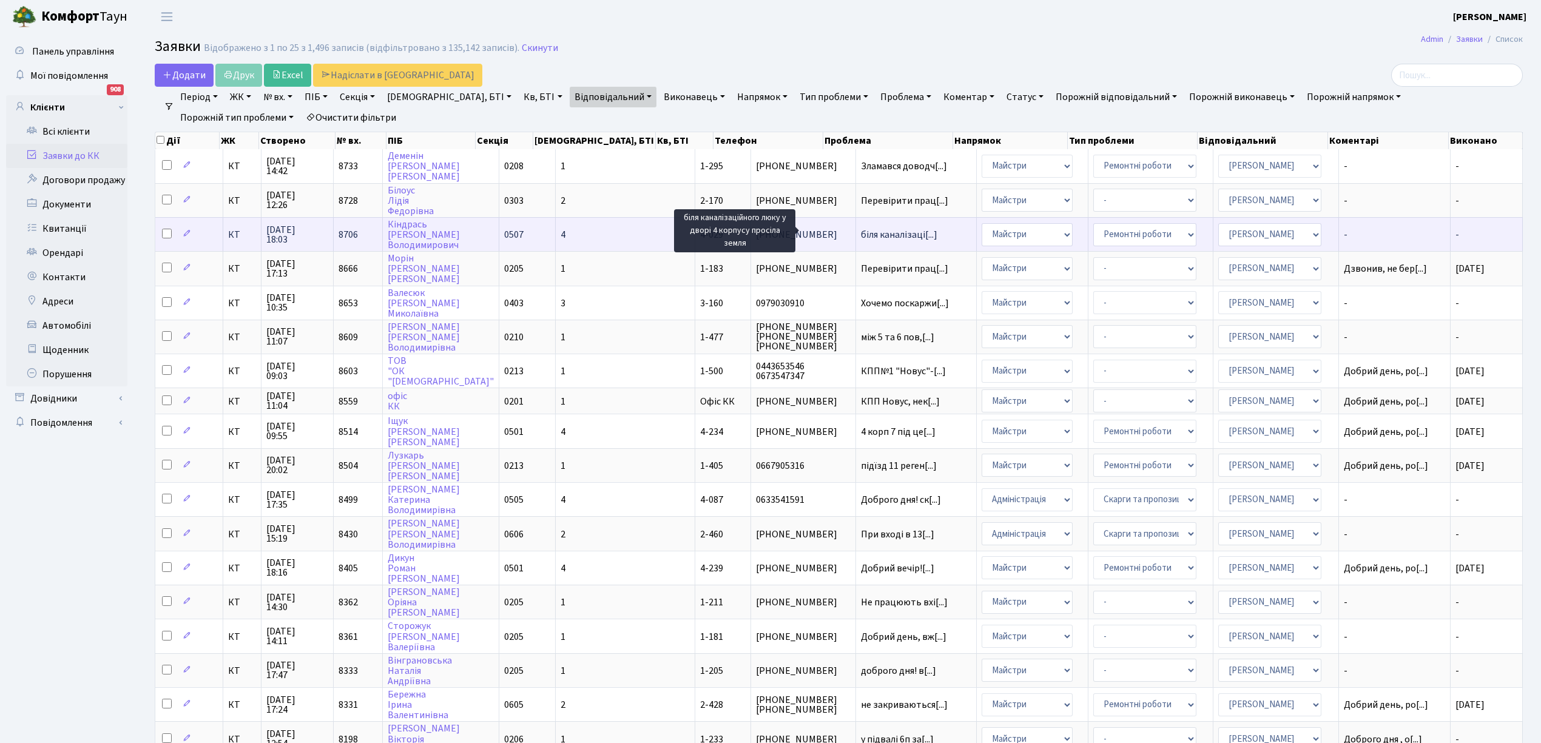
click at [861, 229] on span "біля каналізаці[...]" at bounding box center [899, 234] width 76 height 13
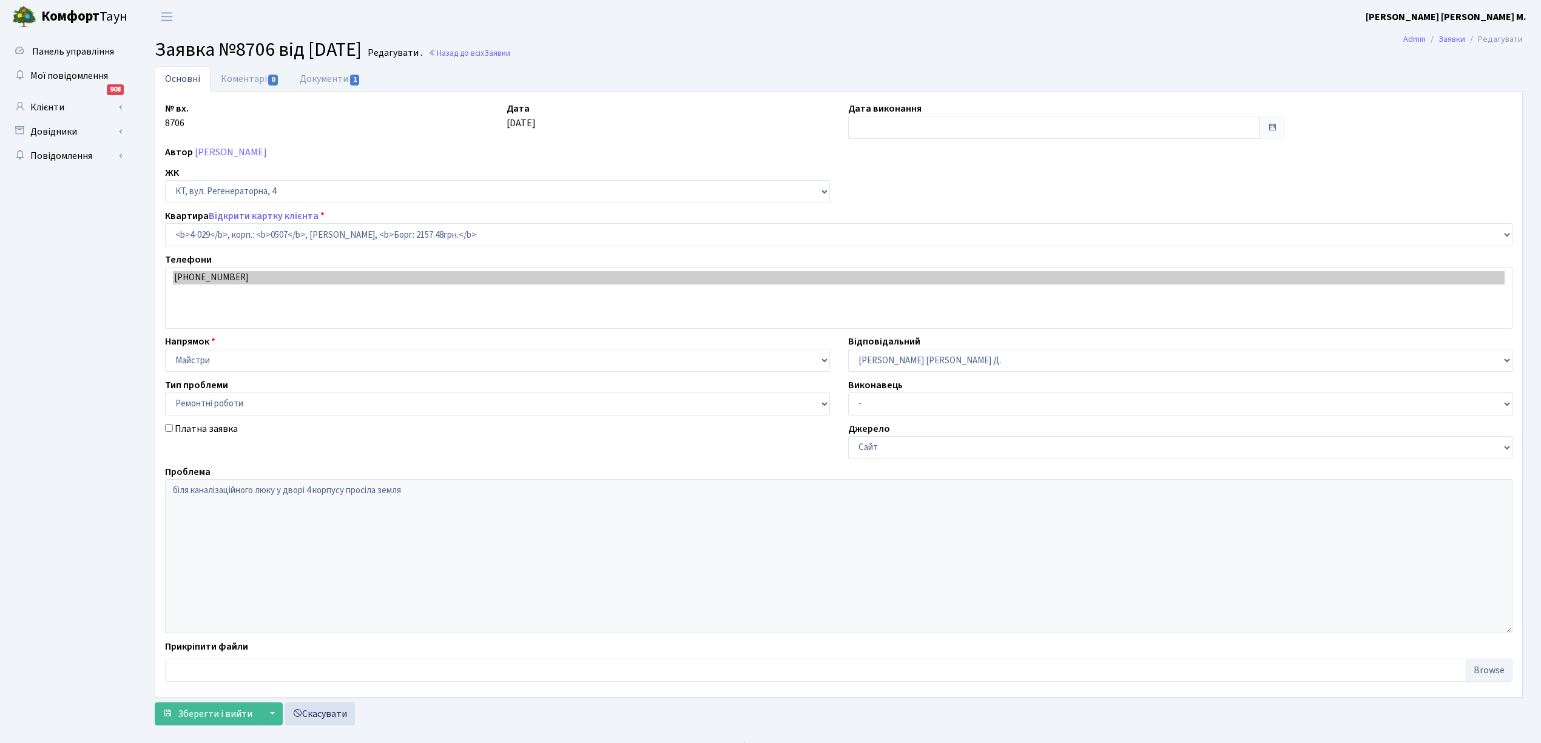
select select "1264"
select select "62"
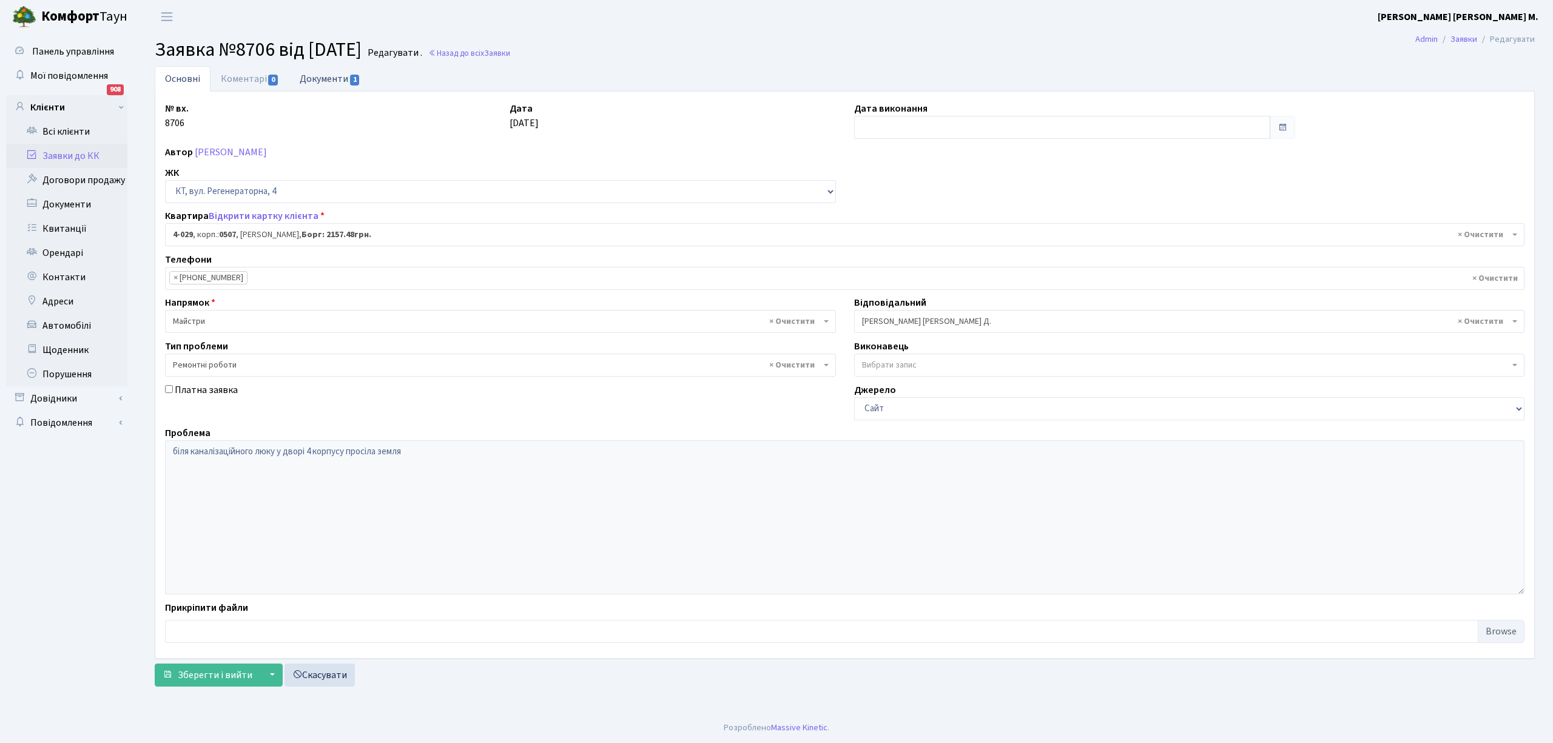
click at [325, 71] on link "Документи 1" at bounding box center [329, 78] width 81 height 25
select select "25"
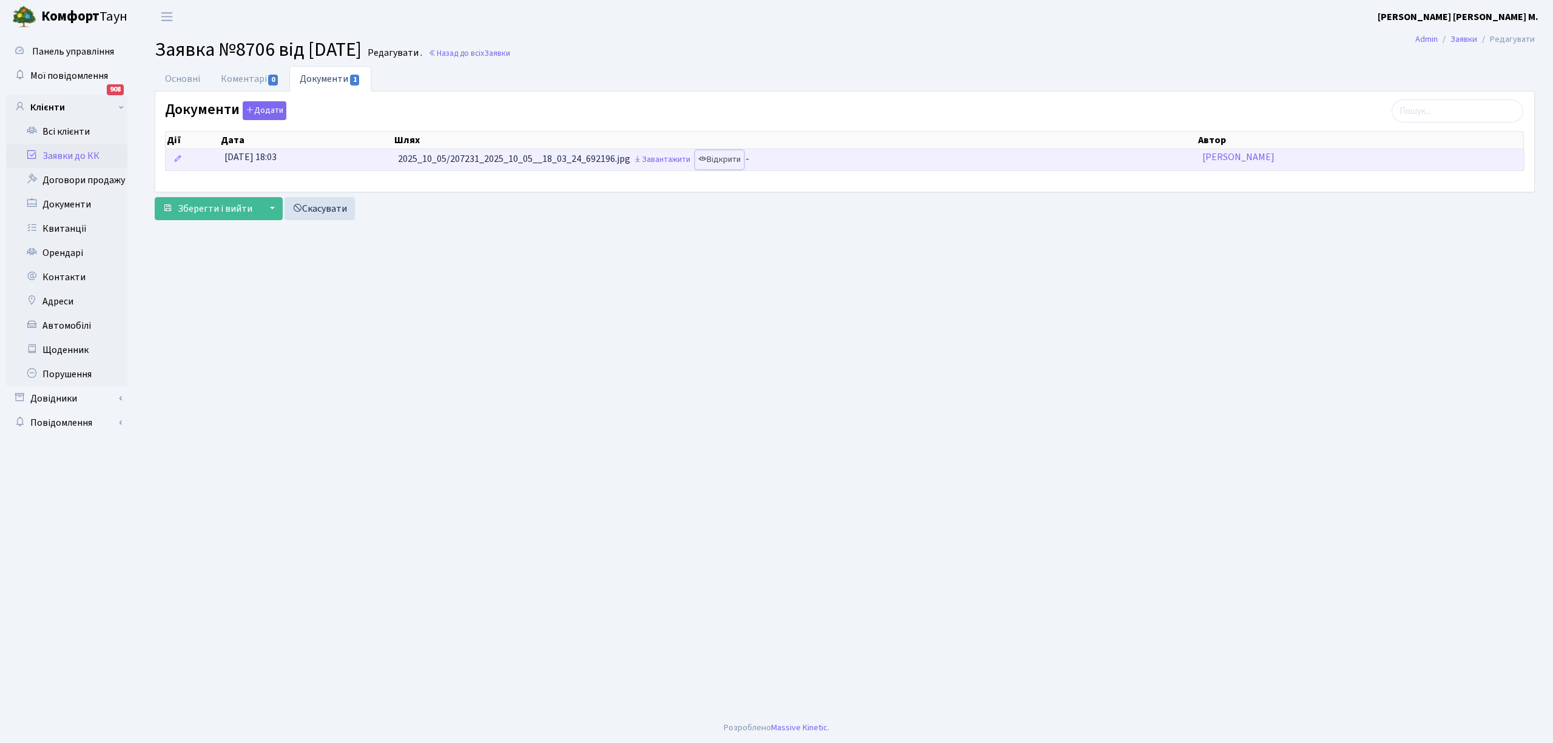
click at [726, 164] on link "Відкрити" at bounding box center [719, 159] width 49 height 19
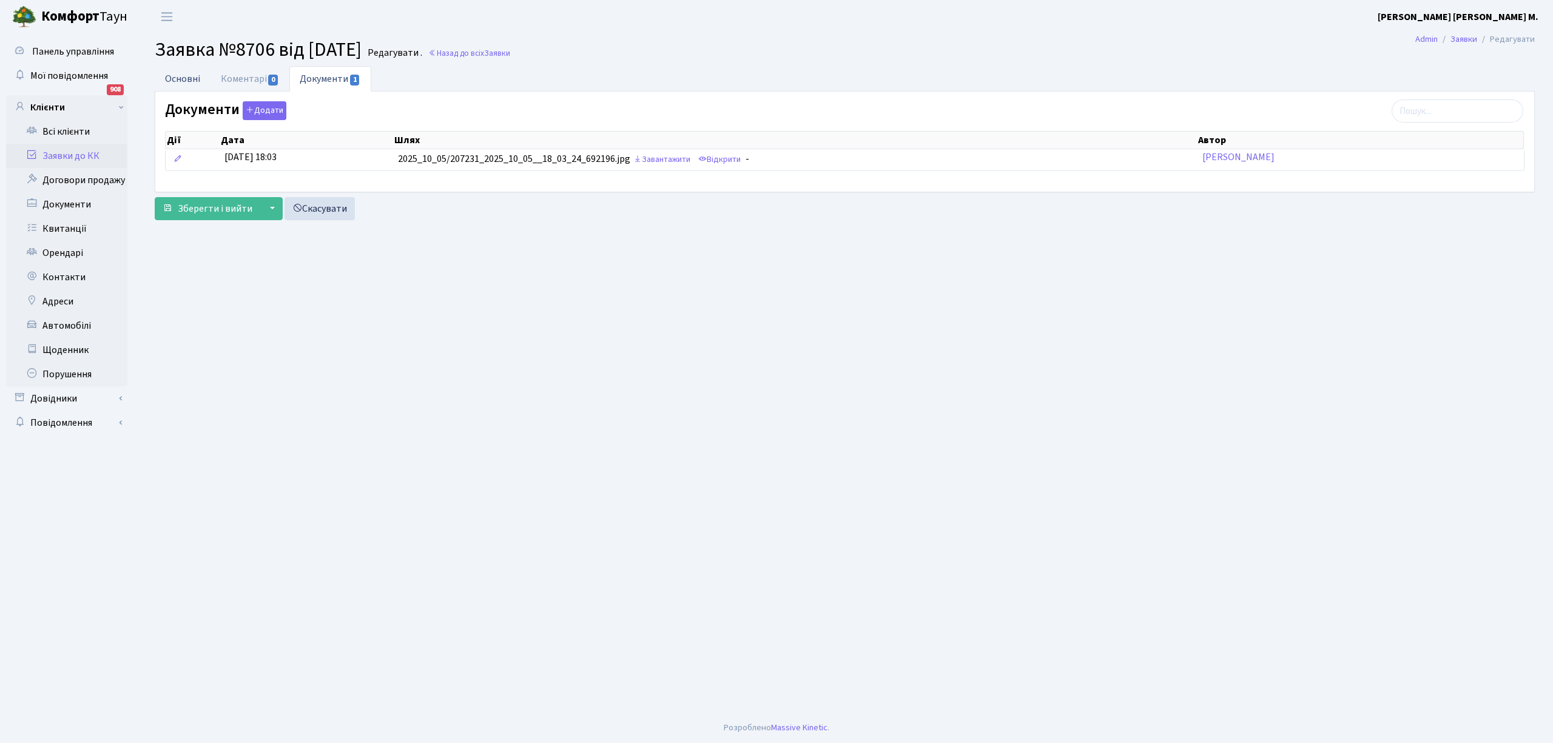
click at [178, 81] on link "Основні" at bounding box center [183, 78] width 56 height 25
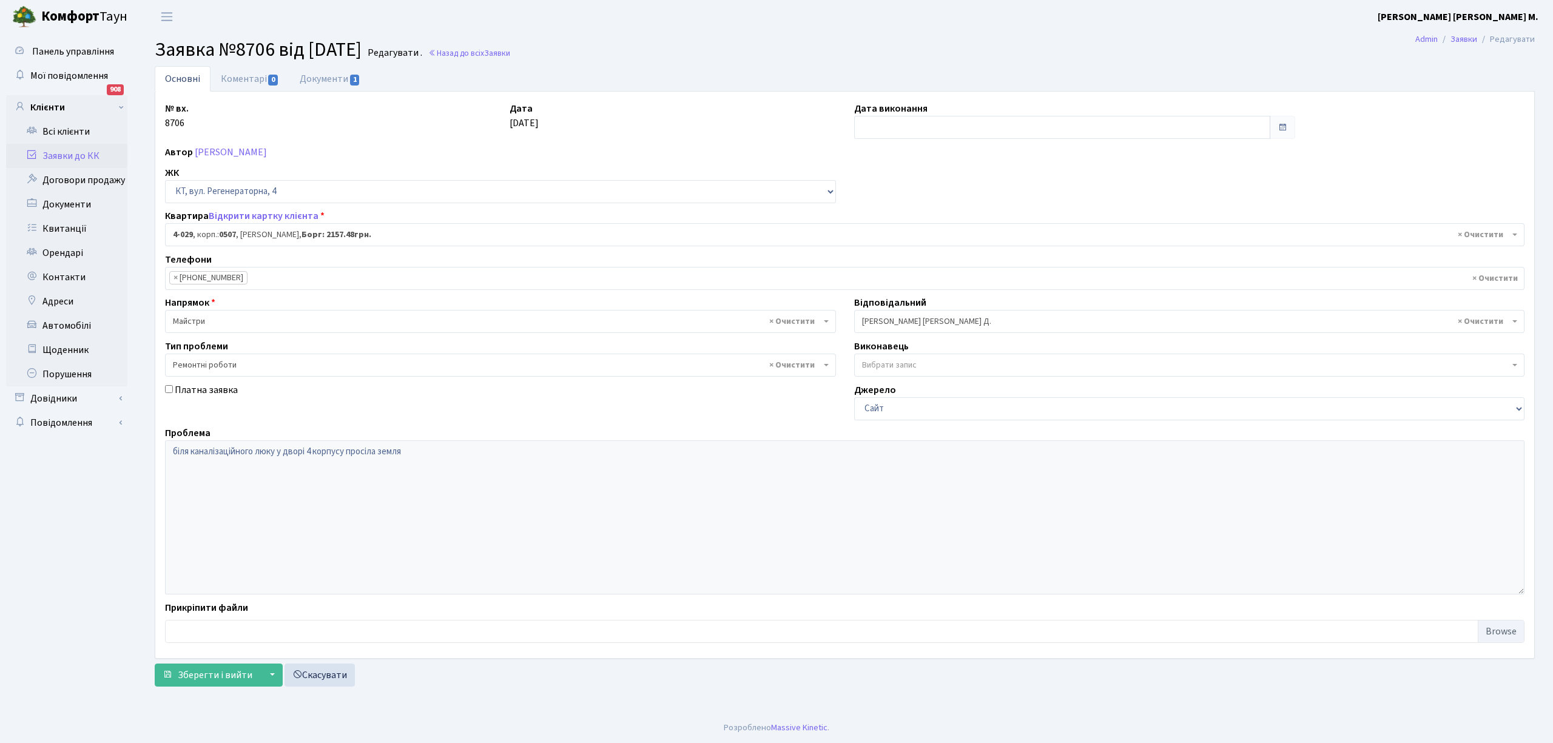
click at [61, 161] on link "Заявки до КК" at bounding box center [66, 156] width 121 height 24
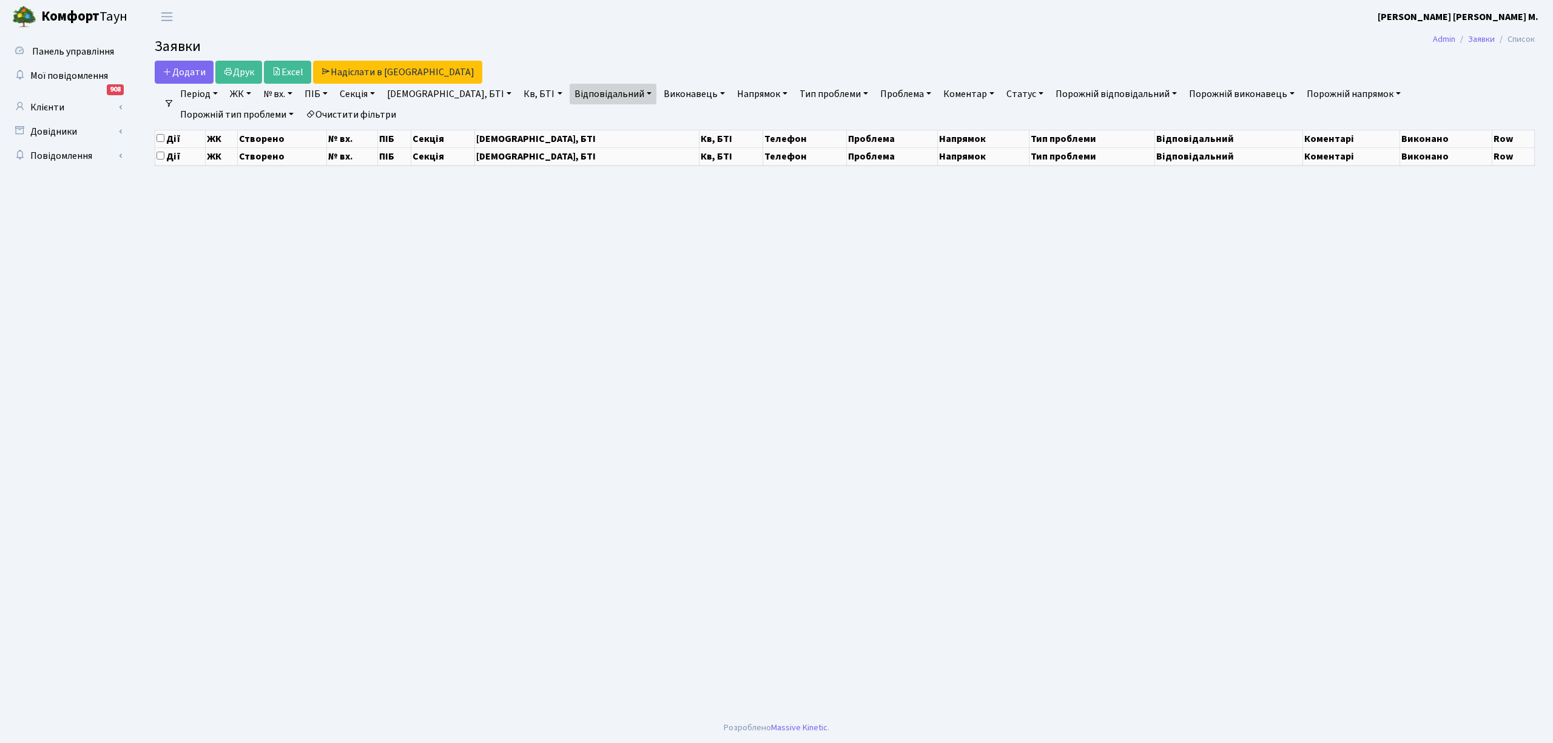
select select "25"
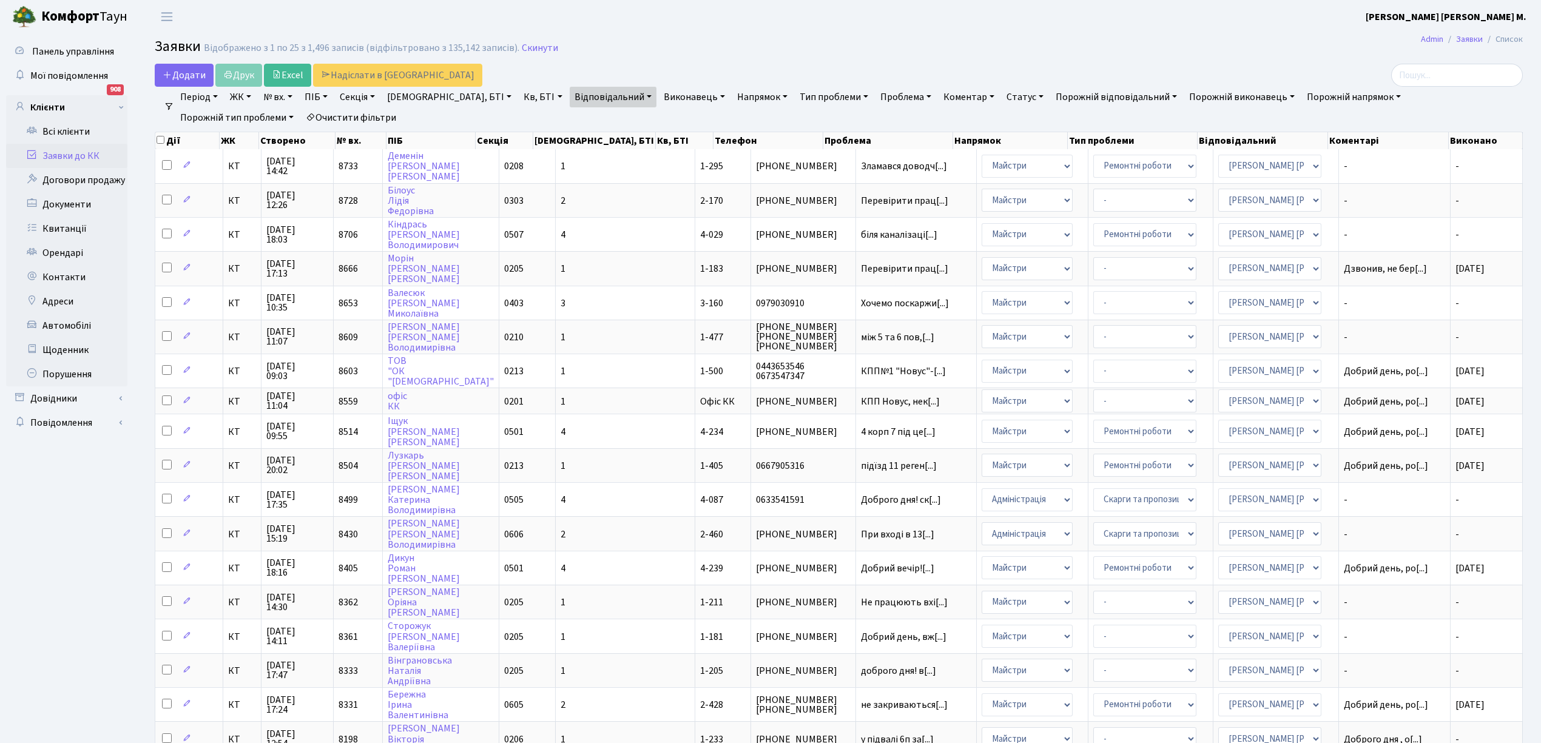
click at [519, 101] on link "Кв, БТІ" at bounding box center [543, 97] width 48 height 21
click at [519, 124] on input "text" at bounding box center [554, 120] width 71 height 23
type input "3-166"
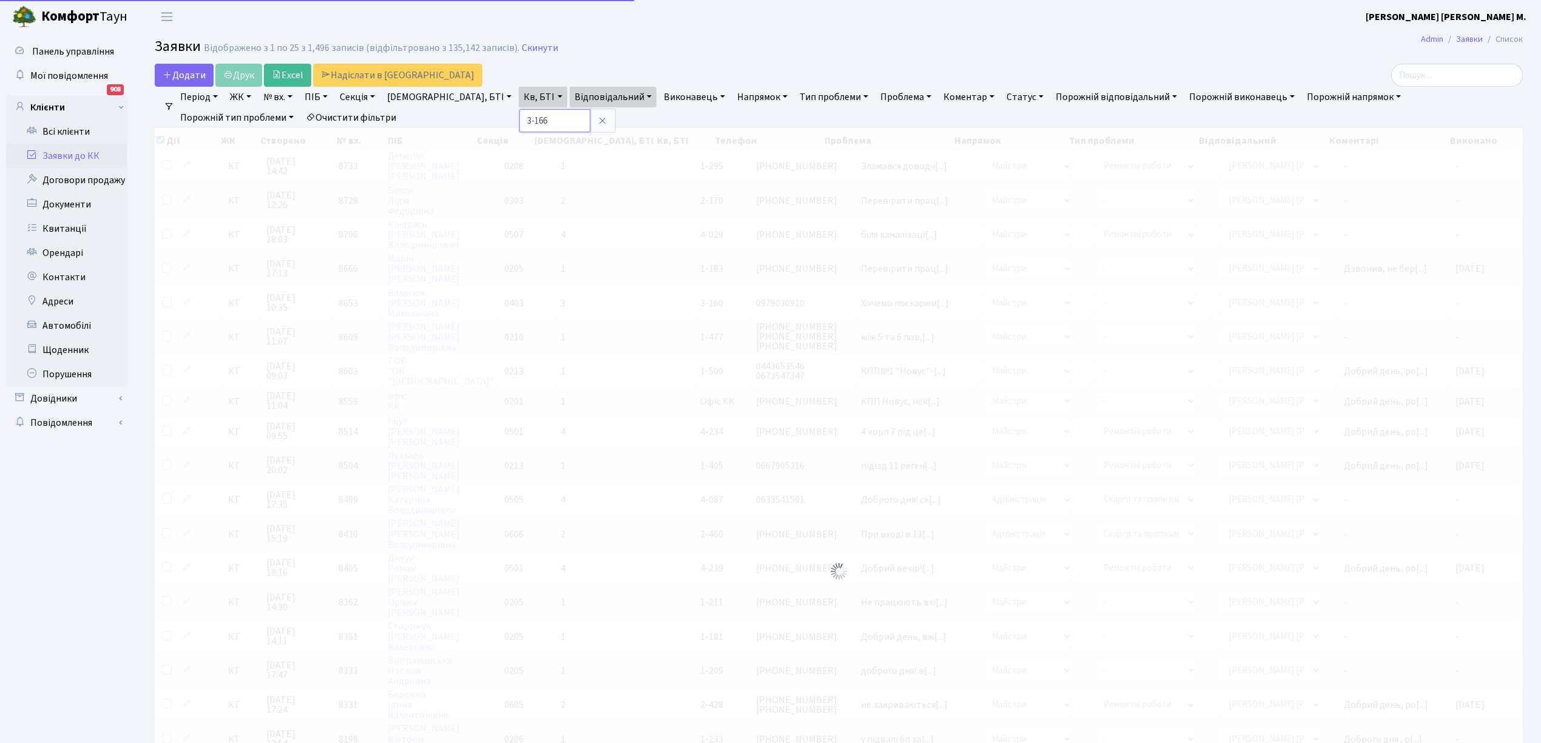
checkbox input "true"
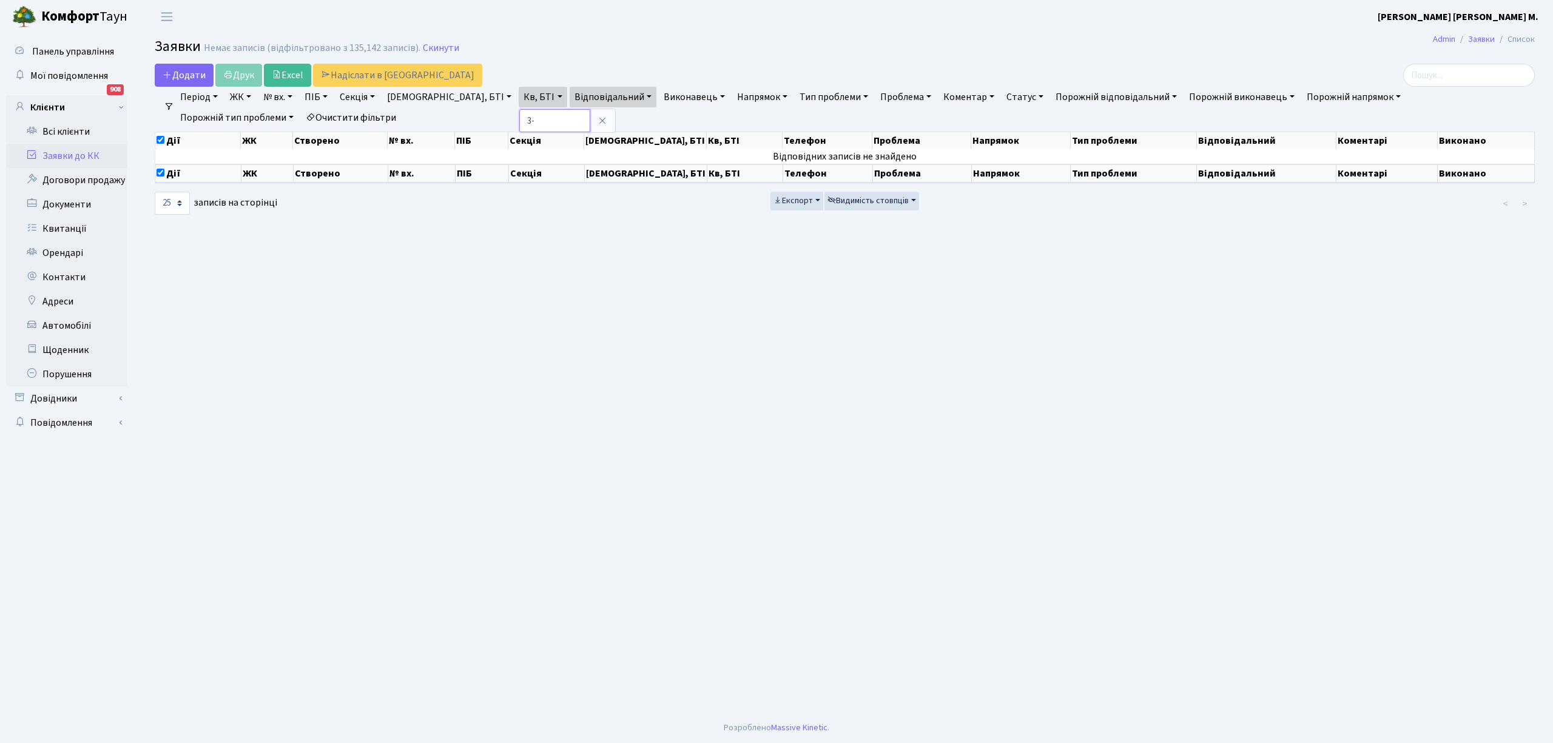
type input "3"
click at [438, 97] on link "[DEMOGRAPHIC_DATA], БТІ" at bounding box center [449, 97] width 134 height 21
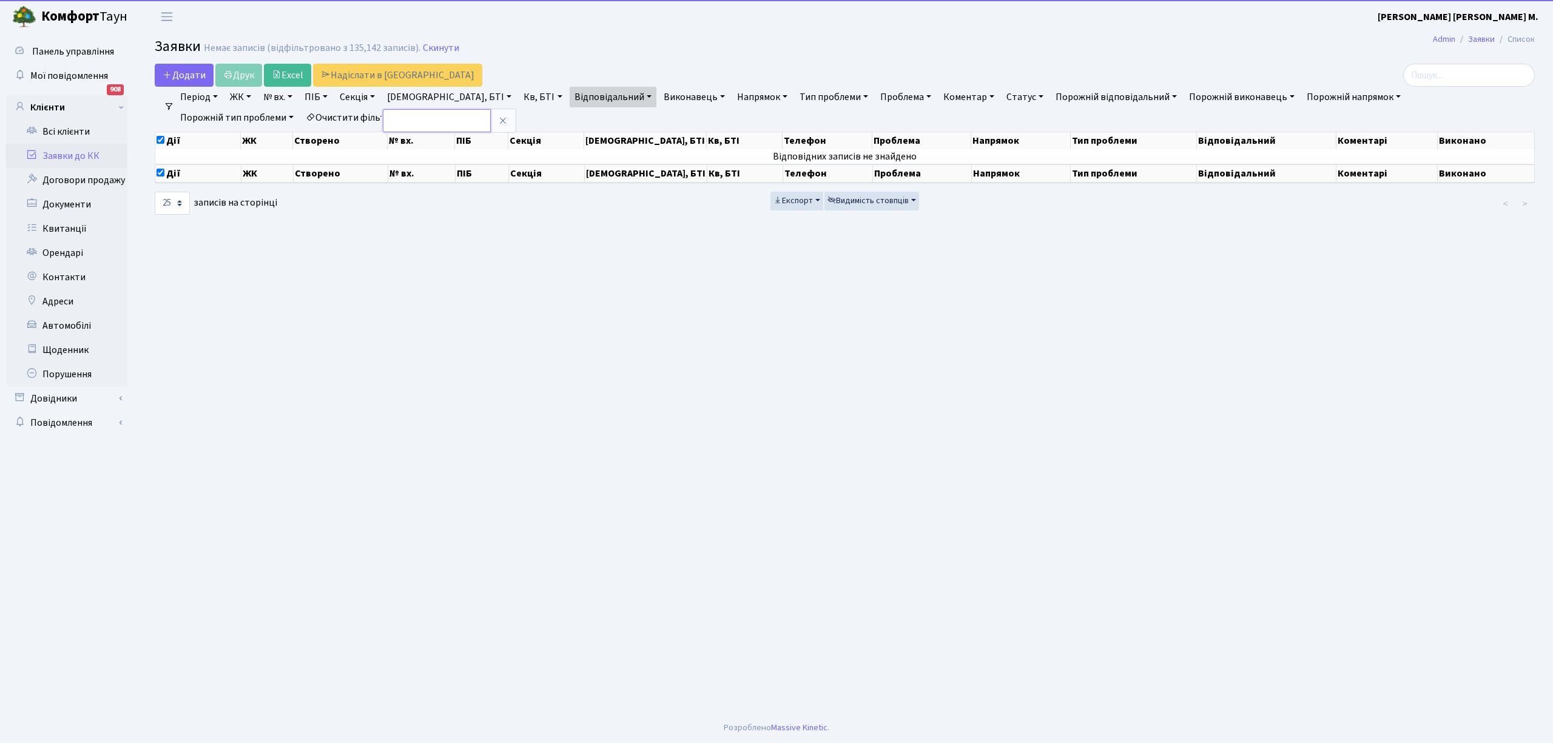
click at [420, 119] on input "text" at bounding box center [437, 120] width 108 height 23
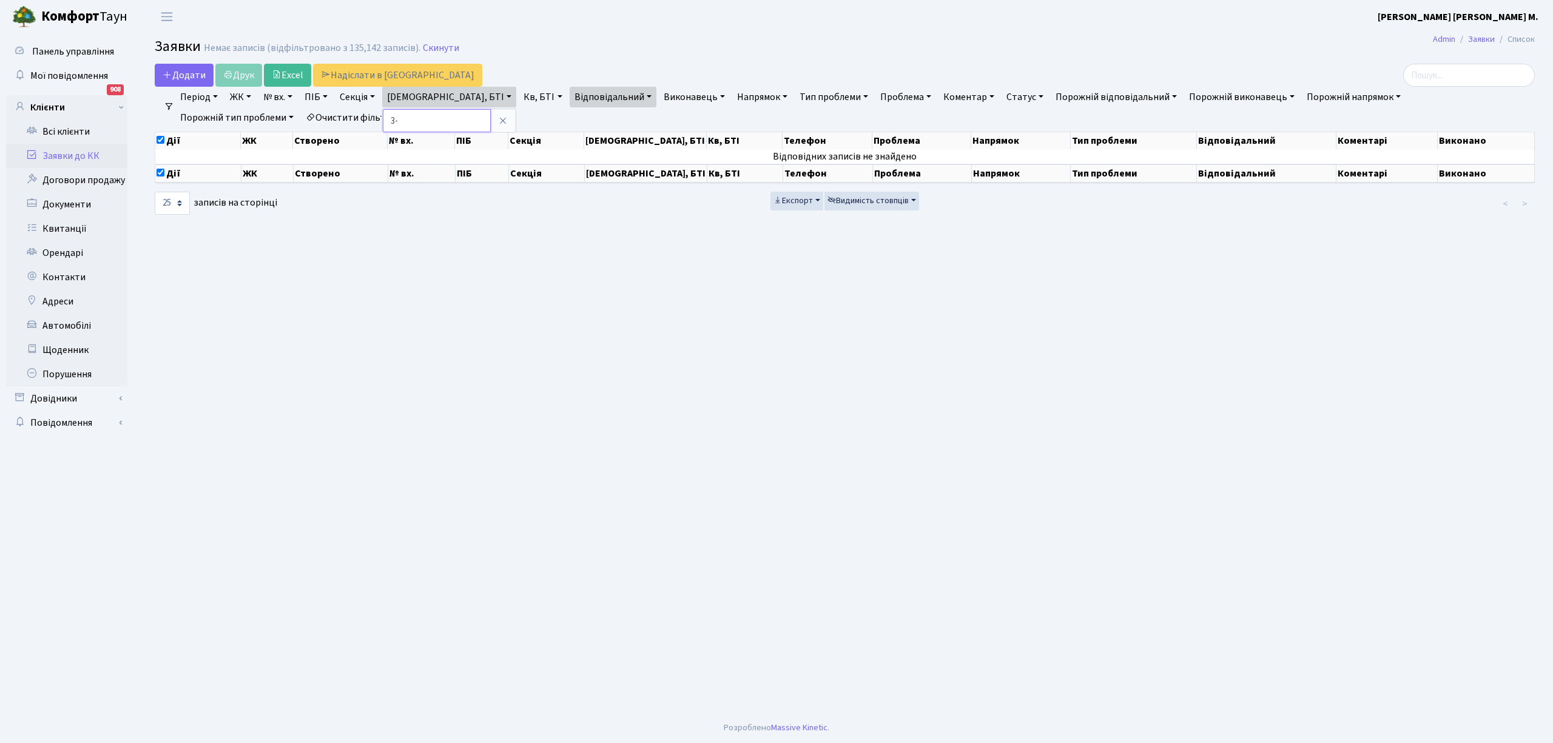
type input "3"
click at [537, 384] on main "Admin Заявки Список Заявки Немає записів (відфільтровано з 135,142 записів). Ск…" at bounding box center [844, 372] width 1417 height 679
click at [66, 158] on link "Заявки до КК" at bounding box center [66, 156] width 121 height 24
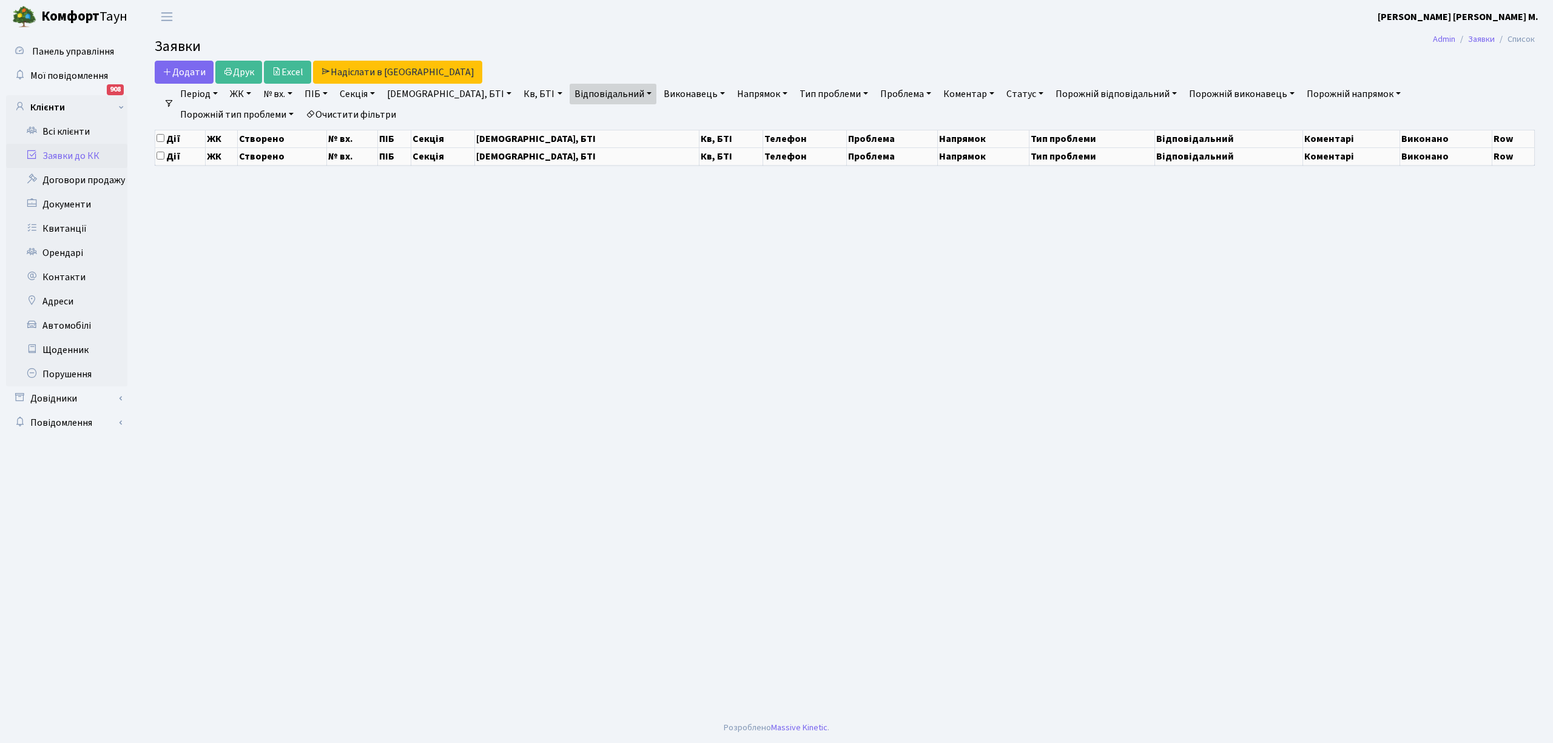
select select "25"
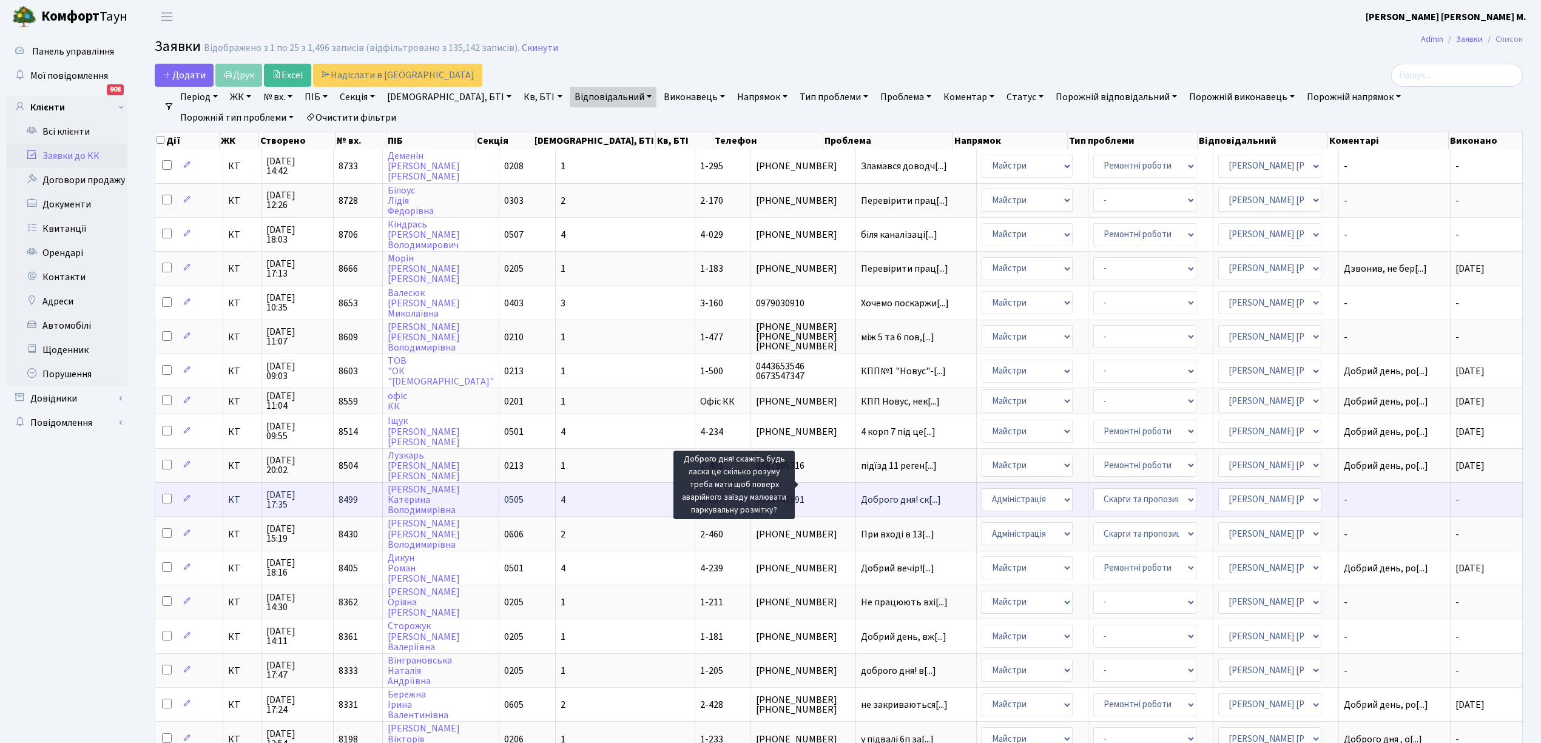
click at [861, 493] on span "Доброго дня! ск[...]" at bounding box center [901, 499] width 80 height 13
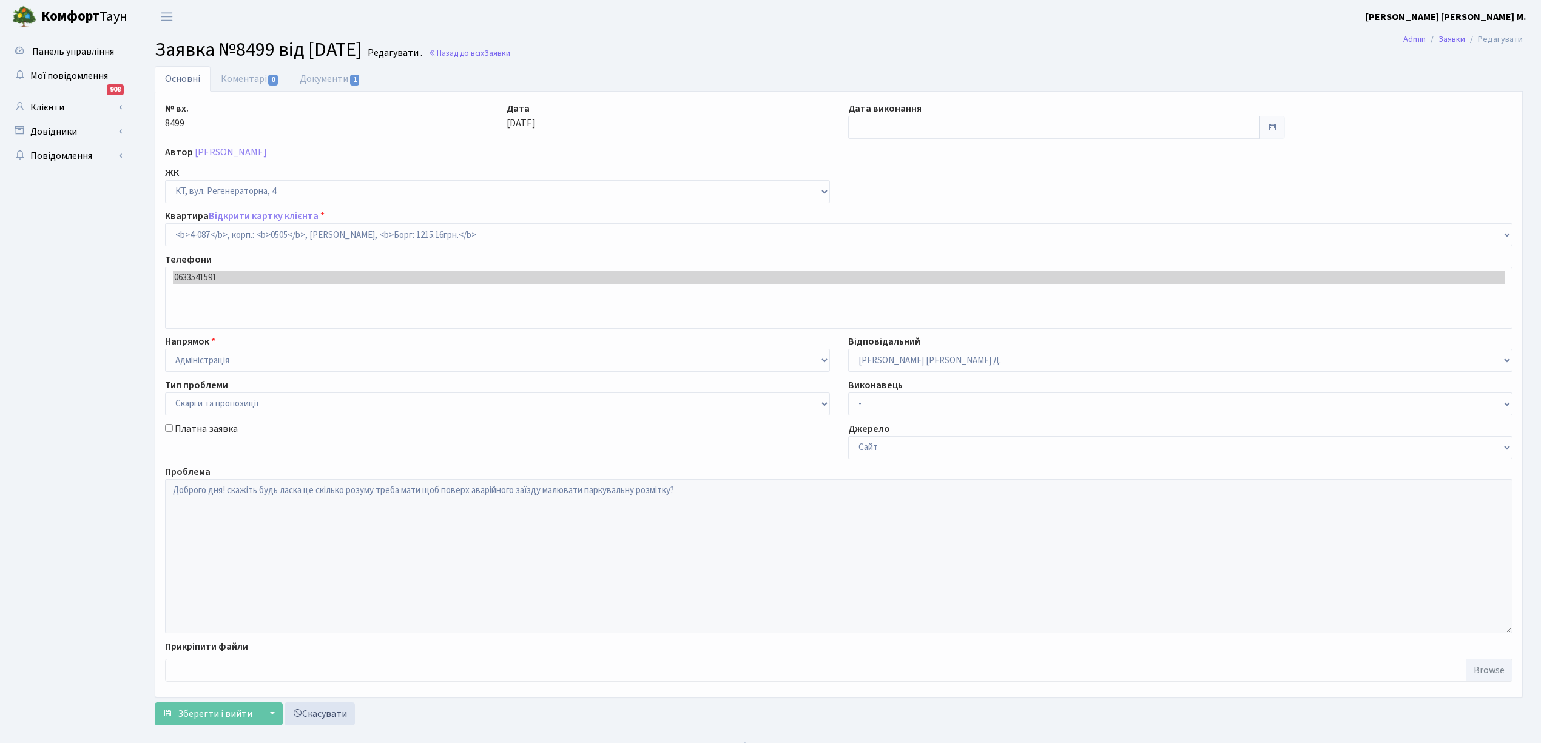
select select "1171"
select select "55"
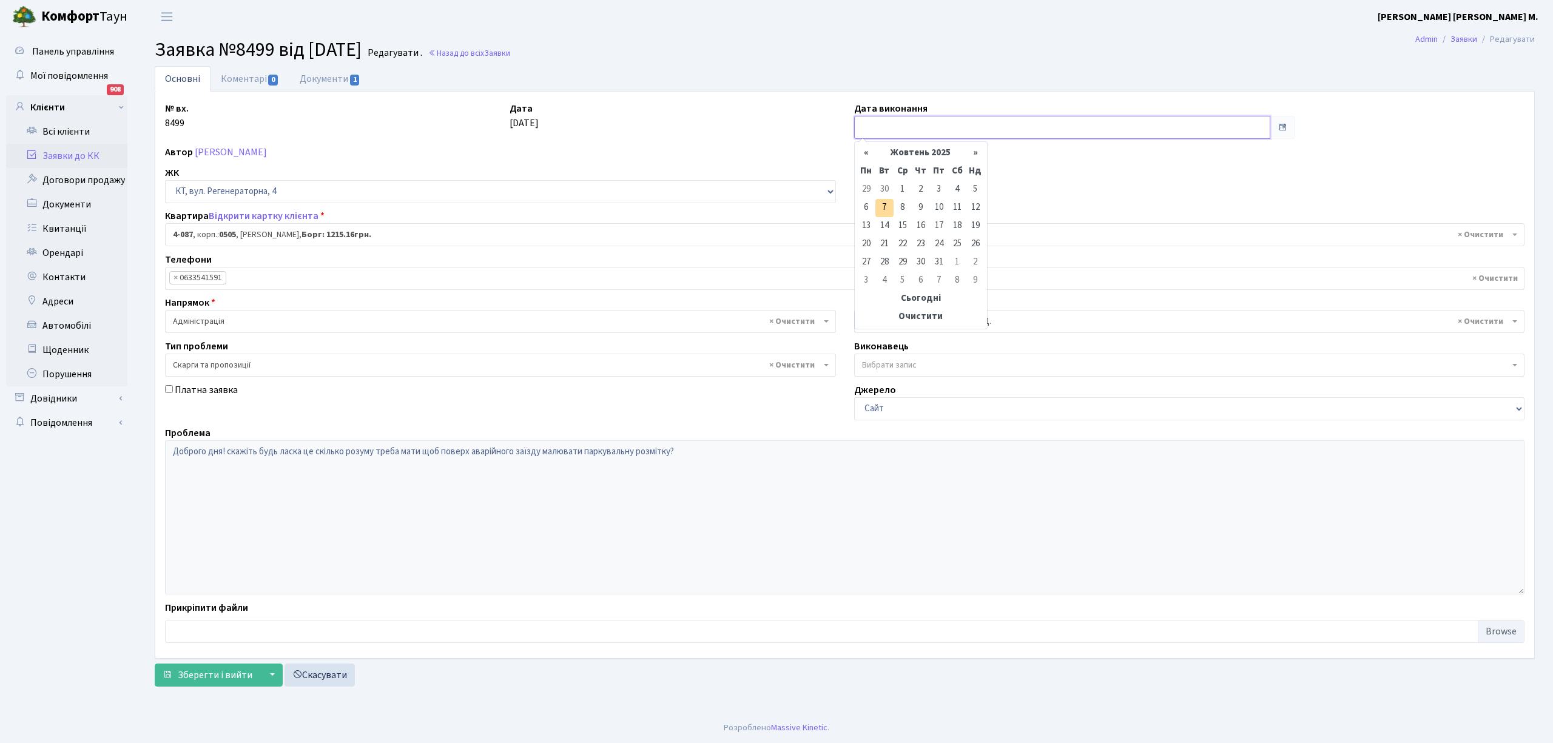
click at [865, 120] on input "text" at bounding box center [1062, 127] width 416 height 23
click at [871, 158] on th "«" at bounding box center [866, 153] width 18 height 18
click at [886, 278] on td "30" at bounding box center [884, 281] width 18 height 18
type input "[DATE]"
click at [58, 150] on link "Заявки до КК" at bounding box center [66, 156] width 121 height 24
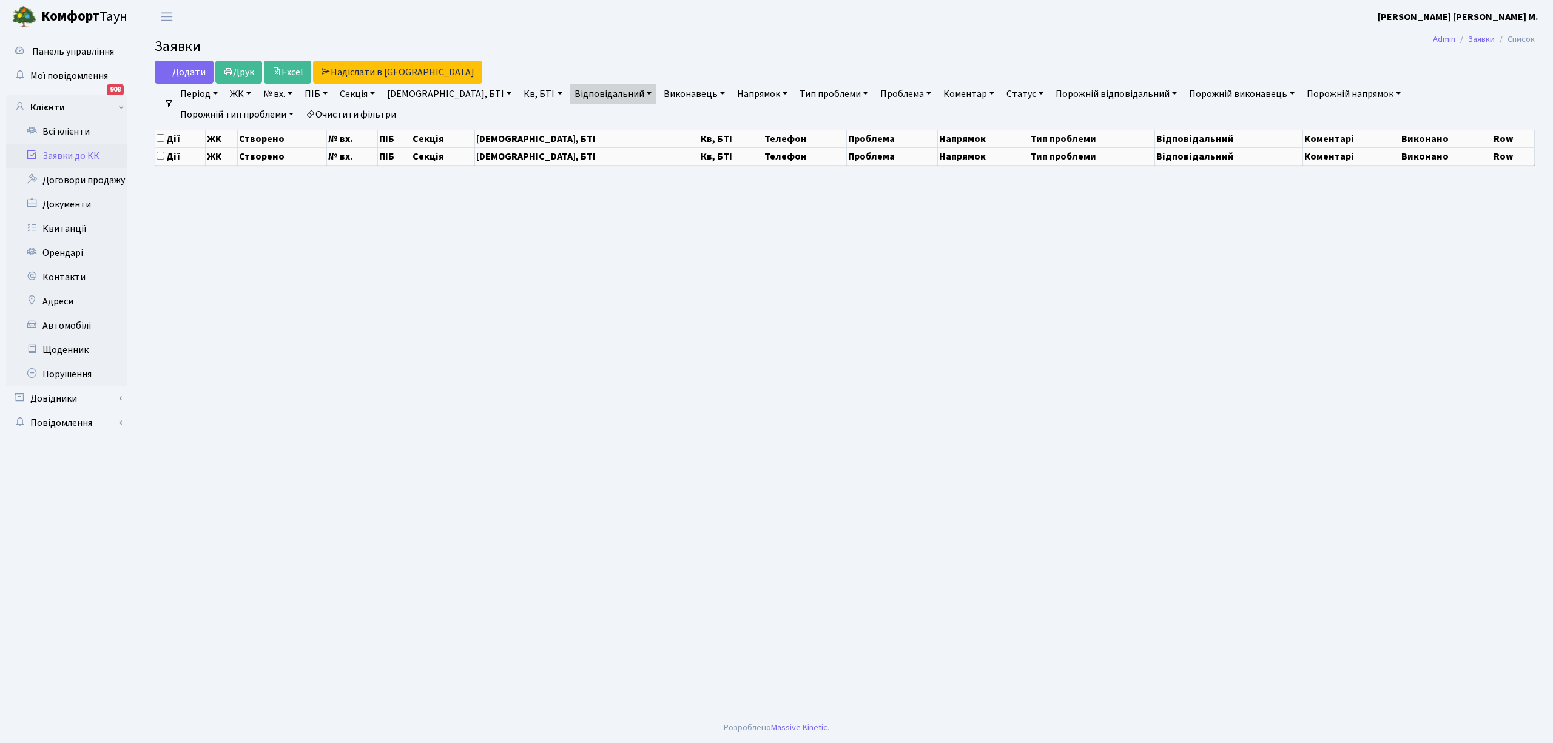
select select "25"
